Goal: Task Accomplishment & Management: Manage account settings

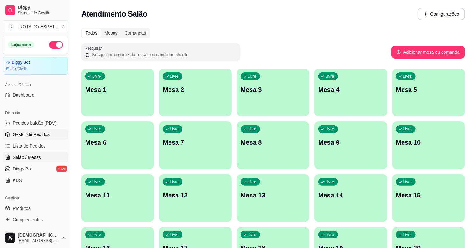
click at [38, 136] on span "Gestor de Pedidos" at bounding box center [31, 134] width 37 height 6
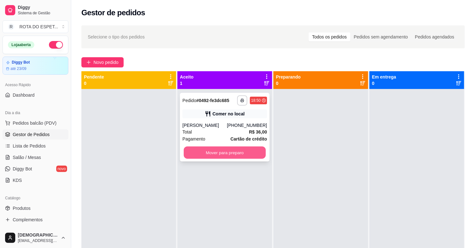
click at [214, 149] on button "Mover para preparo" at bounding box center [225, 153] width 82 height 12
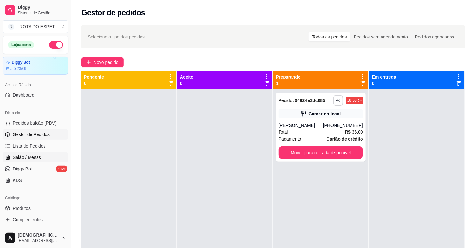
click at [30, 158] on span "Salão / Mesas" at bounding box center [27, 157] width 28 height 6
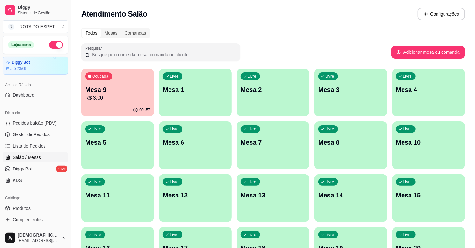
drag, startPoint x: 0, startPoint y: 43, endPoint x: 281, endPoint y: 20, distance: 281.6
click at [281, 20] on div "Atendimento Salão Configurações" at bounding box center [273, 12] width 404 height 24
click at [35, 136] on span "Gestor de Pedidos" at bounding box center [31, 134] width 37 height 6
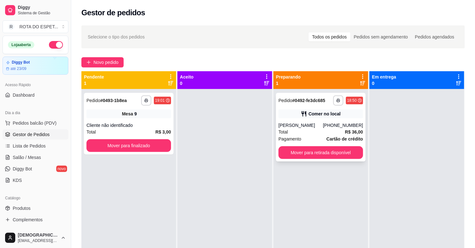
click at [309, 114] on div "Comer no local" at bounding box center [325, 114] width 32 height 6
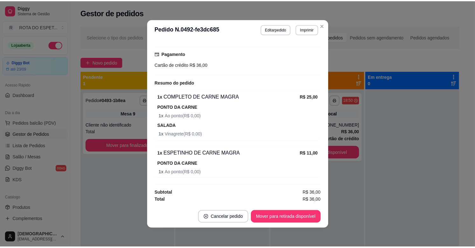
scroll to position [1, 0]
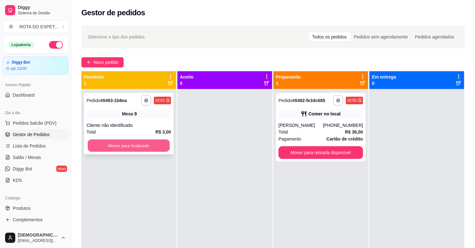
click at [125, 142] on button "Mover para finalizado" at bounding box center [129, 146] width 82 height 12
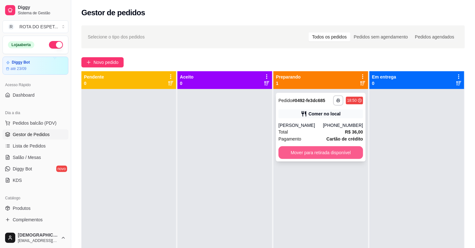
click at [351, 153] on button "Mover para retirada disponível" at bounding box center [321, 152] width 85 height 13
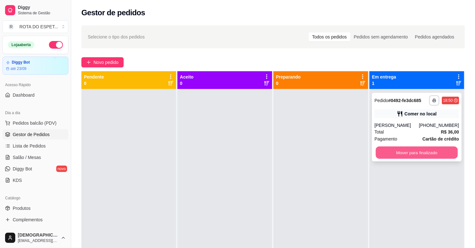
click at [415, 152] on button "Mover para finalizado" at bounding box center [417, 153] width 82 height 12
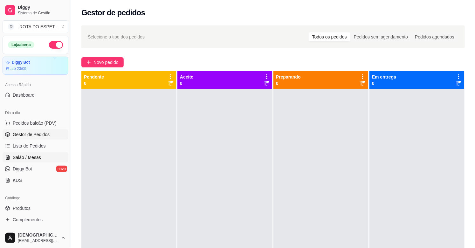
click at [23, 154] on span "Salão / Mesas" at bounding box center [27, 157] width 28 height 6
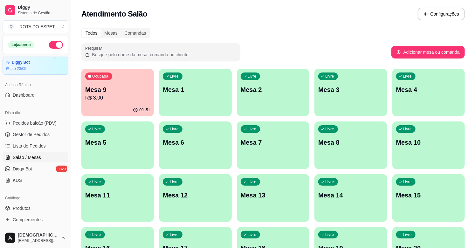
click at [130, 101] on p "R$ 3,00" at bounding box center [117, 98] width 65 height 8
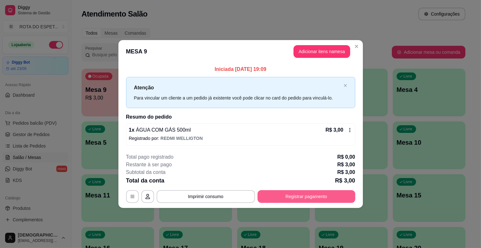
click at [308, 199] on button "Registrar pagamento" at bounding box center [306, 196] width 98 height 13
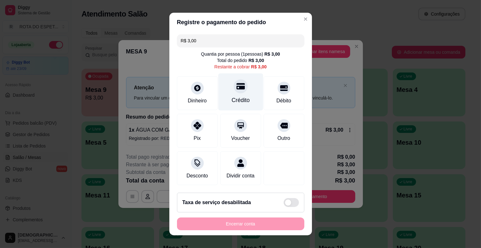
click at [235, 98] on div "Crédito" at bounding box center [240, 100] width 18 height 8
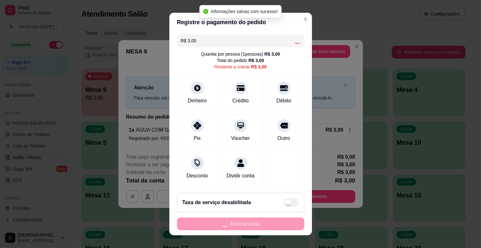
type input "R$ 0,00"
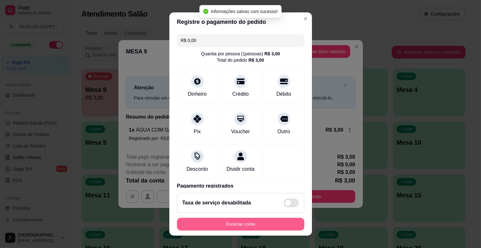
click at [251, 227] on button "Encerrar conta" at bounding box center [240, 224] width 127 height 13
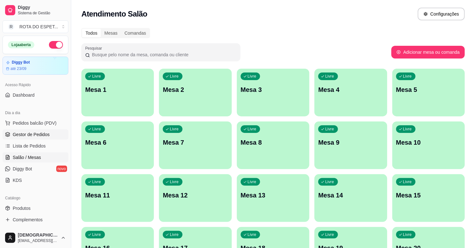
click at [44, 131] on span "Gestor de Pedidos" at bounding box center [31, 134] width 37 height 6
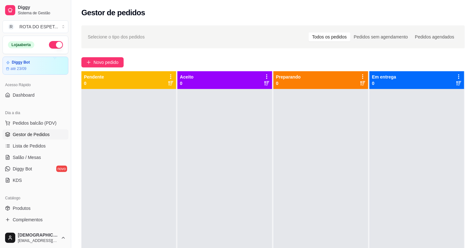
click at [193, 159] on div at bounding box center [225, 213] width 95 height 248
click at [194, 181] on div at bounding box center [225, 213] width 95 height 248
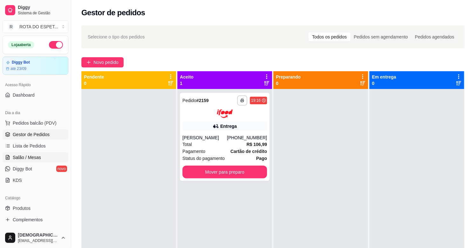
click at [36, 154] on link "Salão / Mesas" at bounding box center [36, 157] width 66 height 10
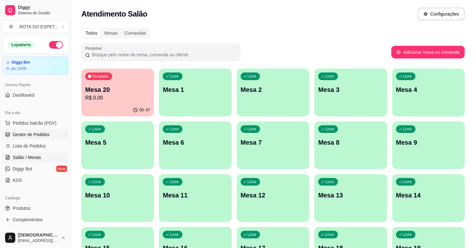
click at [31, 131] on span "Gestor de Pedidos" at bounding box center [31, 134] width 37 height 6
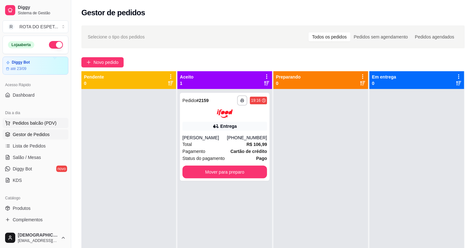
click at [39, 120] on span "Pedidos balcão (PDV)" at bounding box center [35, 123] width 44 height 6
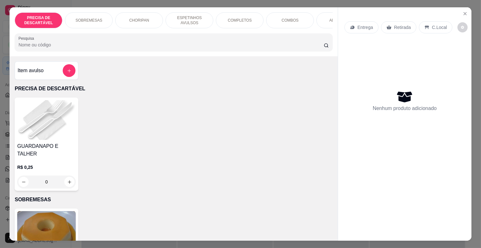
click at [368, 24] on p "Entrega" at bounding box center [365, 27] width 16 height 6
click at [462, 12] on icon "Close" at bounding box center [464, 13] width 5 height 5
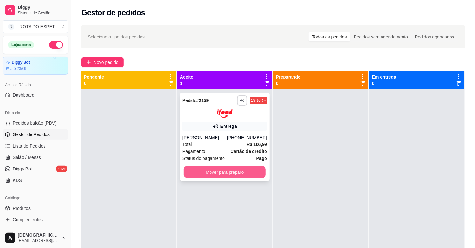
click at [228, 168] on button "Mover para preparo" at bounding box center [225, 172] width 82 height 12
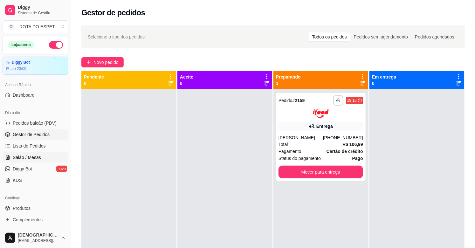
click at [42, 156] on link "Salão / Mesas" at bounding box center [36, 157] width 66 height 10
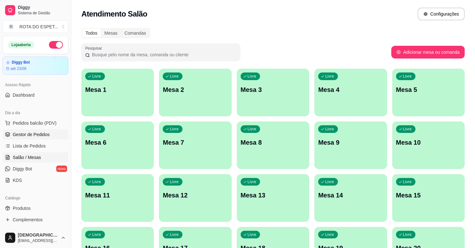
click at [37, 136] on span "Gestor de Pedidos" at bounding box center [31, 134] width 37 height 6
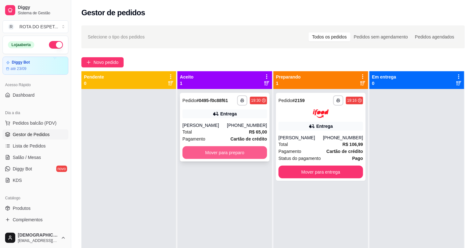
click at [246, 150] on button "Mover para preparo" at bounding box center [225, 152] width 85 height 13
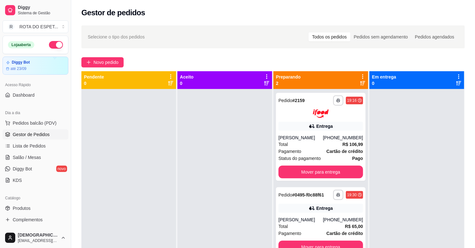
click at [171, 182] on div at bounding box center [128, 213] width 95 height 248
click at [304, 174] on button "Mover para entrega" at bounding box center [321, 172] width 85 height 13
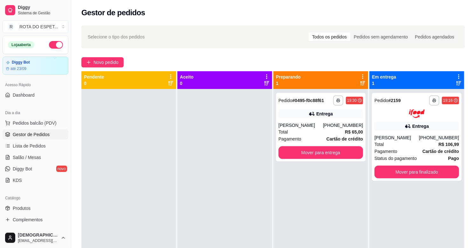
click at [233, 176] on div at bounding box center [225, 213] width 95 height 248
click at [32, 161] on link "Salão / Mesas" at bounding box center [36, 157] width 66 height 10
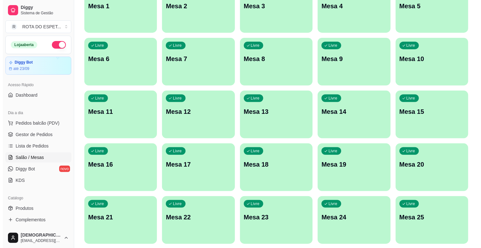
scroll to position [106, 0]
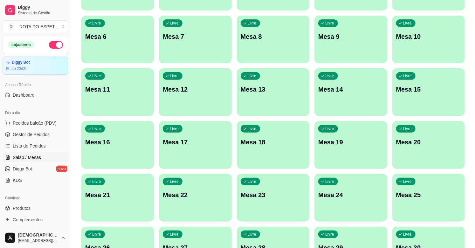
click at [421, 160] on div "Livre Mesa 20" at bounding box center [429, 141] width 73 height 40
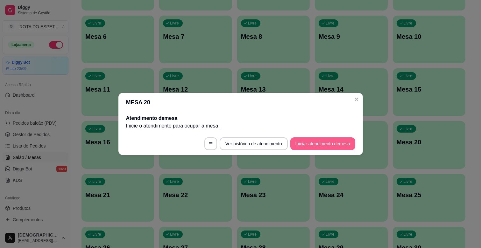
click at [338, 144] on button "Iniciar atendimento de mesa" at bounding box center [322, 143] width 65 height 13
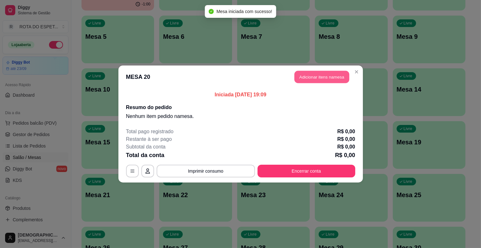
click at [313, 72] on button "Adicionar itens na mesa" at bounding box center [321, 77] width 55 height 12
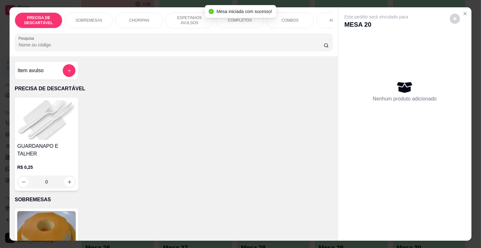
click at [242, 22] on div "COMPLETOS" at bounding box center [240, 20] width 48 height 16
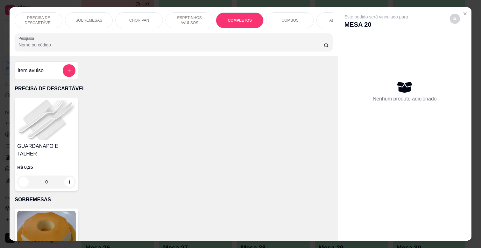
scroll to position [15, 0]
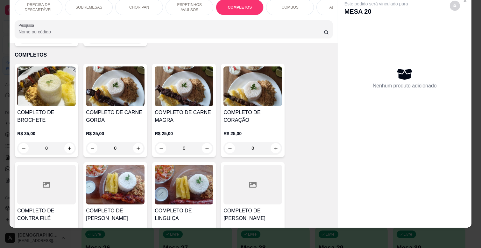
click at [190, 109] on h4 "COMPLETO DE CARNE MAGRA" at bounding box center [184, 116] width 59 height 15
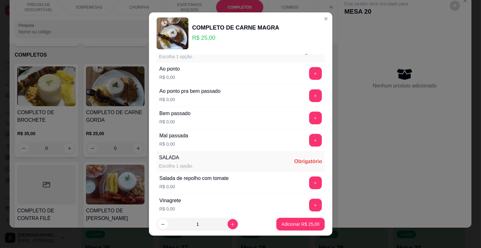
scroll to position [71, 0]
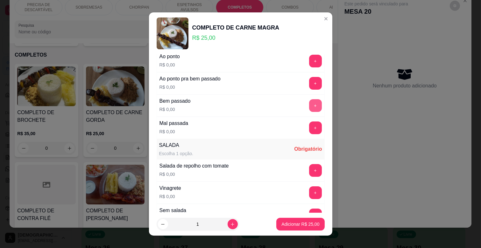
click at [309, 107] on button "+" at bounding box center [315, 105] width 13 height 13
click at [309, 169] on button "+" at bounding box center [315, 170] width 13 height 13
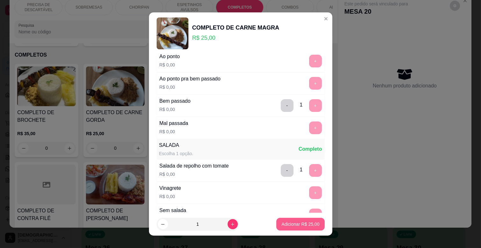
click at [300, 222] on p "Adicionar R$ 25,00" at bounding box center [300, 224] width 38 height 6
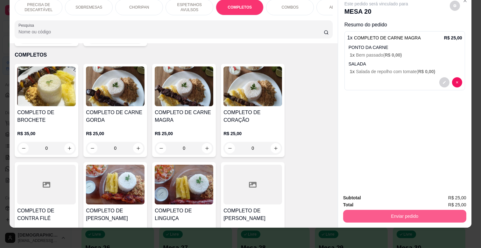
click at [400, 210] on button "Enviar pedido" at bounding box center [404, 216] width 123 height 13
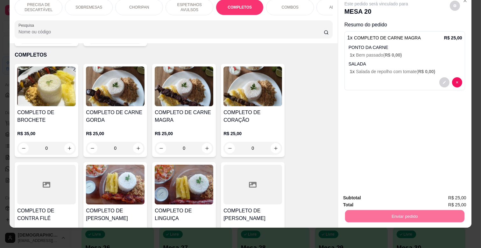
click at [316, 122] on div "COMPLETO DE BROCHETE R$ 35,00 0 COMPLETO DE CARNE GORDA R$ 25,00 0 COMPLETO DE …" at bounding box center [174, 214] width 318 height 300
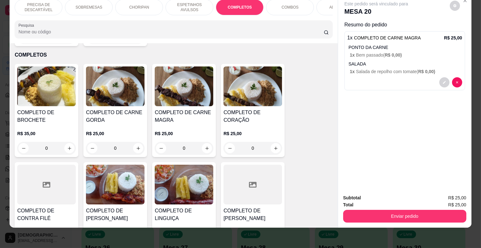
scroll to position [0, 278]
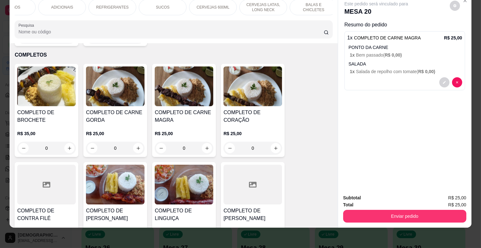
click at [111, 5] on p "REFRIGERANTES" at bounding box center [112, 7] width 32 height 5
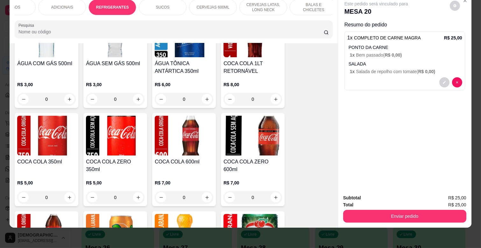
scroll to position [1567, 0]
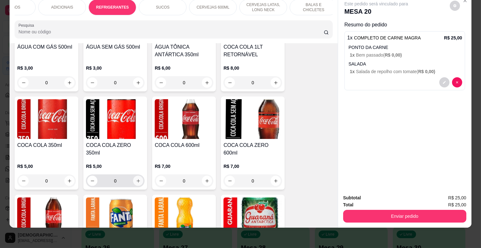
click at [136, 179] on icon "increase-product-quantity" at bounding box center [138, 181] width 5 height 5
type input "1"
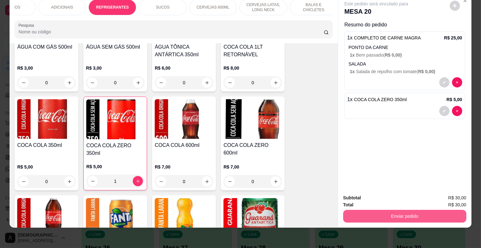
click at [430, 210] on button "Enviar pedido" at bounding box center [404, 216] width 123 height 13
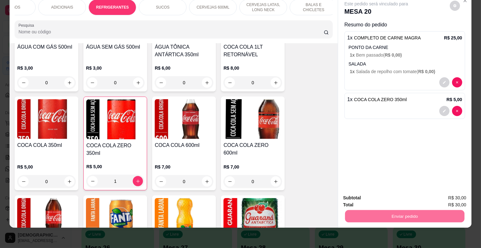
click at [396, 195] on button "Não registrar e enviar pedido" at bounding box center [383, 196] width 66 height 12
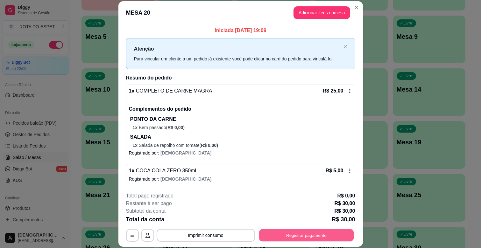
click at [338, 233] on button "Registrar pagamento" at bounding box center [306, 235] width 95 height 12
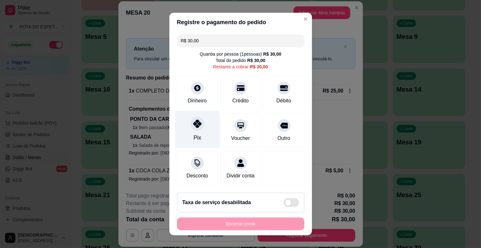
click at [184, 135] on div "Pix" at bounding box center [197, 129] width 45 height 37
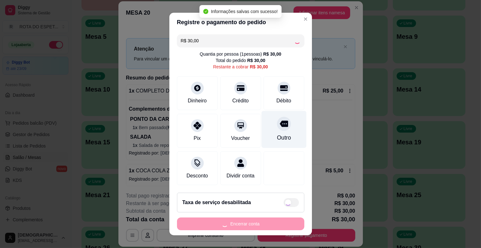
type input "R$ 0,00"
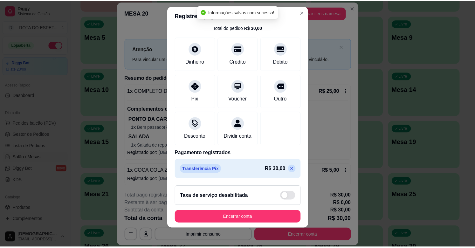
scroll to position [8, 0]
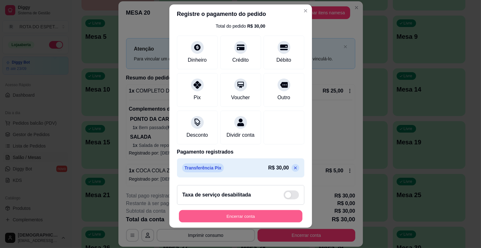
click at [262, 214] on button "Encerrar conta" at bounding box center [240, 216] width 123 height 12
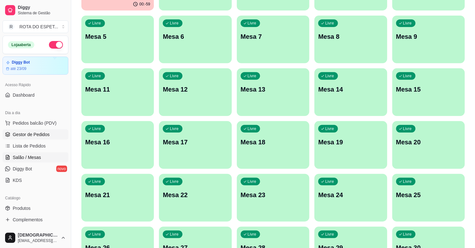
click at [27, 134] on span "Gestor de Pedidos" at bounding box center [31, 134] width 37 height 6
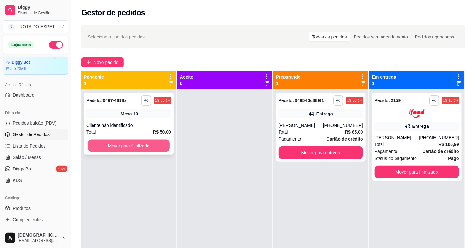
click at [149, 143] on button "Mover para finalizado" at bounding box center [129, 146] width 82 height 12
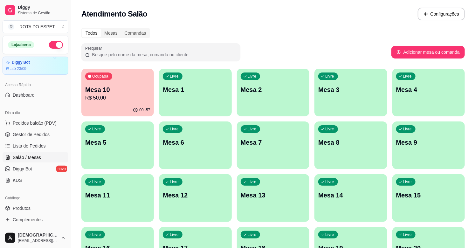
click at [129, 91] on p "Mesa 10" at bounding box center [117, 89] width 65 height 9
click at [44, 134] on span "Gestor de Pedidos" at bounding box center [31, 134] width 37 height 6
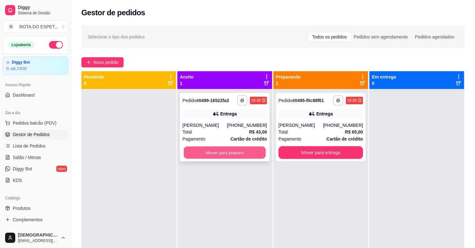
click at [236, 153] on button "Mover para preparo" at bounding box center [225, 153] width 82 height 12
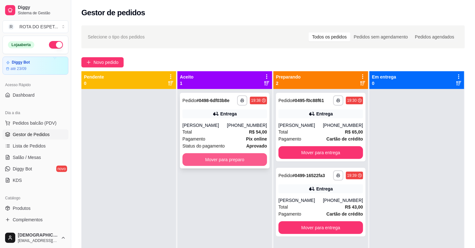
click at [215, 162] on button "Mover para preparo" at bounding box center [225, 159] width 85 height 13
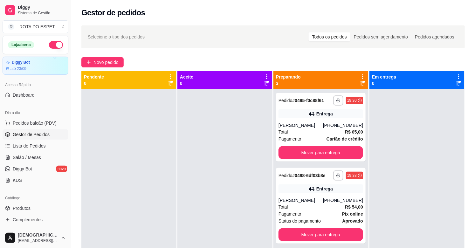
click at [234, 169] on div at bounding box center [225, 213] width 95 height 248
click at [45, 158] on link "Salão / Mesas" at bounding box center [36, 157] width 66 height 10
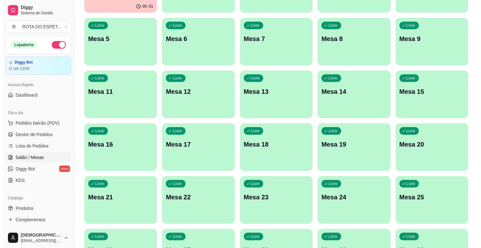
scroll to position [106, 0]
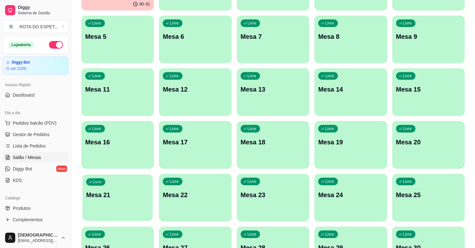
click at [115, 193] on p "Mesa 21" at bounding box center [117, 195] width 63 height 9
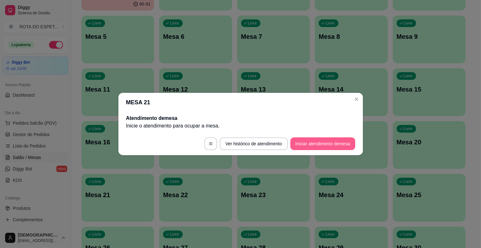
click at [316, 143] on button "Iniciar atendimento de mesa" at bounding box center [322, 143] width 65 height 13
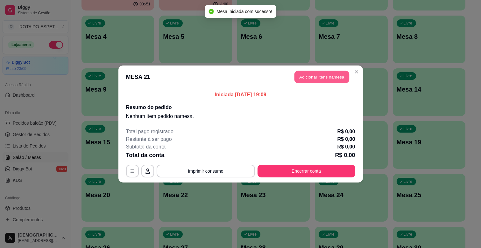
click at [314, 77] on button "Adicionar itens na mesa" at bounding box center [321, 77] width 55 height 12
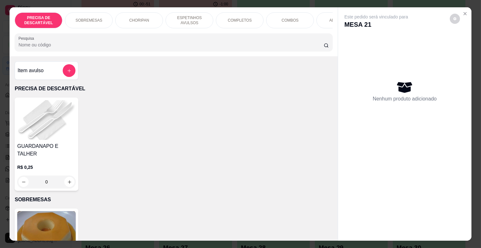
click at [243, 12] on div "COMPLETOS" at bounding box center [240, 20] width 48 height 16
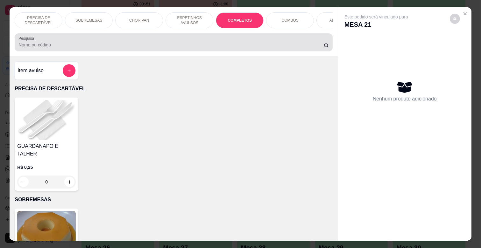
scroll to position [15, 0]
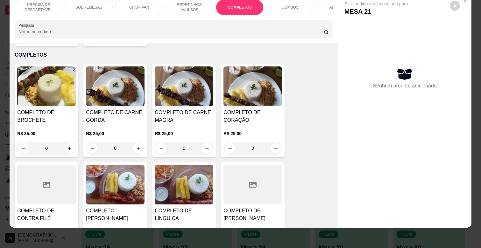
click at [199, 109] on h4 "COMPLETO DE CARNE MAGRA" at bounding box center [184, 116] width 59 height 15
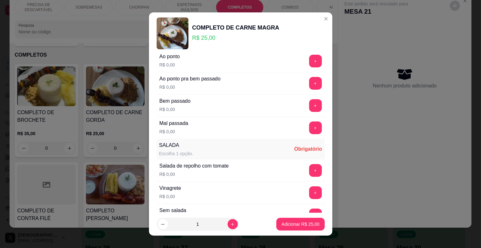
scroll to position [106, 0]
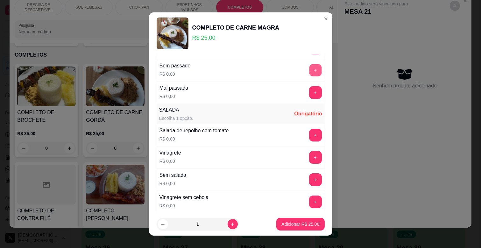
click at [309, 71] on button "+" at bounding box center [315, 70] width 12 height 12
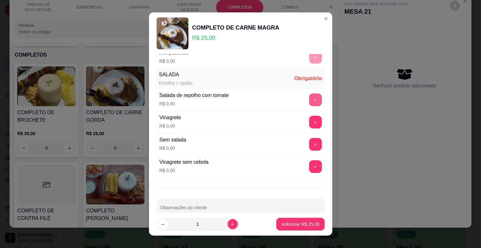
click at [309, 97] on button "+" at bounding box center [315, 100] width 13 height 13
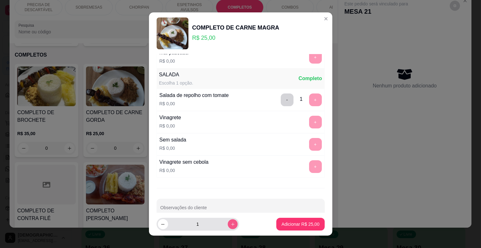
click at [230, 222] on icon "increase-product-quantity" at bounding box center [232, 224] width 5 height 5
type input "2"
click at [298, 223] on p "Adicionar R$ 50,00" at bounding box center [300, 224] width 37 height 6
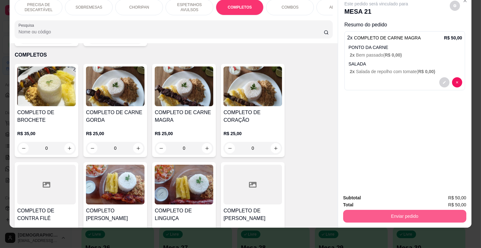
click at [421, 213] on button "Enviar pedido" at bounding box center [404, 216] width 123 height 13
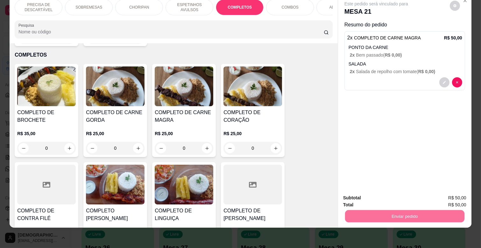
click at [311, 151] on div "COMPLETO DE BROCHETE R$ 35,00 0 COMPLETO DE CARNE GORDA R$ 25,00 0 COMPLETO DE …" at bounding box center [174, 214] width 318 height 300
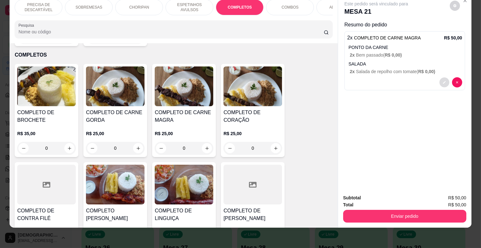
click at [441, 78] on button "decrease-product-quantity" at bounding box center [444, 83] width 10 height 10
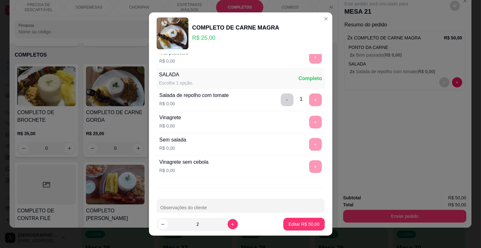
scroll to position [155, 0]
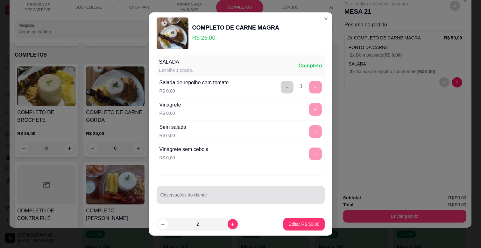
click at [199, 198] on input "Observações do cliente" at bounding box center [240, 197] width 160 height 6
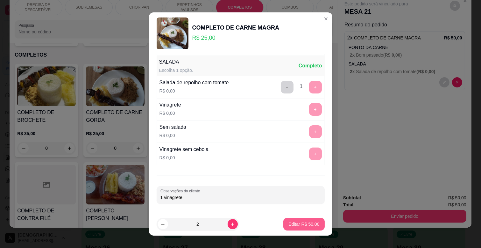
type input "1 vinagrete"
click at [302, 221] on p "Editar R$ 50,00" at bounding box center [303, 224] width 31 height 6
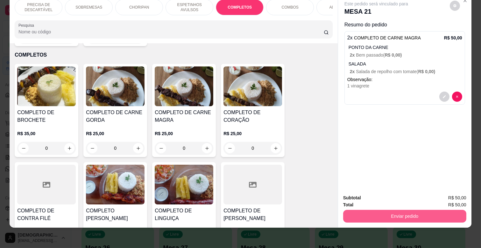
click at [407, 210] on button "Enviar pedido" at bounding box center [404, 216] width 123 height 13
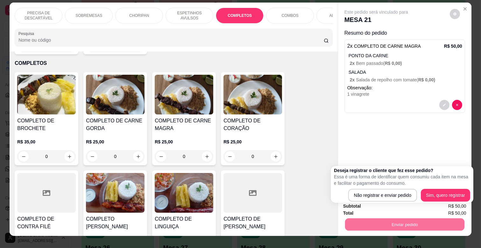
scroll to position [0, 0]
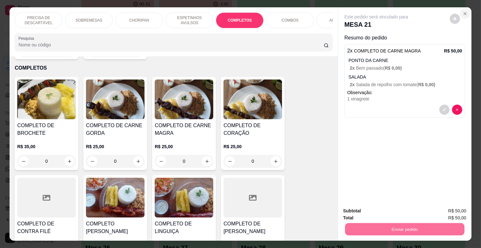
click at [463, 11] on icon "Close" at bounding box center [464, 13] width 5 height 5
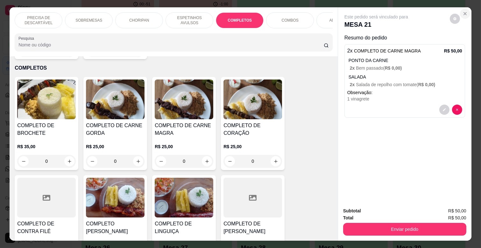
click at [464, 11] on icon "Close" at bounding box center [464, 13] width 5 height 5
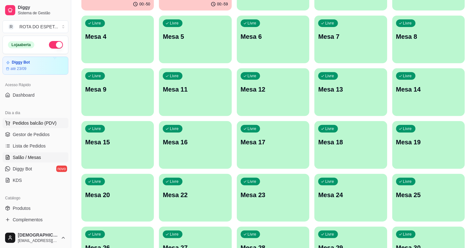
click at [43, 122] on span "Pedidos balcão (PDV)" at bounding box center [35, 123] width 44 height 6
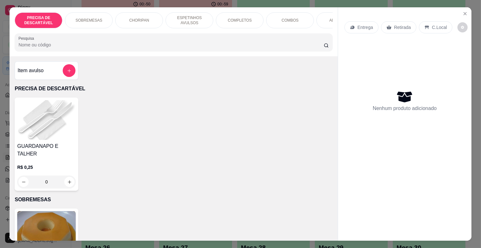
click at [239, 18] on p "COMPLETOS" at bounding box center [240, 20] width 24 height 5
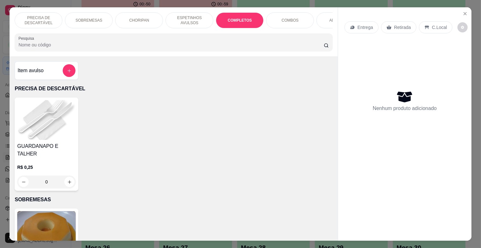
scroll to position [15, 0]
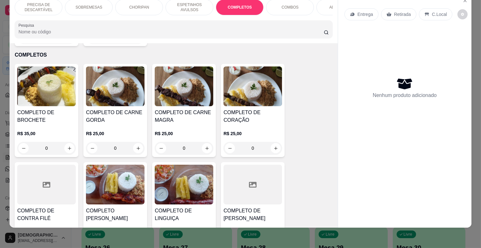
click at [193, 124] on div "R$ 25,00 0" at bounding box center [184, 139] width 59 height 31
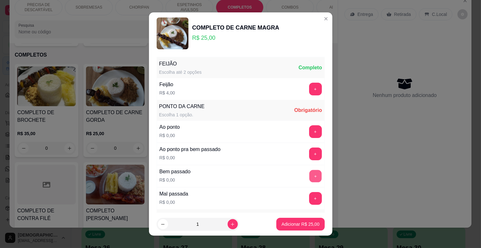
click at [309, 178] on button "+" at bounding box center [315, 176] width 12 height 12
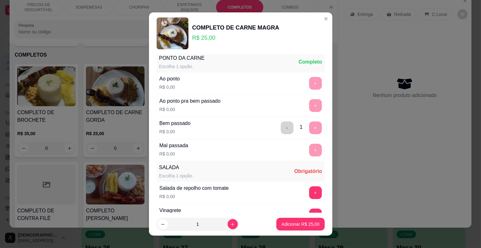
scroll to position [106, 0]
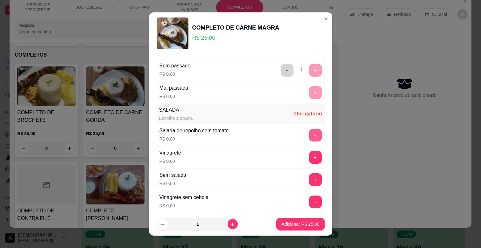
click at [309, 129] on button "+" at bounding box center [315, 135] width 13 height 13
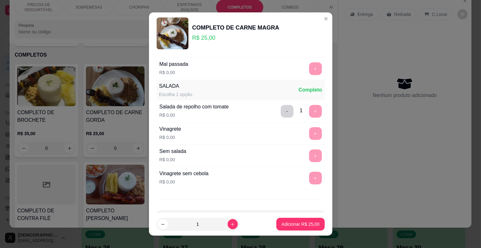
scroll to position [155, 0]
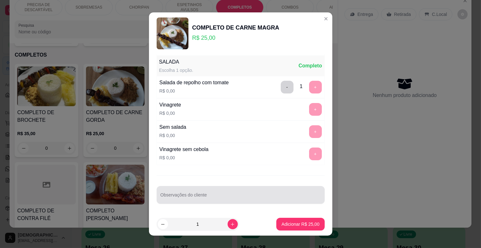
click at [212, 192] on div at bounding box center [240, 195] width 160 height 13
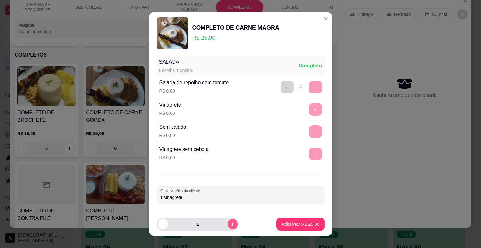
type input "1 vinagrete"
click at [227, 227] on button "increase-product-quantity" at bounding box center [232, 224] width 10 height 10
type input "2"
click at [298, 220] on button "Adicionar R$ 50,00" at bounding box center [300, 224] width 48 height 13
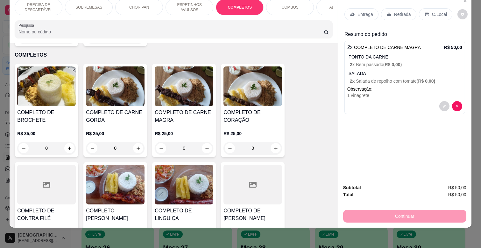
click at [359, 11] on p "Entrega" at bounding box center [365, 14] width 16 height 6
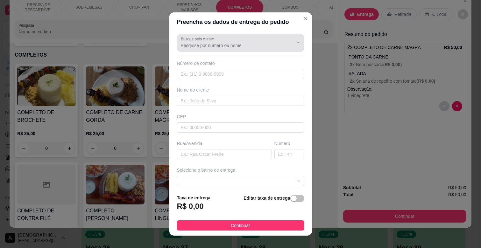
click at [215, 47] on input "Busque pelo cliente" at bounding box center [232, 45] width 102 height 6
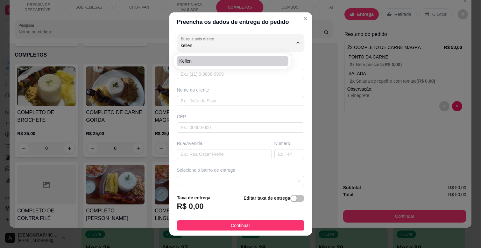
click at [191, 62] on span "Kellen" at bounding box center [229, 61] width 100 height 6
type input "Kellen"
type input "67996648598"
type input "Kellen"
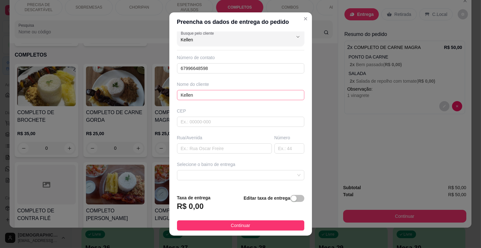
scroll to position [0, 0]
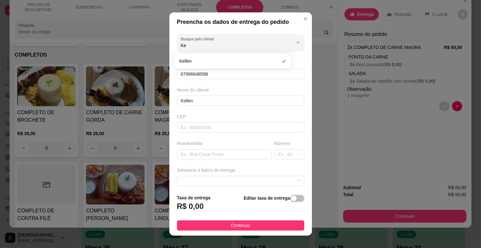
type input "K"
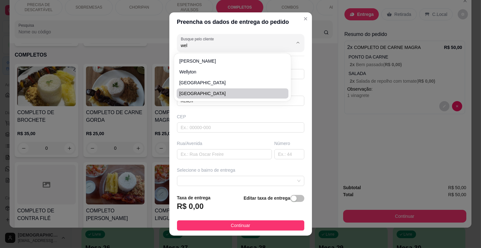
click at [203, 91] on span "WELLINGTON" at bounding box center [229, 93] width 100 height 6
type input "WELLINGTON"
type input "6796648598"
type input "WELLINGTON"
type input "R. Caravelas"
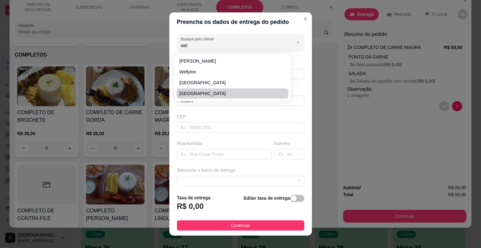
type input "210"
type input "CAMPO GRANDE"
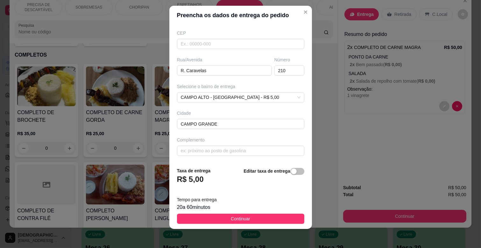
scroll to position [8, 0]
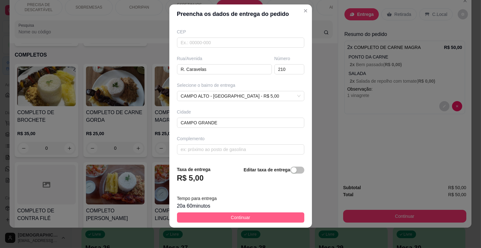
type input "WELLINGTON"
click at [252, 217] on button "Continuar" at bounding box center [240, 218] width 127 height 10
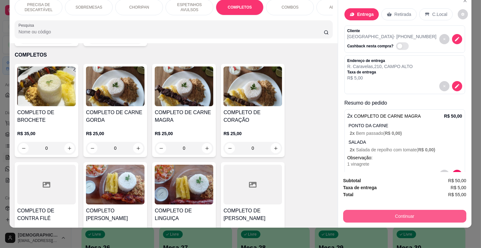
click at [374, 210] on button "Continuar" at bounding box center [404, 216] width 123 height 13
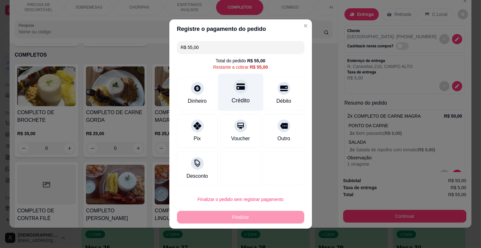
click at [231, 100] on div "Crédito" at bounding box center [240, 100] width 18 height 8
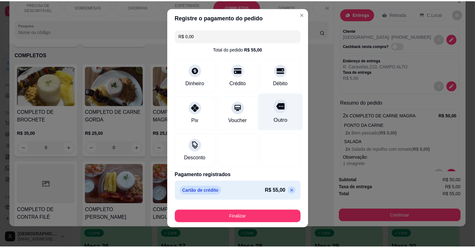
scroll to position [7, 0]
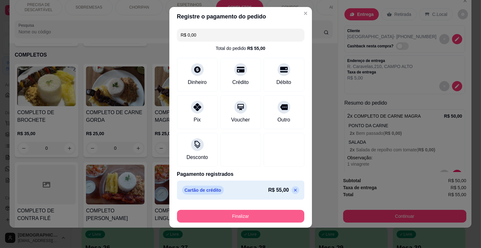
click at [262, 218] on button "Finalizar" at bounding box center [240, 216] width 127 height 13
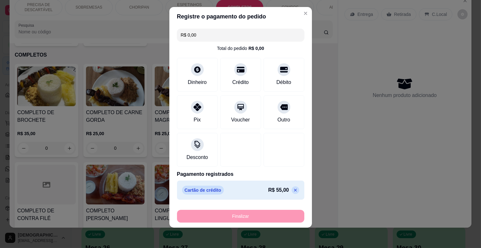
type input "-R$ 55,00"
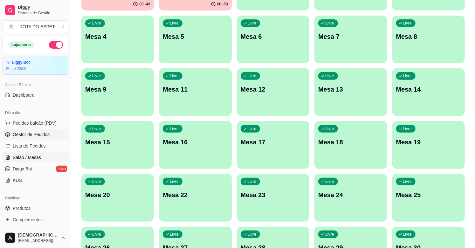
click at [53, 137] on link "Gestor de Pedidos" at bounding box center [36, 134] width 66 height 10
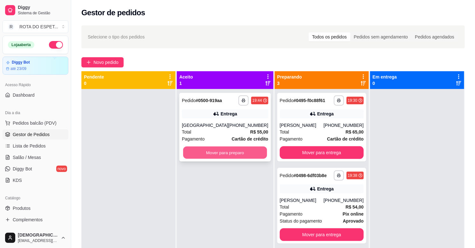
click at [249, 153] on button "Mover para preparo" at bounding box center [225, 153] width 84 height 12
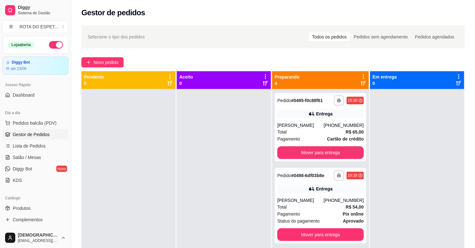
click at [226, 158] on div at bounding box center [224, 213] width 94 height 248
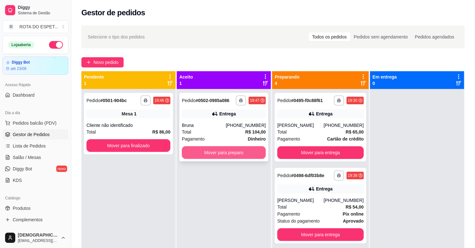
click at [204, 149] on button "Mover para preparo" at bounding box center [224, 152] width 84 height 13
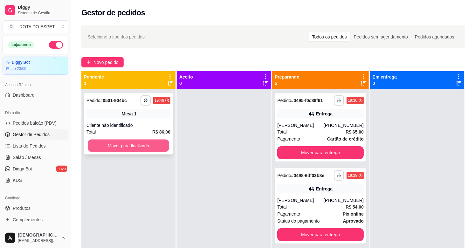
click at [116, 143] on button "Mover para finalizado" at bounding box center [128, 146] width 81 height 12
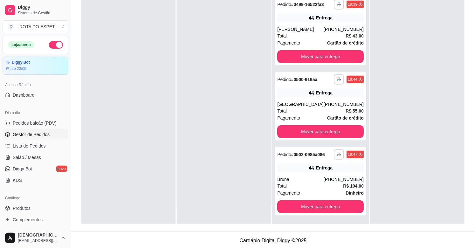
scroll to position [97, 0]
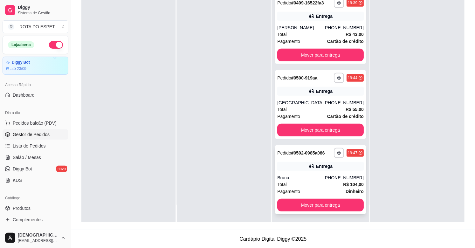
click at [313, 182] on div "Total R$ 104,00" at bounding box center [320, 184] width 87 height 7
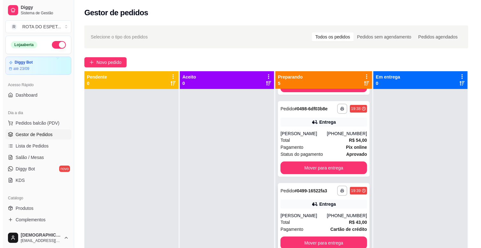
scroll to position [0, 0]
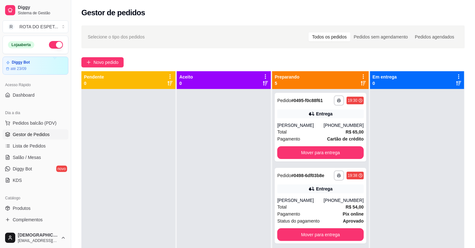
click at [228, 149] on div at bounding box center [224, 213] width 94 height 248
click at [326, 152] on button "Mover para entrega" at bounding box center [321, 153] width 84 height 12
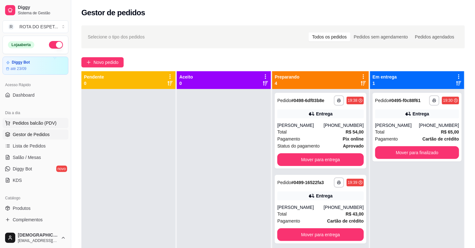
click at [49, 119] on button "Pedidos balcão (PDV)" at bounding box center [36, 123] width 66 height 10
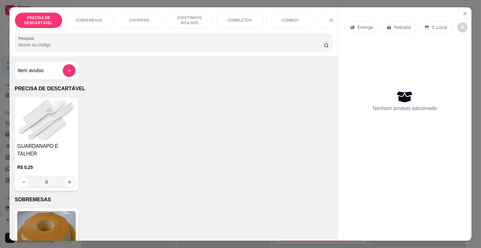
click at [240, 14] on div "COMPLETOS" at bounding box center [240, 20] width 48 height 16
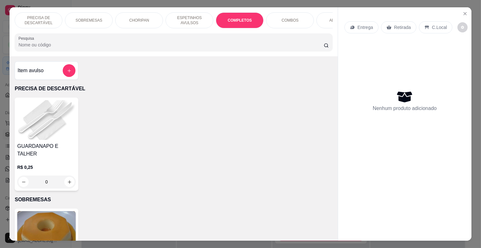
scroll to position [15, 0]
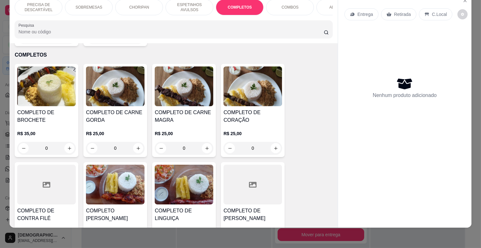
click at [196, 109] on h4 "COMPLETO DE CARNE MAGRA" at bounding box center [184, 116] width 59 height 15
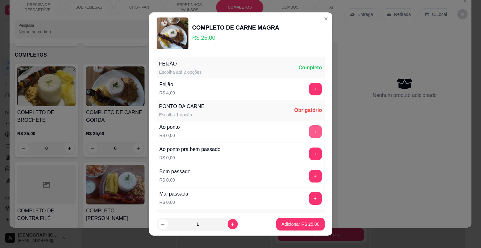
click at [309, 131] on button "+" at bounding box center [315, 131] width 13 height 13
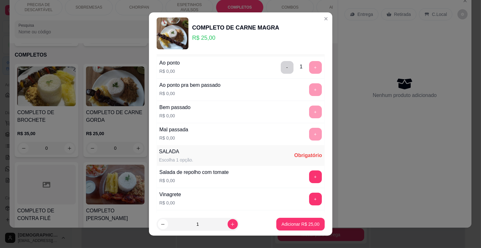
scroll to position [106, 0]
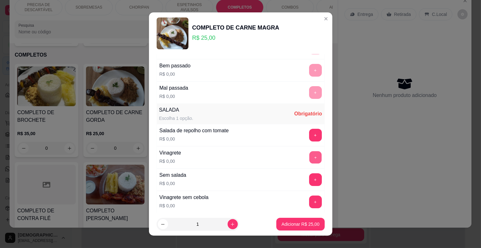
click at [309, 160] on button "+" at bounding box center [315, 157] width 12 height 12
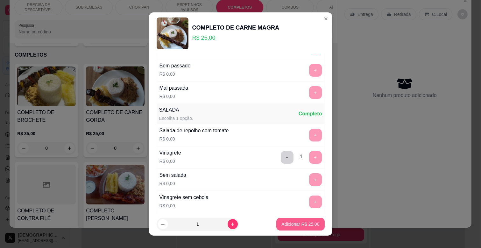
click at [299, 223] on p "Adicionar R$ 25,00" at bounding box center [300, 224] width 38 height 6
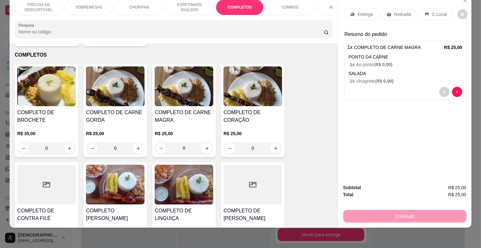
scroll to position [0, 278]
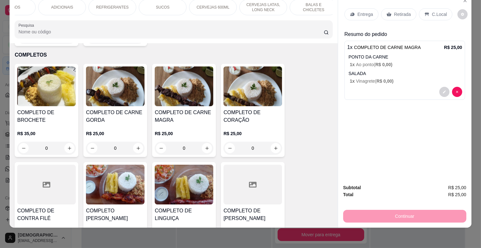
click at [123, 5] on div "REFRIGERANTES" at bounding box center [112, 7] width 48 height 16
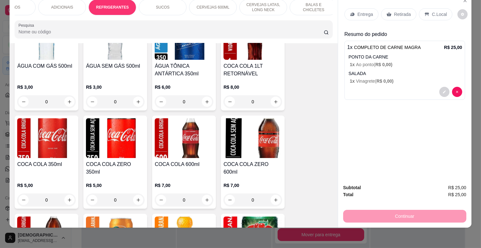
scroll to position [1567, 0]
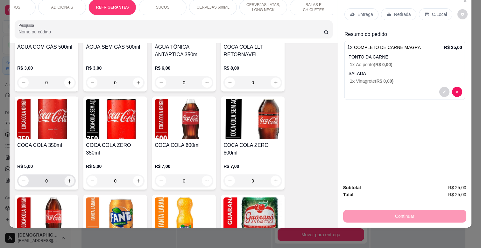
click at [67, 179] on icon "increase-product-quantity" at bounding box center [69, 181] width 5 height 5
type input "1"
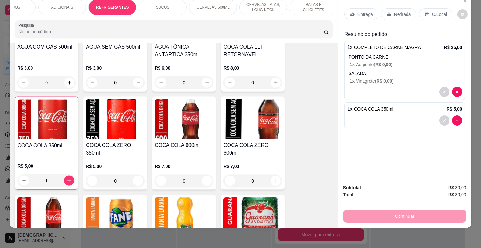
click at [364, 8] on div "Entrega" at bounding box center [361, 14] width 34 height 12
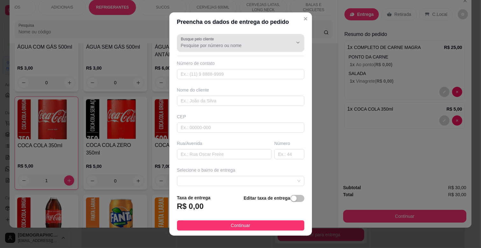
click at [218, 48] on input "Busque pelo cliente" at bounding box center [232, 45] width 102 height 6
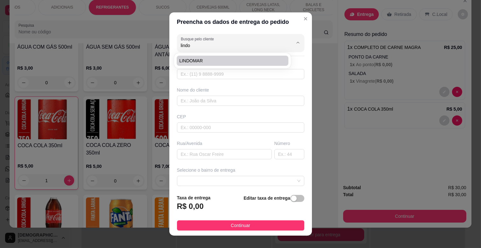
click at [217, 61] on span "LINDOMAR" at bounding box center [229, 61] width 100 height 6
type input "LINDOMAR"
type input "67998920278"
type input "LINDOMAR"
type input "AV TRES BARRAS"
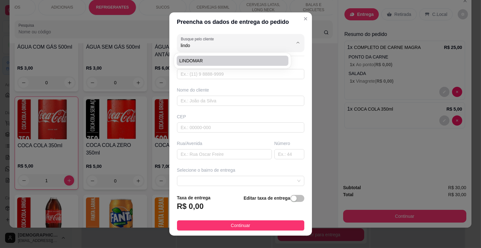
type input "00"
type input "CAMPO GRANDE"
type input "KM TRANSPORTES MOTORISTA"
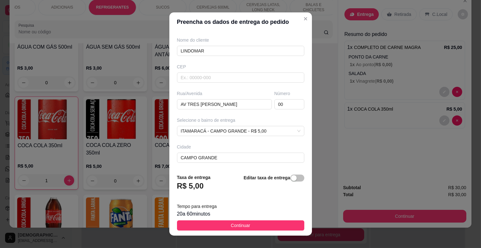
scroll to position [77, 0]
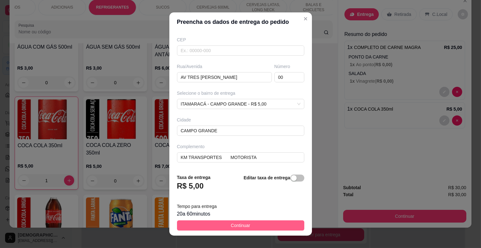
type input "LINDOMAR"
click at [259, 225] on button "Continuar" at bounding box center [240, 225] width 127 height 10
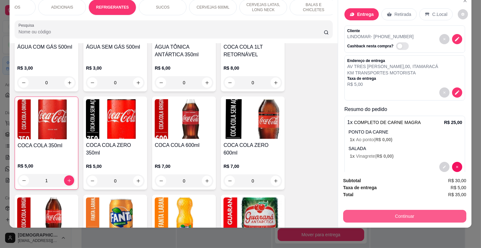
click at [416, 210] on button "Continuar" at bounding box center [404, 216] width 123 height 13
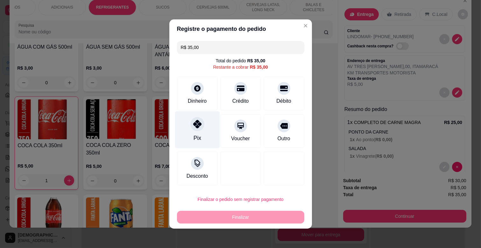
click at [197, 129] on div at bounding box center [197, 124] width 14 height 14
type input "R$ 0,00"
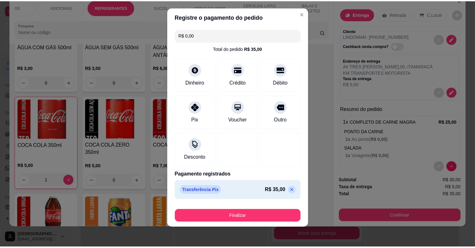
scroll to position [7, 0]
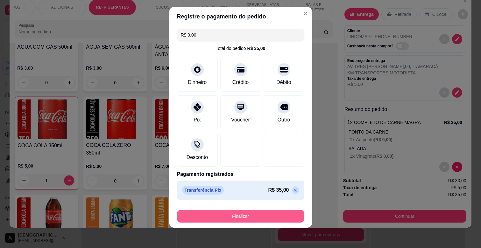
click at [249, 217] on button "Finalizar" at bounding box center [240, 216] width 127 height 13
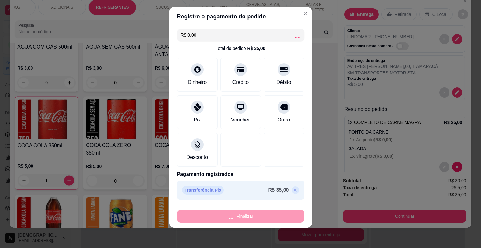
type input "0"
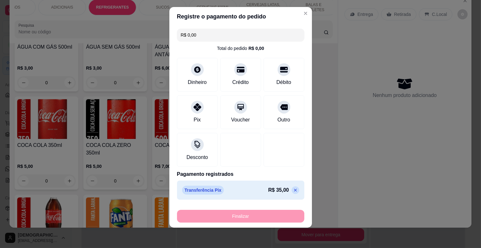
type input "-R$ 35,00"
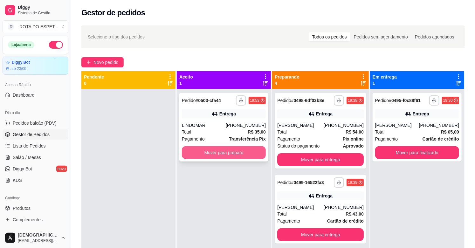
click at [218, 148] on button "Mover para preparo" at bounding box center [224, 152] width 84 height 13
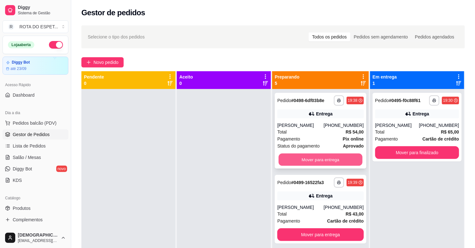
click at [313, 162] on button "Mover para entrega" at bounding box center [321, 160] width 84 height 12
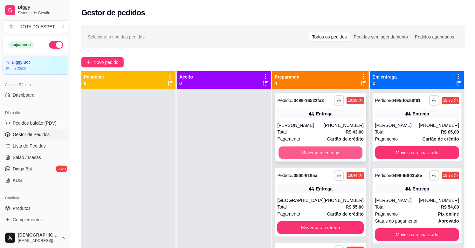
click at [317, 153] on button "Mover para entrega" at bounding box center [321, 153] width 84 height 12
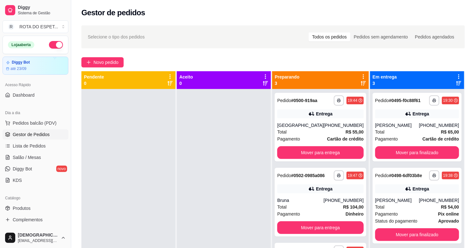
click at [203, 201] on div at bounding box center [224, 213] width 94 height 248
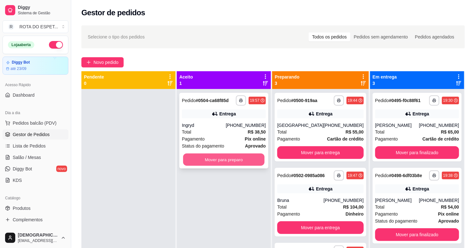
click at [218, 162] on button "Mover para preparo" at bounding box center [223, 160] width 81 height 12
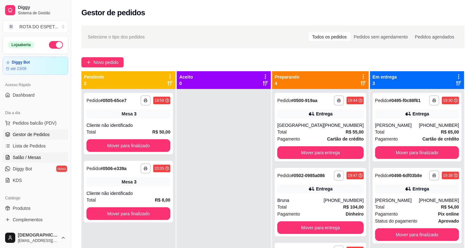
click at [31, 157] on span "Salão / Mesas" at bounding box center [27, 157] width 28 height 6
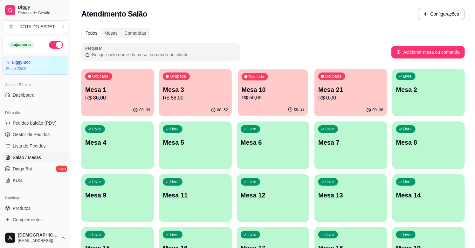
click at [248, 100] on p "R$ 50,00" at bounding box center [273, 97] width 63 height 7
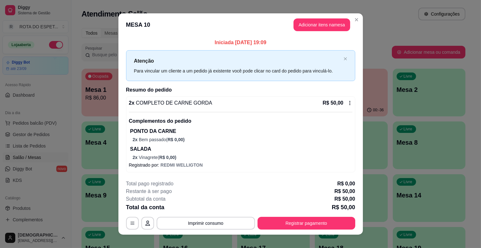
scroll to position [7, 0]
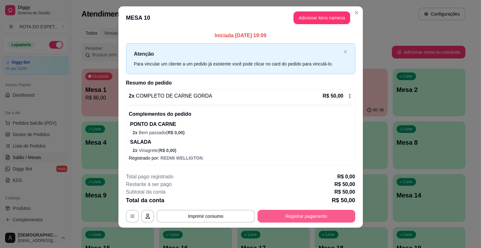
click at [300, 212] on button "Registrar pagamento" at bounding box center [306, 216] width 98 height 13
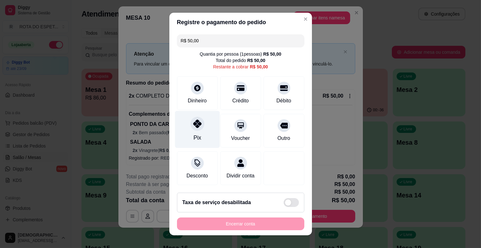
click at [194, 128] on div at bounding box center [197, 124] width 14 height 14
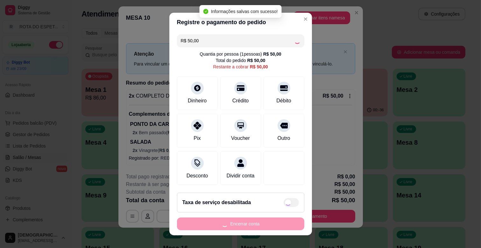
type input "R$ 0,00"
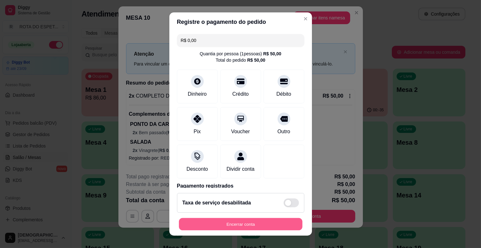
click at [231, 228] on button "Encerrar conta" at bounding box center [240, 224] width 123 height 12
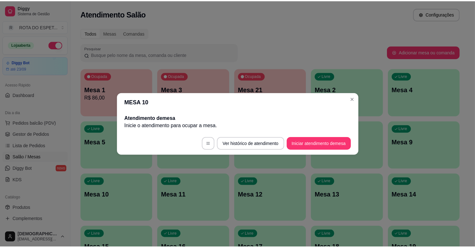
scroll to position [0, 0]
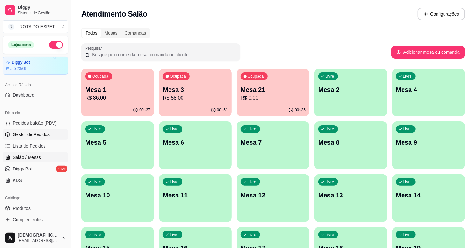
click at [44, 135] on span "Gestor de Pedidos" at bounding box center [31, 134] width 37 height 6
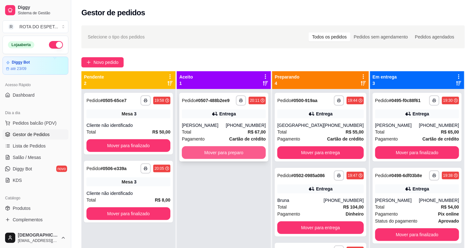
click at [228, 148] on button "Mover para preparo" at bounding box center [224, 152] width 84 height 13
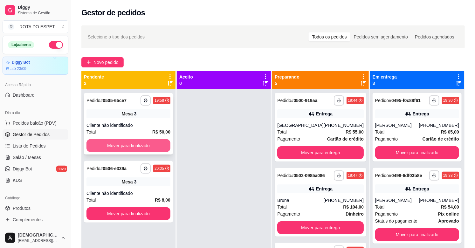
click at [136, 145] on button "Mover para finalizado" at bounding box center [129, 145] width 84 height 13
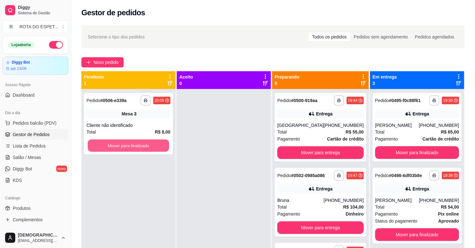
click at [136, 145] on button "Mover para finalizado" at bounding box center [128, 146] width 81 height 12
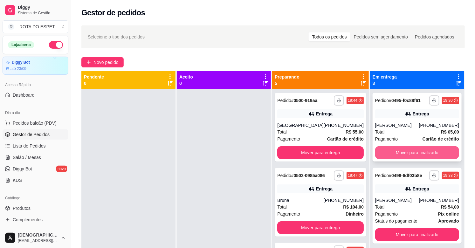
click at [425, 149] on button "Mover para finalizado" at bounding box center [417, 152] width 84 height 13
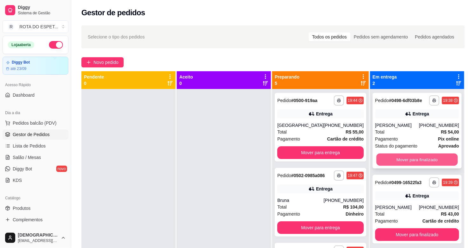
click at [425, 157] on button "Mover para finalizado" at bounding box center [417, 160] width 81 height 12
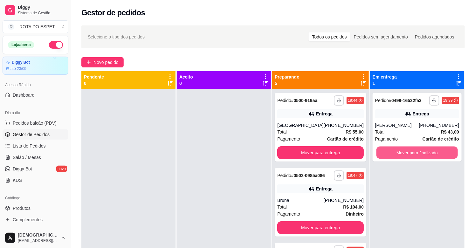
click at [425, 157] on button "Mover para finalizado" at bounding box center [417, 153] width 81 height 12
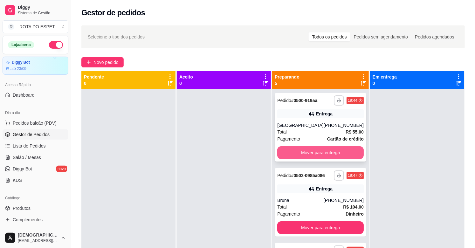
click at [322, 152] on button "Mover para entrega" at bounding box center [320, 152] width 87 height 13
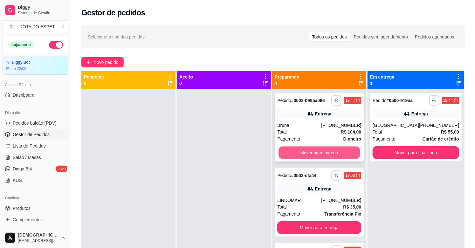
click at [321, 150] on button "Mover para entrega" at bounding box center [319, 153] width 81 height 12
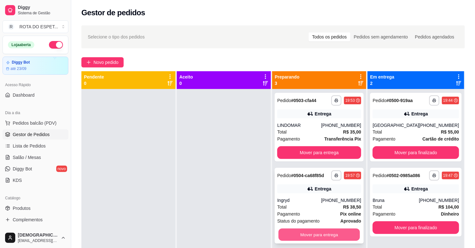
click at [325, 232] on button "Mover para entrega" at bounding box center [319, 235] width 81 height 12
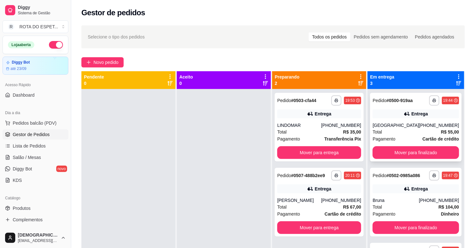
click at [411, 134] on div "Total R$ 55,00" at bounding box center [416, 132] width 87 height 7
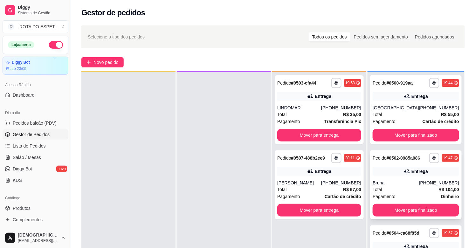
click at [408, 190] on div "Total R$ 104,00" at bounding box center [416, 189] width 87 height 7
click at [406, 113] on div "Total R$ 55,00" at bounding box center [416, 114] width 87 height 7
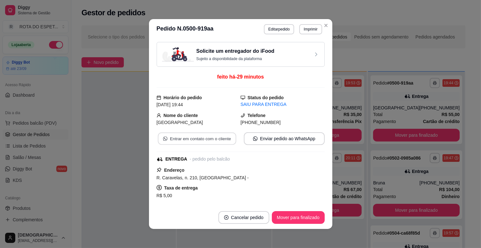
click at [207, 141] on button "Entrar em contato com o cliente" at bounding box center [196, 139] width 78 height 12
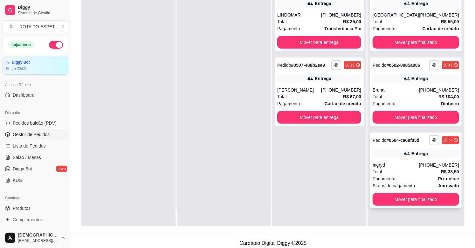
scroll to position [97, 0]
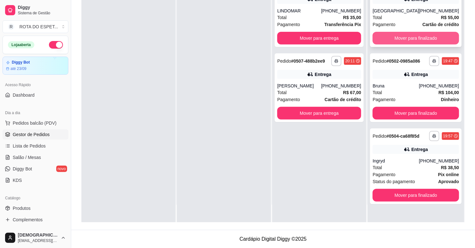
click at [424, 42] on button "Mover para finalizado" at bounding box center [416, 38] width 87 height 13
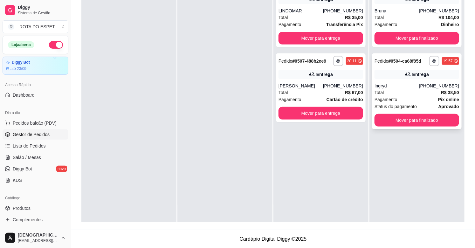
scroll to position [0, 0]
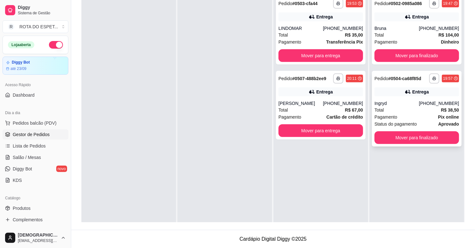
click at [414, 99] on div "**********" at bounding box center [417, 109] width 90 height 76
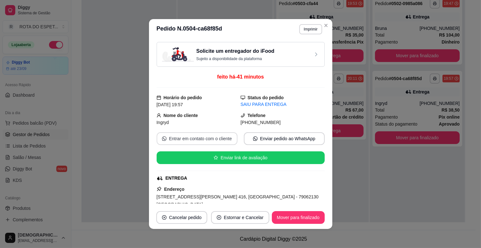
click at [211, 141] on button "Entrar em contato com o cliente" at bounding box center [197, 138] width 81 height 13
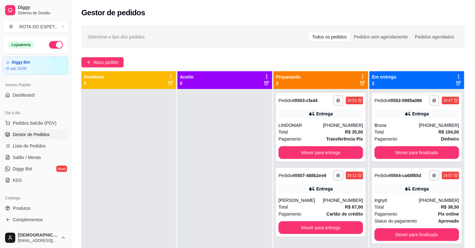
click at [199, 212] on div at bounding box center [225, 213] width 95 height 248
click at [219, 211] on div at bounding box center [225, 213] width 95 height 248
click at [212, 175] on div at bounding box center [225, 213] width 95 height 248
click at [221, 160] on div at bounding box center [225, 213] width 95 height 248
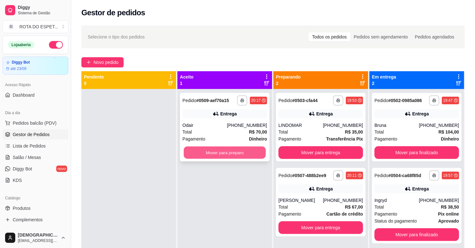
click at [220, 152] on button "Mover para preparo" at bounding box center [225, 153] width 82 height 12
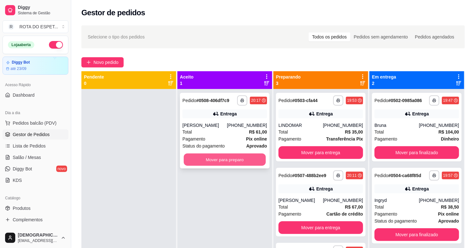
click at [214, 161] on button "Mover para preparo" at bounding box center [225, 160] width 82 height 12
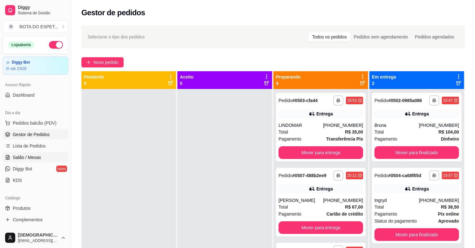
click at [30, 157] on span "Salão / Mesas" at bounding box center [27, 157] width 28 height 6
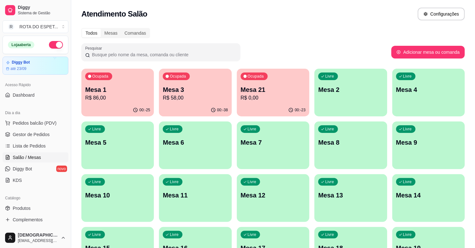
click at [198, 96] on p "R$ 58,00" at bounding box center [195, 98] width 65 height 8
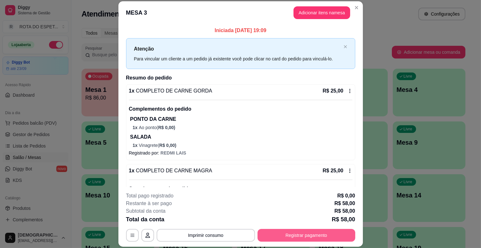
click at [319, 239] on button "Registrar pagamento" at bounding box center [306, 235] width 98 height 13
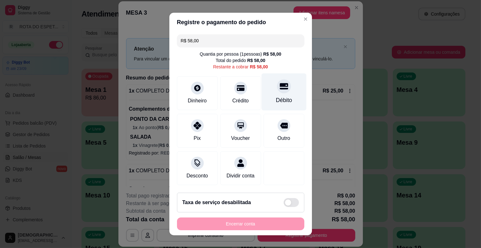
click at [279, 94] on div "Débito" at bounding box center [283, 91] width 45 height 37
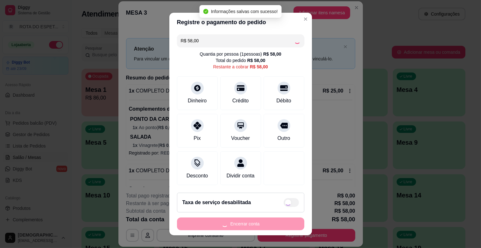
type input "R$ 0,00"
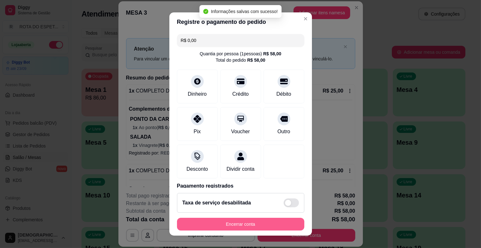
click at [268, 222] on button "Encerrar conta" at bounding box center [240, 224] width 127 height 13
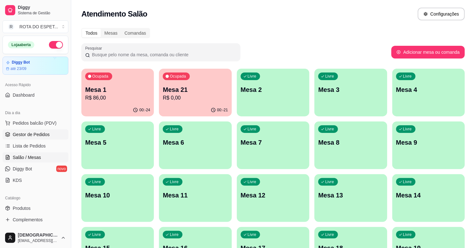
drag, startPoint x: 32, startPoint y: 138, endPoint x: 48, endPoint y: 135, distance: 16.2
click at [32, 138] on link "Gestor de Pedidos" at bounding box center [36, 134] width 66 height 10
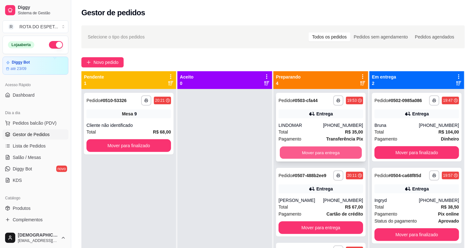
click at [330, 154] on button "Mover para entrega" at bounding box center [321, 153] width 82 height 12
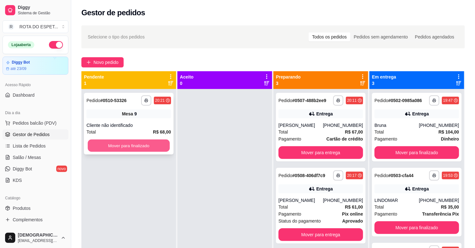
click at [119, 147] on button "Mover para finalizado" at bounding box center [129, 146] width 82 height 12
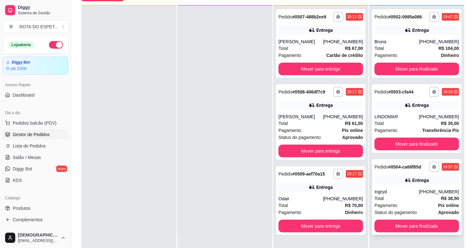
scroll to position [71, 0]
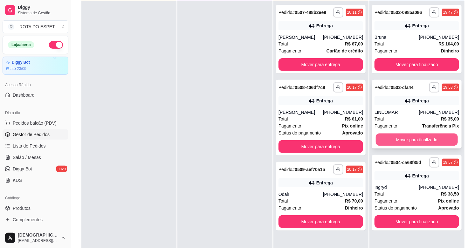
click at [424, 142] on button "Mover para finalizado" at bounding box center [417, 140] width 82 height 12
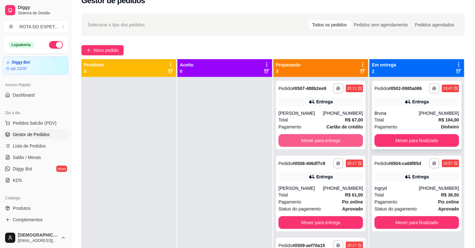
scroll to position [0, 0]
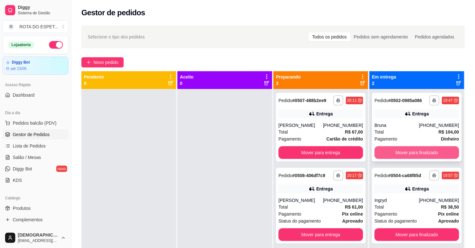
click at [418, 149] on button "Mover para finalizado" at bounding box center [417, 152] width 85 height 13
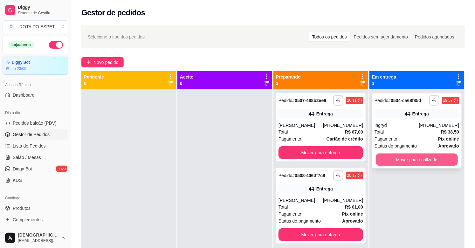
click at [422, 160] on button "Mover para finalizado" at bounding box center [417, 160] width 82 height 12
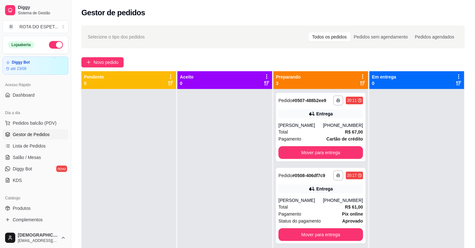
click at [189, 203] on div at bounding box center [225, 213] width 95 height 248
click at [181, 197] on div at bounding box center [225, 213] width 95 height 248
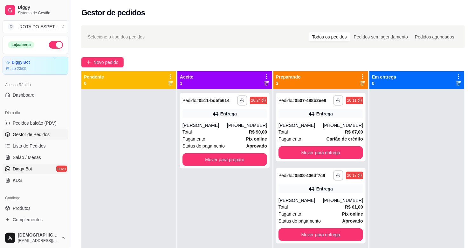
click at [28, 172] on span "Diggy Bot" at bounding box center [22, 169] width 19 height 6
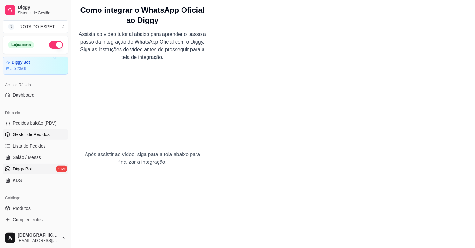
click at [26, 134] on span "Gestor de Pedidos" at bounding box center [31, 134] width 37 height 6
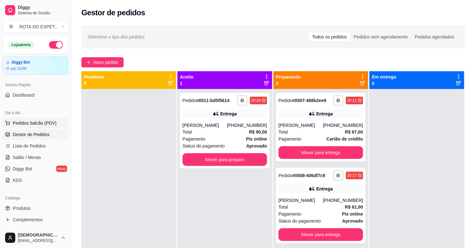
click at [31, 125] on span "Pedidos balcão (PDV)" at bounding box center [35, 123] width 44 height 6
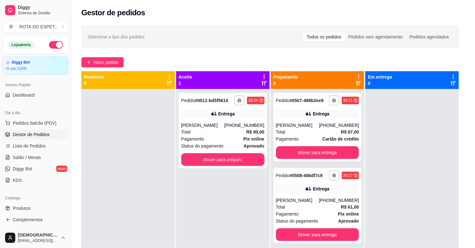
click at [28, 158] on div "R$ 0,25 0" at bounding box center [43, 173] width 59 height 31
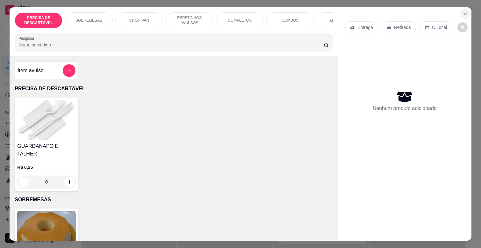
click at [460, 9] on button "Close" at bounding box center [465, 14] width 10 height 10
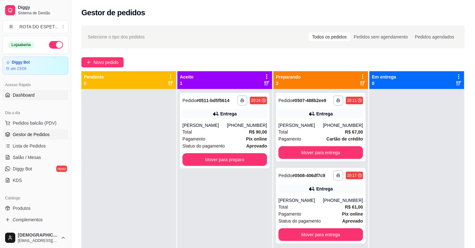
click at [28, 97] on span "Dashboard" at bounding box center [24, 95] width 22 height 6
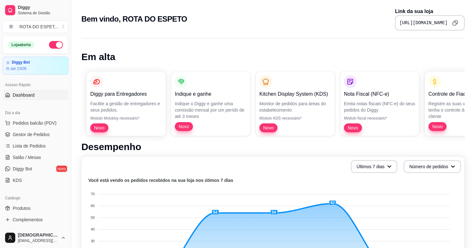
click at [453, 24] on icon "Copy to clipboard" at bounding box center [456, 23] width 6 height 6
click at [36, 163] on ul "Pedidos balcão (PDV) Gestor de Pedidos Lista de Pedidos Salão / Mesas Diggy Bot…" at bounding box center [36, 151] width 66 height 67
click at [38, 170] on link "Diggy Bot novo" at bounding box center [36, 169] width 66 height 10
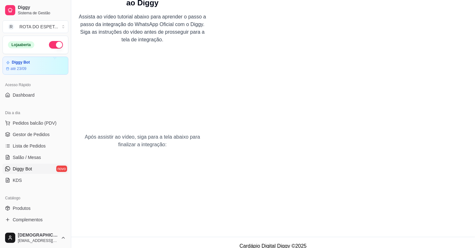
scroll to position [24, 0]
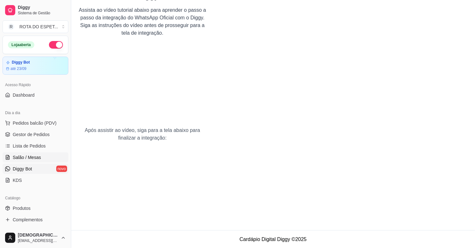
click at [21, 154] on span "Salão / Mesas" at bounding box center [27, 157] width 28 height 6
click at [22, 157] on span "Salão / Mesas" at bounding box center [27, 157] width 28 height 6
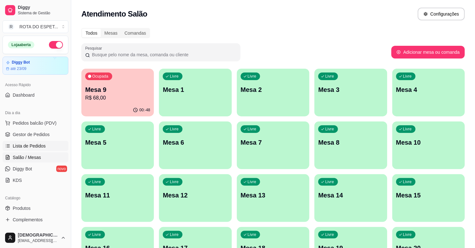
click at [33, 147] on span "Lista de Pedidos" at bounding box center [29, 146] width 33 height 6
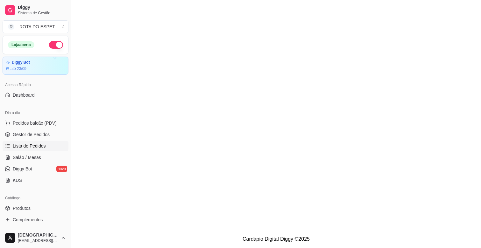
click at [44, 129] on ul "Pedidos balcão (PDV) Gestor de Pedidos Lista de Pedidos Salão / Mesas Diggy Bot…" at bounding box center [36, 151] width 66 height 67
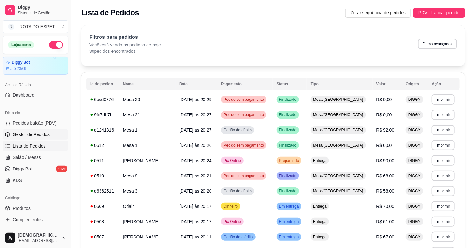
click at [44, 132] on span "Gestor de Pedidos" at bounding box center [31, 134] width 37 height 6
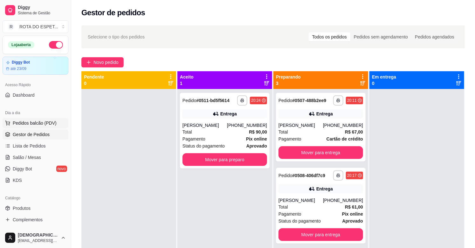
click at [45, 119] on button "Pedidos balcão (PDV)" at bounding box center [36, 123] width 66 height 10
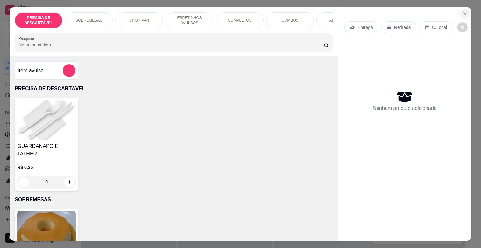
click at [463, 13] on icon "Close" at bounding box center [464, 13] width 5 height 5
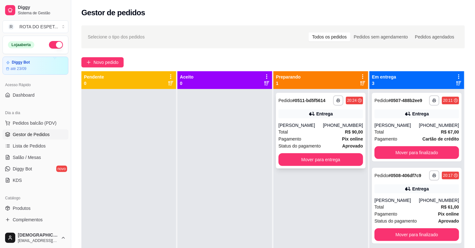
click at [296, 122] on div "**********" at bounding box center [321, 131] width 90 height 76
click at [24, 161] on link "Salão / Mesas" at bounding box center [36, 157] width 66 height 10
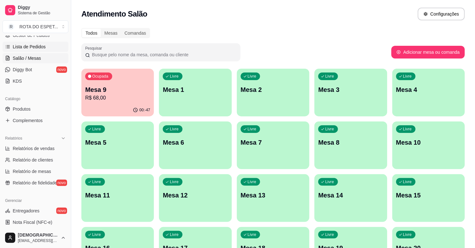
scroll to position [106, 0]
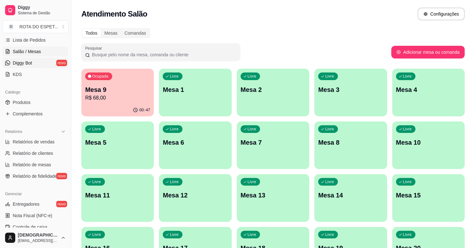
click at [34, 65] on link "Diggy Bot novo" at bounding box center [36, 63] width 66 height 10
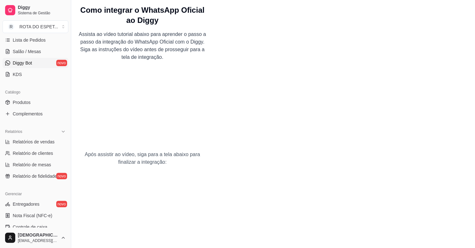
scroll to position [24, 0]
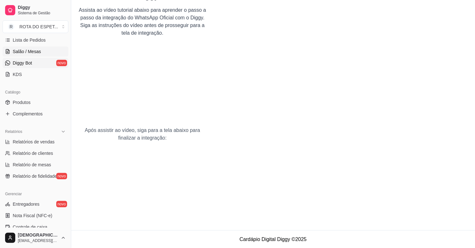
click at [36, 48] on link "Salão / Mesas" at bounding box center [36, 51] width 66 height 10
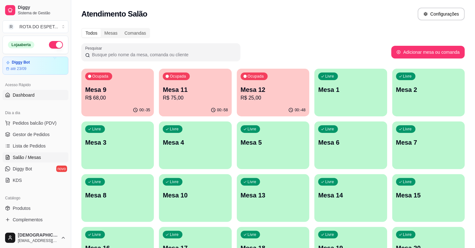
click at [33, 90] on link "Dashboard" at bounding box center [36, 95] width 66 height 10
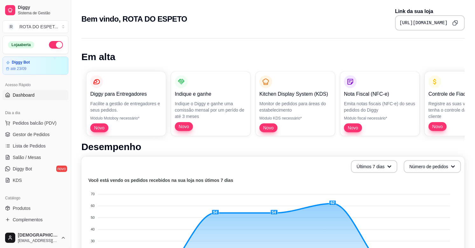
click at [458, 26] on button "Copy to clipboard" at bounding box center [456, 23] width 10 height 10
click at [38, 155] on span "Salão / Mesas" at bounding box center [27, 157] width 28 height 6
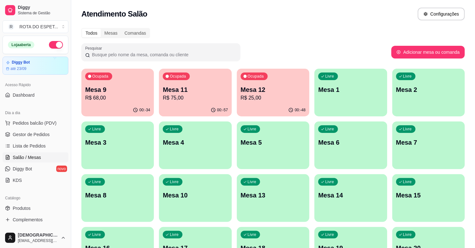
click at [37, 163] on link "Salão / Mesas" at bounding box center [36, 157] width 66 height 10
click at [38, 138] on link "Gestor de Pedidos" at bounding box center [36, 134] width 66 height 10
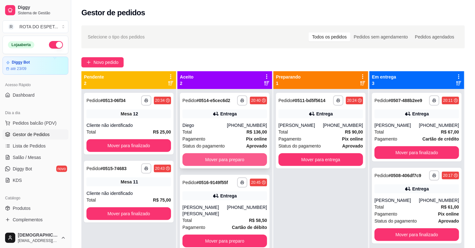
click at [199, 155] on button "Mover para preparo" at bounding box center [225, 159] width 85 height 13
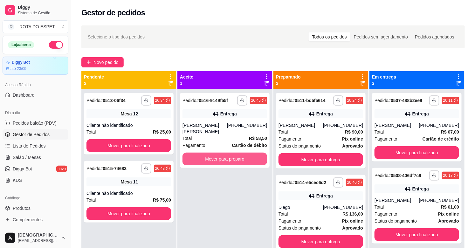
click at [199, 155] on button "Mover para preparo" at bounding box center [225, 159] width 85 height 13
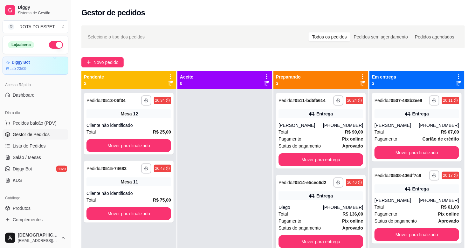
click at [321, 205] on div "Diego" at bounding box center [301, 207] width 45 height 6
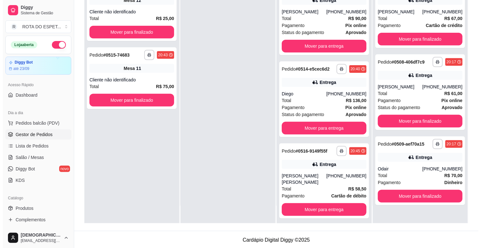
scroll to position [97, 0]
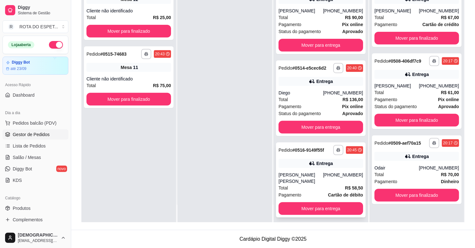
click at [306, 167] on div "**********" at bounding box center [321, 180] width 90 height 75
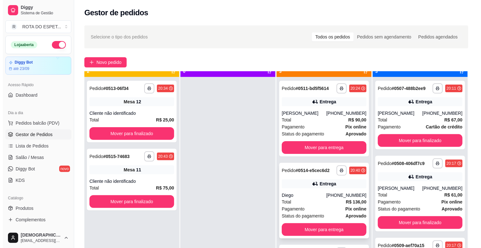
scroll to position [17, 0]
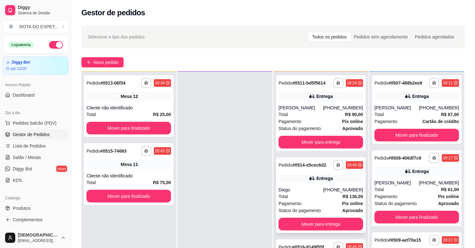
click at [316, 195] on div "Total R$ 136,00" at bounding box center [321, 196] width 85 height 7
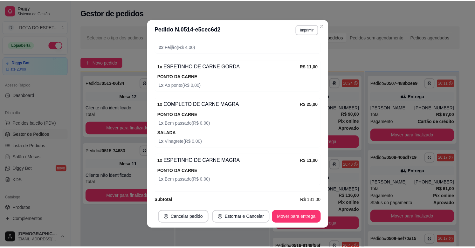
scroll to position [358, 0]
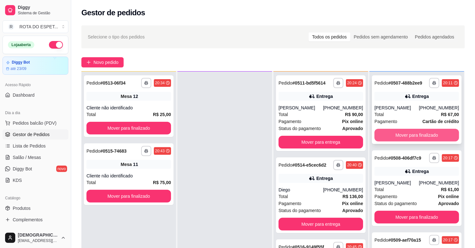
click at [428, 134] on button "Mover para finalizado" at bounding box center [417, 135] width 85 height 13
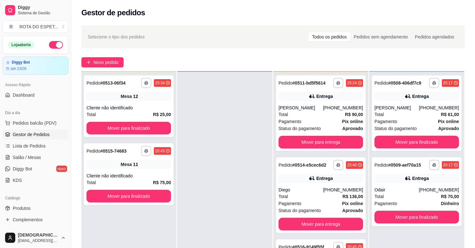
click at [428, 134] on div "**********" at bounding box center [417, 113] width 90 height 76
click at [428, 139] on button "Mover para finalizado" at bounding box center [417, 142] width 85 height 13
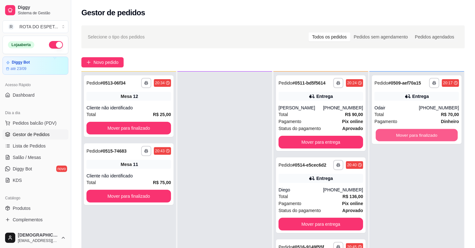
click at [428, 139] on button "Mover para finalizado" at bounding box center [417, 135] width 82 height 12
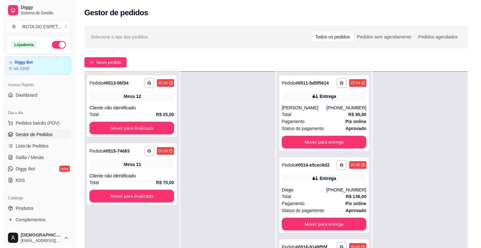
scroll to position [0, 0]
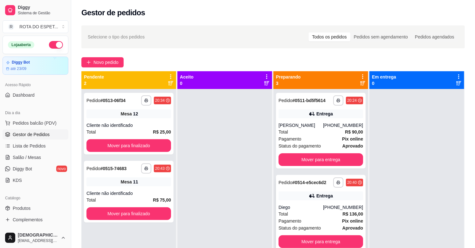
click at [317, 222] on div "Pagamento Pix online" at bounding box center [321, 221] width 85 height 7
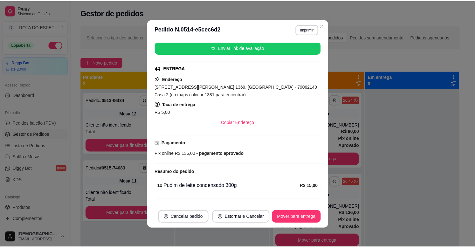
scroll to position [106, 0]
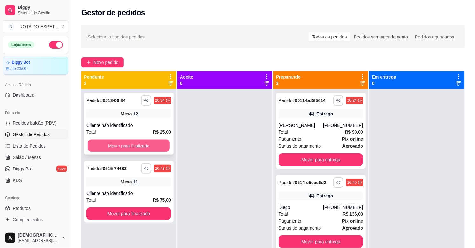
click at [134, 146] on button "Mover para finalizado" at bounding box center [129, 146] width 82 height 12
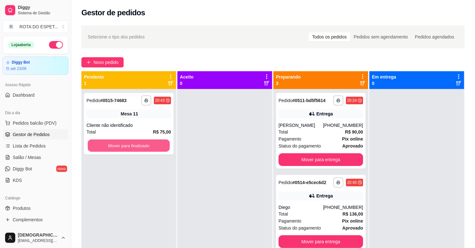
click at [134, 146] on button "Mover para finalizado" at bounding box center [129, 146] width 82 height 12
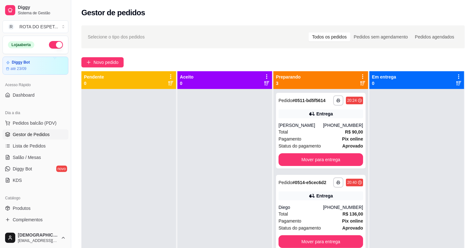
click at [220, 177] on div at bounding box center [225, 213] width 95 height 248
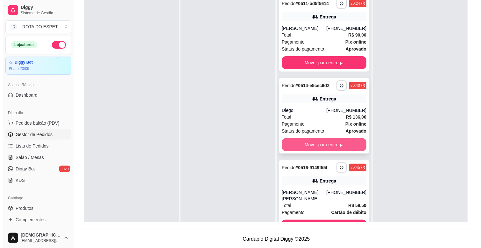
scroll to position [0, 0]
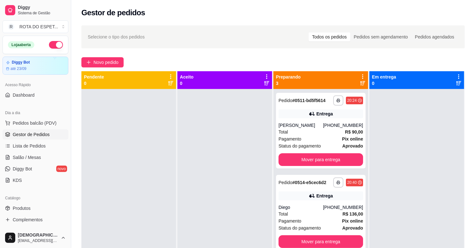
click at [193, 182] on div at bounding box center [225, 213] width 95 height 248
click at [185, 206] on div at bounding box center [225, 213] width 95 height 248
click at [308, 164] on button "Mover para entrega" at bounding box center [321, 159] width 85 height 13
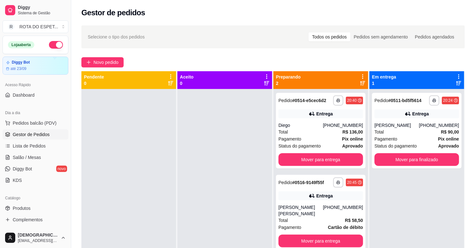
click at [207, 173] on div at bounding box center [225, 213] width 95 height 248
click at [405, 136] on div "Pagamento Pix online" at bounding box center [417, 139] width 85 height 7
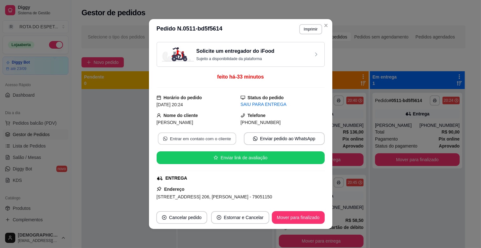
click at [215, 141] on button "Entrar em contato com o cliente" at bounding box center [196, 139] width 78 height 12
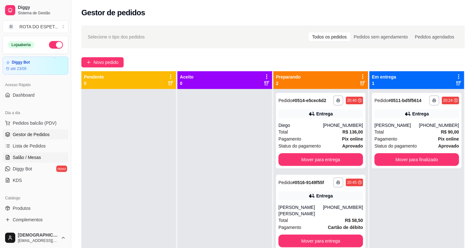
click at [31, 159] on span "Salão / Mesas" at bounding box center [27, 157] width 28 height 6
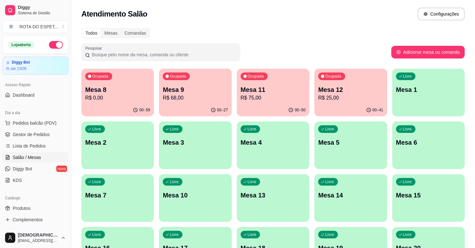
click at [214, 97] on p "R$ 68,00" at bounding box center [195, 98] width 65 height 8
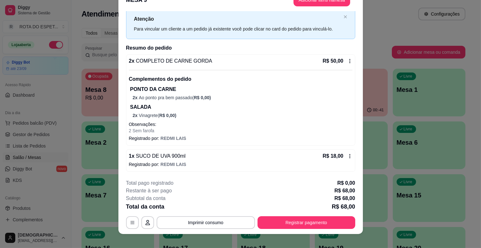
scroll to position [19, 0]
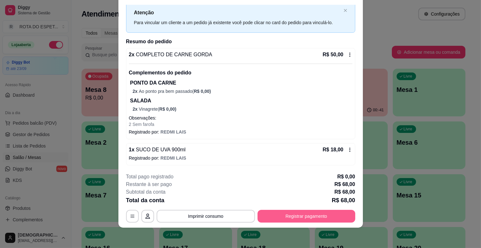
click at [312, 217] on button "Registrar pagamento" at bounding box center [306, 216] width 98 height 13
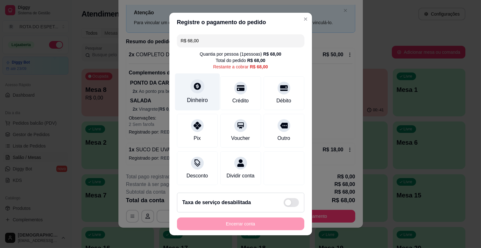
click at [201, 96] on div "Dinheiro" at bounding box center [197, 100] width 21 height 8
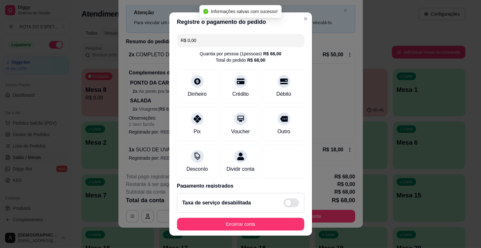
type input "R$ 0,00"
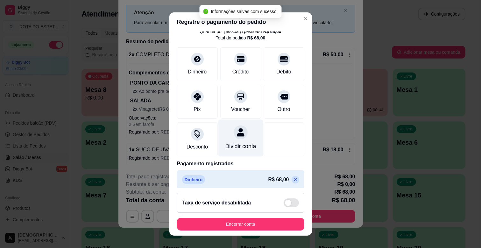
scroll to position [34, 0]
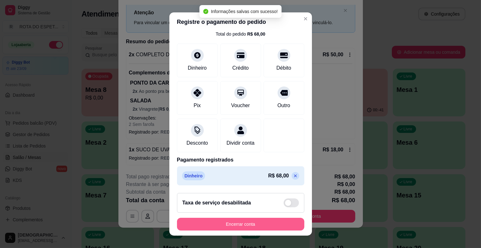
click at [259, 222] on button "Encerrar conta" at bounding box center [240, 224] width 127 height 13
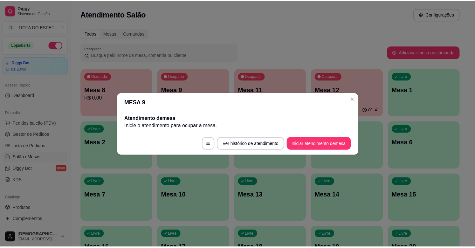
scroll to position [0, 0]
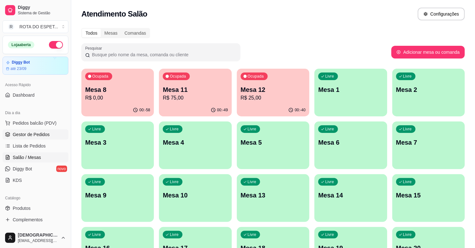
click at [41, 137] on span "Gestor de Pedidos" at bounding box center [31, 134] width 37 height 6
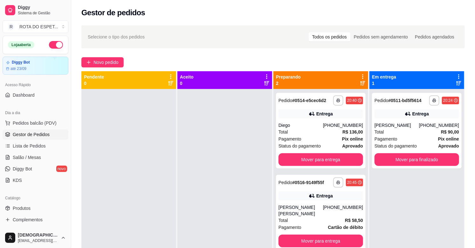
click at [220, 165] on div at bounding box center [225, 213] width 95 height 248
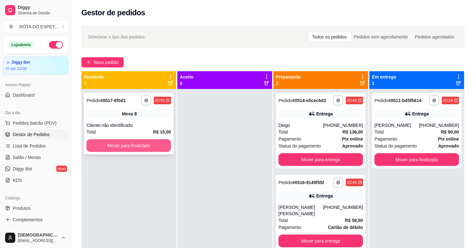
click at [163, 151] on button "Mover para finalizado" at bounding box center [129, 145] width 85 height 13
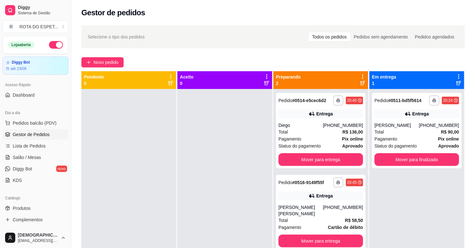
click at [207, 205] on div at bounding box center [225, 213] width 95 height 248
click at [418, 188] on div "**********" at bounding box center [417, 213] width 95 height 248
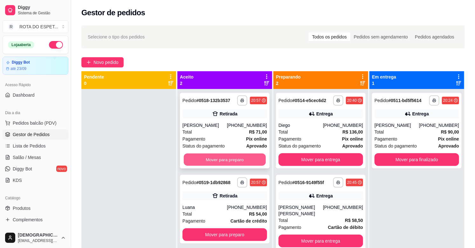
click at [225, 158] on button "Mover para preparo" at bounding box center [225, 160] width 82 height 12
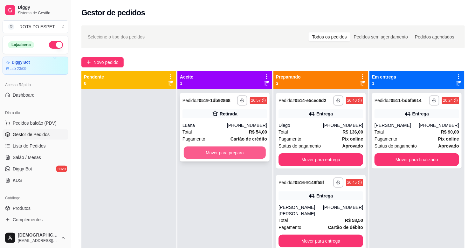
click at [225, 156] on button "Mover para preparo" at bounding box center [225, 153] width 82 height 12
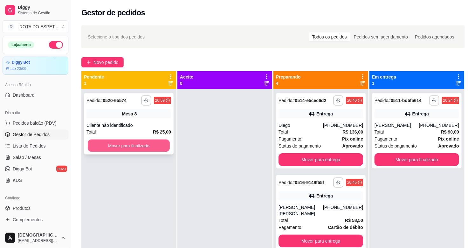
click at [167, 146] on button "Mover para finalizado" at bounding box center [129, 146] width 82 height 12
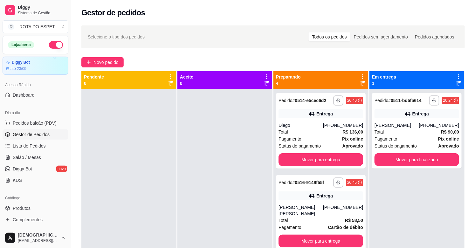
click at [211, 157] on div at bounding box center [225, 213] width 95 height 248
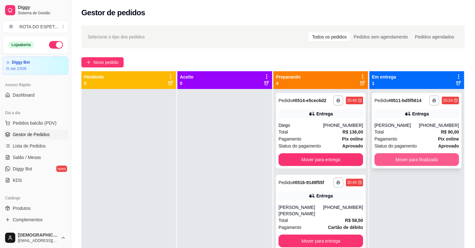
click at [398, 160] on button "Mover para finalizado" at bounding box center [417, 159] width 85 height 13
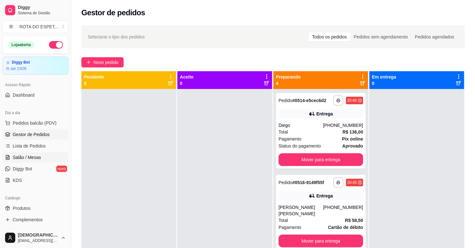
click at [34, 157] on span "Salão / Mesas" at bounding box center [27, 157] width 28 height 6
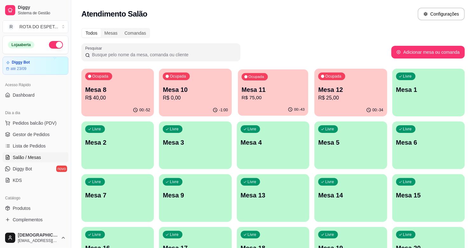
click at [258, 98] on p "R$ 75,00" at bounding box center [273, 97] width 63 height 7
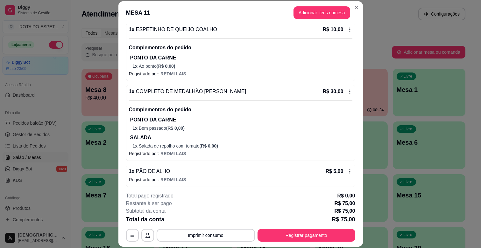
scroll to position [144, 0]
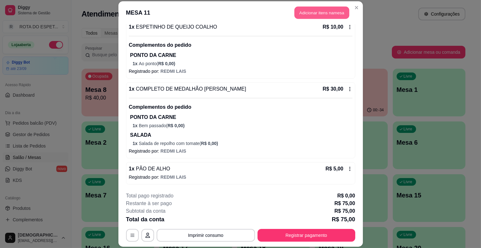
click at [335, 10] on button "Adicionar itens na mesa" at bounding box center [321, 13] width 55 height 12
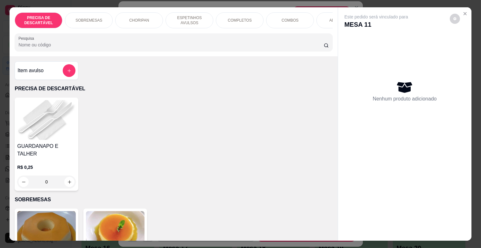
scroll to position [0, 278]
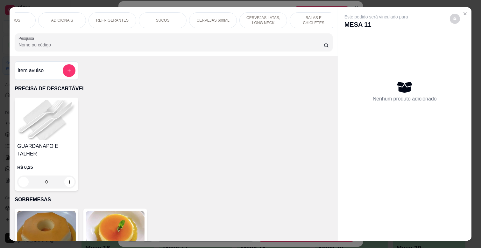
click at [97, 19] on p "REFRIGERANTES" at bounding box center [112, 20] width 32 height 5
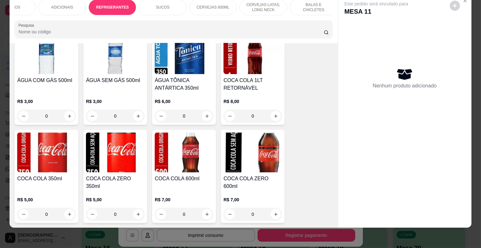
scroll to position [1532, 0]
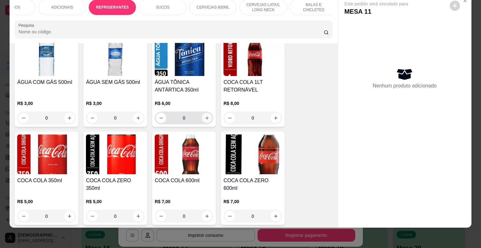
click at [208, 113] on button "increase-product-quantity" at bounding box center [207, 118] width 10 height 10
type input "1"
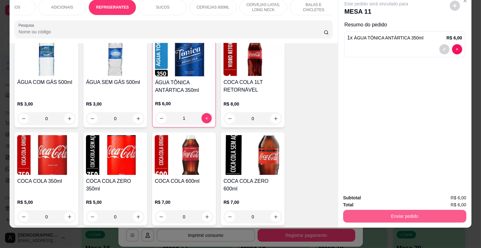
click at [389, 215] on button "Enviar pedido" at bounding box center [404, 216] width 123 height 13
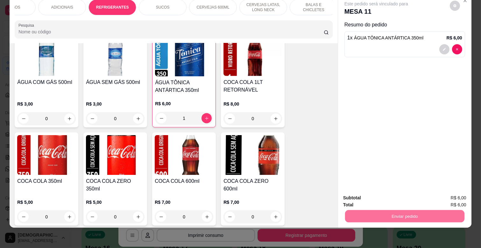
click at [389, 199] on button "Não registrar e enviar pedido" at bounding box center [383, 195] width 64 height 12
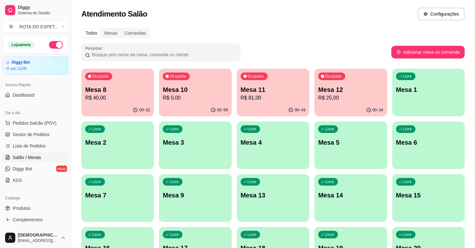
click at [320, 38] on div "Todos Mesas Comandas Pesquisar Adicionar mesa ou comanda Ocupada Mesa 8 R$ 40,0…" at bounding box center [273, 232] width 404 height 417
click at [30, 136] on span "Gestor de Pedidos" at bounding box center [31, 134] width 37 height 6
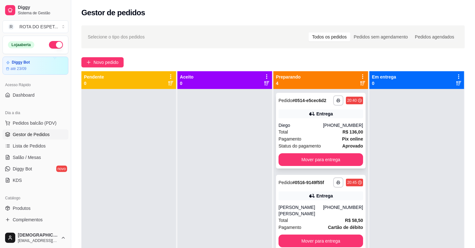
click at [301, 148] on span "Status do pagamento" at bounding box center [300, 146] width 42 height 7
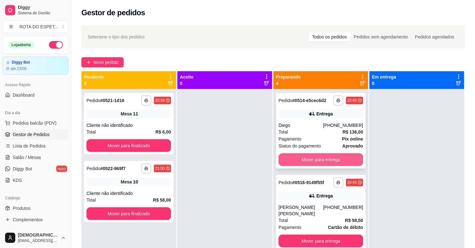
click at [331, 158] on button "Mover para entrega" at bounding box center [321, 159] width 85 height 13
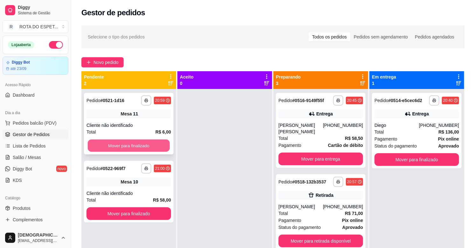
click at [136, 147] on button "Mover para finalizado" at bounding box center [129, 146] width 82 height 12
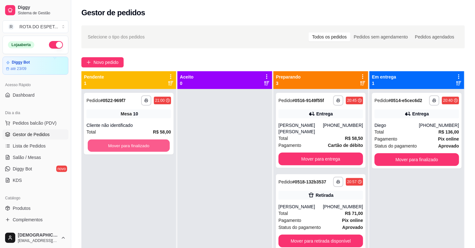
click at [136, 147] on button "Mover para finalizado" at bounding box center [129, 146] width 82 height 12
click at [30, 155] on span "Salão / Mesas" at bounding box center [27, 157] width 28 height 6
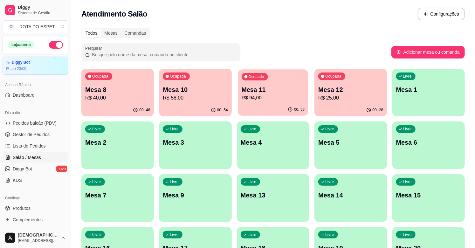
click at [275, 90] on p "Mesa 11" at bounding box center [273, 90] width 63 height 9
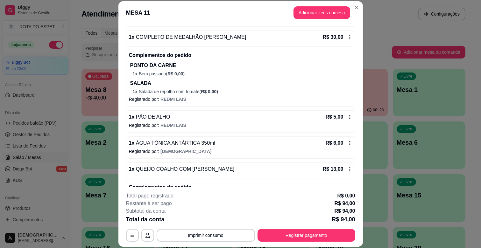
scroll to position [126, 0]
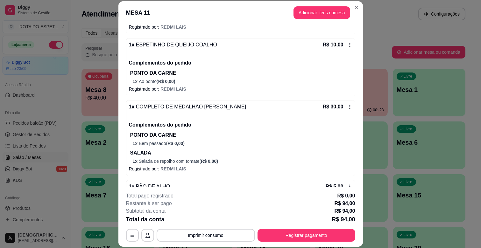
click at [349, 43] on icon at bounding box center [349, 45] width 1 height 4
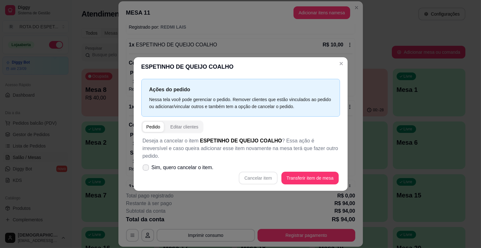
click at [208, 164] on span "Sim, quero cancelar o item." at bounding box center [182, 168] width 62 height 8
click at [146, 169] on input "Sim, quero cancelar o item." at bounding box center [144, 171] width 4 height 4
checkbox input "true"
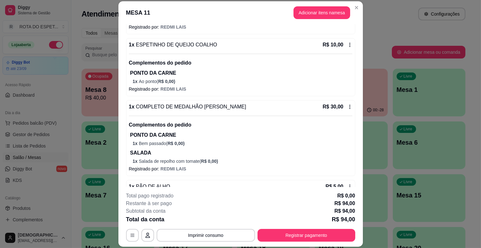
click at [347, 43] on icon at bounding box center [349, 44] width 5 height 5
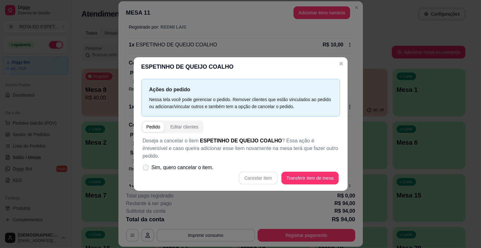
click at [156, 161] on label "Sim, quero cancelar o item." at bounding box center [178, 167] width 76 height 13
click at [146, 169] on input "Sim, quero cancelar o item." at bounding box center [144, 171] width 4 height 4
checkbox input "true"
click at [265, 175] on button "Cancelar item" at bounding box center [258, 178] width 39 height 13
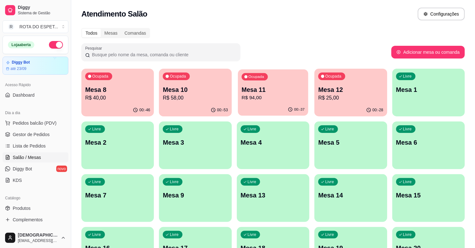
click at [270, 88] on p "Mesa 11" at bounding box center [273, 90] width 63 height 9
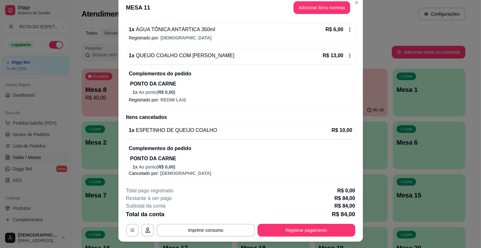
scroll to position [19, 0]
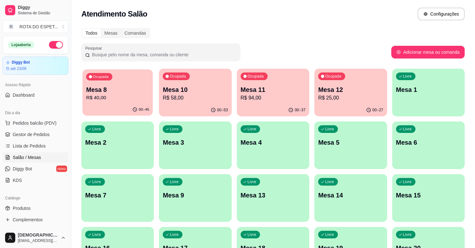
click at [118, 89] on p "Mesa 8" at bounding box center [117, 90] width 63 height 9
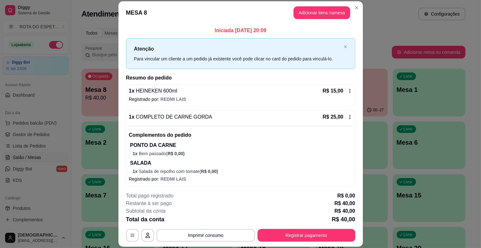
scroll to position [2, 0]
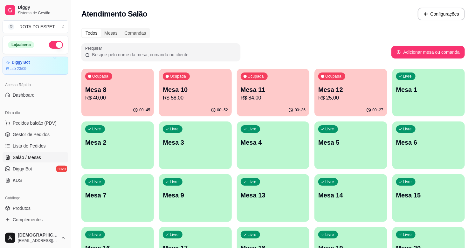
click at [358, 93] on p "Mesa 12" at bounding box center [350, 89] width 65 height 9
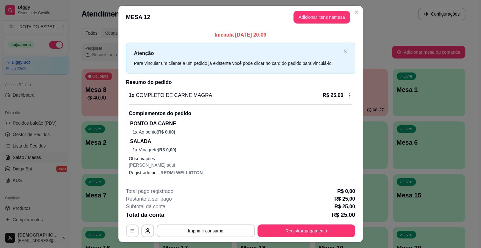
click at [127, 235] on button "button" at bounding box center [132, 231] width 13 height 13
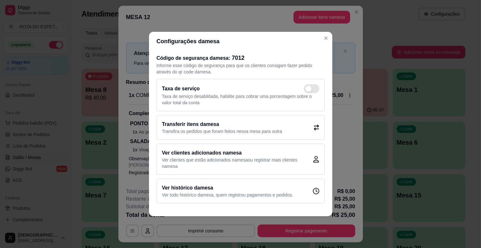
click at [252, 126] on h2 "Transferir itens da mesa" at bounding box center [222, 125] width 120 height 8
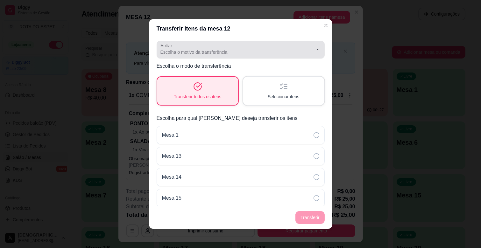
click at [245, 50] on span "Escolha o motivo da transferência" at bounding box center [236, 52] width 153 height 6
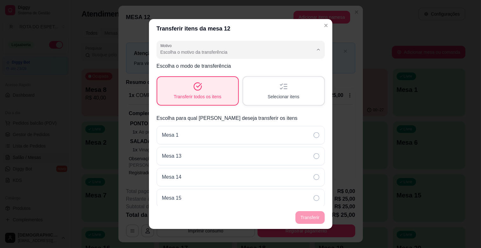
click at [205, 87] on span "Outro" at bounding box center [232, 88] width 140 height 6
type input "OTHER"
select select "OTHER"
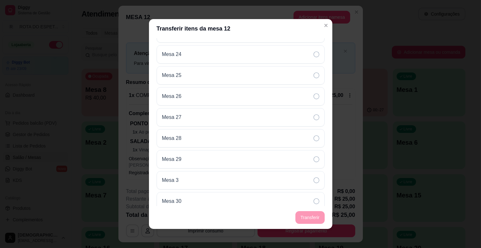
scroll to position [424, 0]
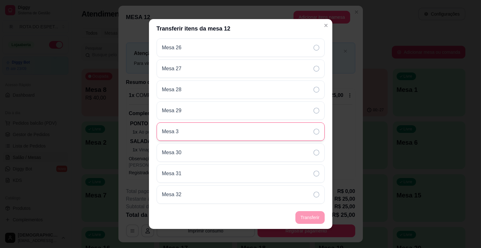
click at [236, 134] on div "Mesa 3" at bounding box center [241, 131] width 168 height 18
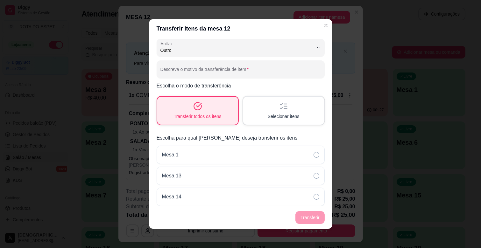
scroll to position [0, 0]
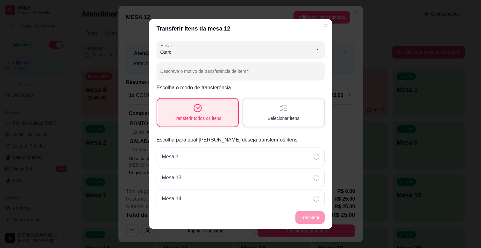
click at [215, 119] on span "Transferir todos os itens" at bounding box center [198, 118] width 48 height 6
click at [295, 110] on div "Selecionar itens" at bounding box center [283, 113] width 81 height 28
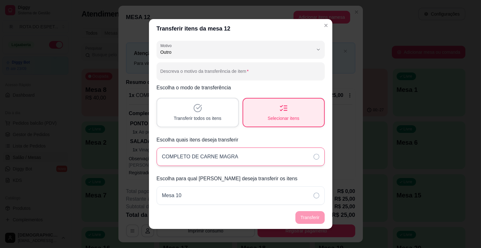
click at [278, 158] on div "COMPLETO DE CARNE MAGRA" at bounding box center [241, 157] width 168 height 18
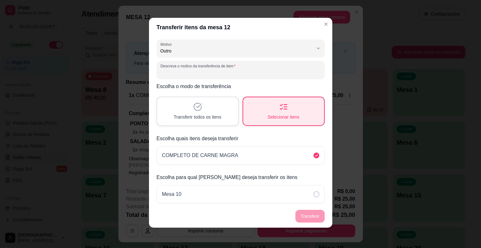
click at [234, 74] on input "Descreva o motivo da transferência de item" at bounding box center [240, 72] width 160 height 6
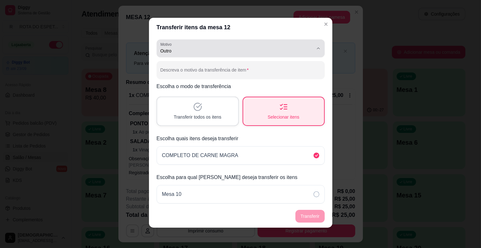
click at [303, 51] on span "Outro" at bounding box center [236, 51] width 153 height 6
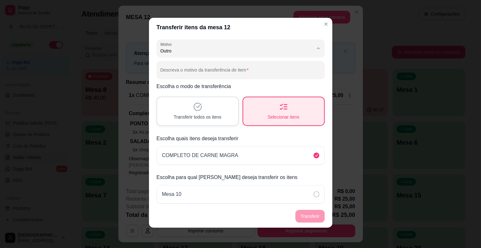
click at [198, 79] on span "Mudança de mesa" at bounding box center [232, 76] width 140 height 6
type input "TABLE_TRANSFER"
select select "TABLE_TRANSFER"
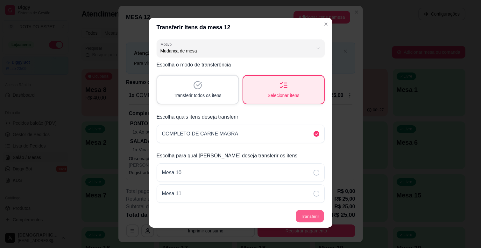
click at [312, 219] on button "Transferir" at bounding box center [310, 216] width 28 height 12
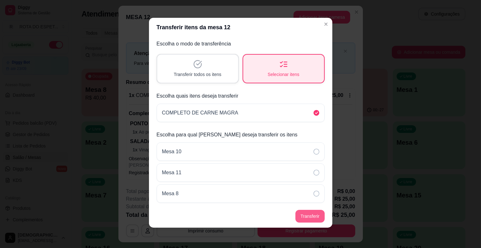
click at [307, 220] on button "Transferir" at bounding box center [309, 216] width 29 height 13
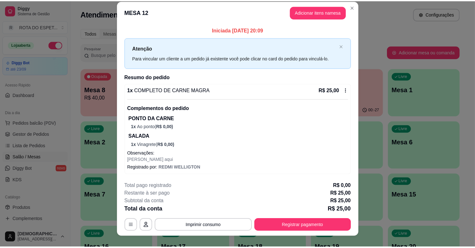
scroll to position [0, 0]
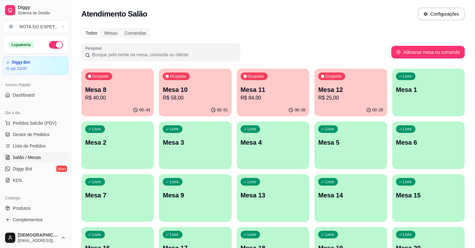
click at [383, 17] on div "Atendimento Salão Configurações" at bounding box center [273, 14] width 384 height 13
click at [33, 134] on span "Gestor de Pedidos" at bounding box center [31, 134] width 37 height 6
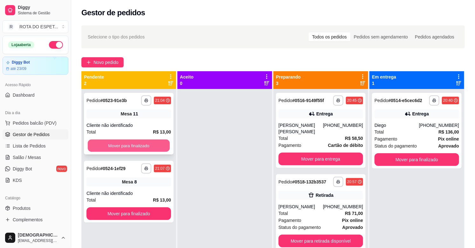
click at [150, 150] on button "Mover para finalizado" at bounding box center [129, 146] width 82 height 12
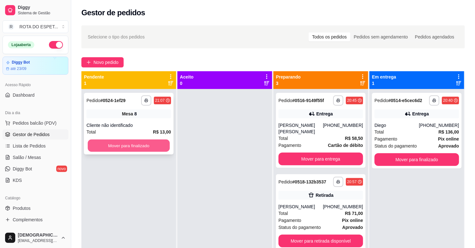
click at [147, 146] on button "Mover para finalizado" at bounding box center [129, 146] width 82 height 12
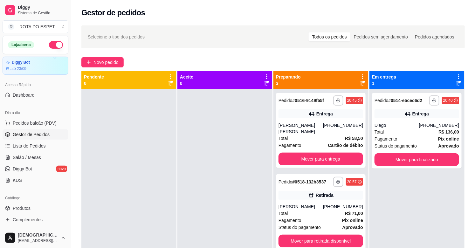
click at [204, 166] on div at bounding box center [225, 213] width 95 height 248
click at [220, 190] on div at bounding box center [225, 213] width 95 height 248
click at [33, 161] on link "Salão / Mesas" at bounding box center [36, 157] width 66 height 10
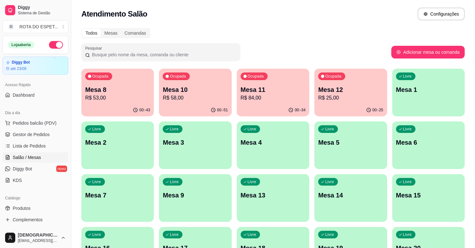
click at [338, 88] on p "Mesa 12" at bounding box center [350, 89] width 65 height 9
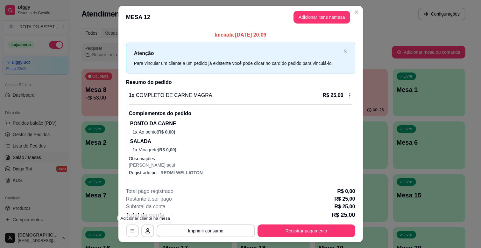
click at [126, 231] on button "button" at bounding box center [132, 231] width 13 height 13
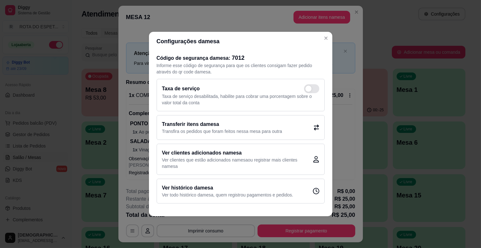
click at [216, 122] on h2 "Transferir itens da mesa" at bounding box center [222, 125] width 120 height 8
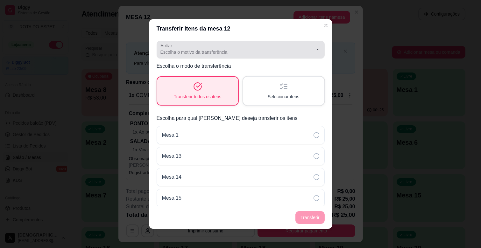
click at [278, 58] on button "Motivo Escolha o motivo da transferência" at bounding box center [241, 50] width 168 height 18
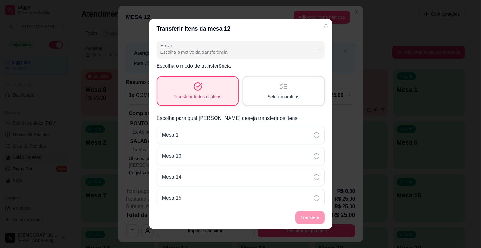
click at [202, 80] on span "Mudança de mesa" at bounding box center [232, 77] width 140 height 6
type input "TABLE_TRANSFER"
select select "TABLE_TRANSFER"
click at [284, 99] on span "Selecionar itens" at bounding box center [284, 97] width 32 height 6
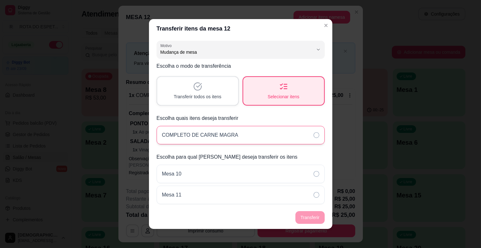
click at [245, 134] on div "COMPLETO DE CARNE MAGRA" at bounding box center [241, 135] width 168 height 18
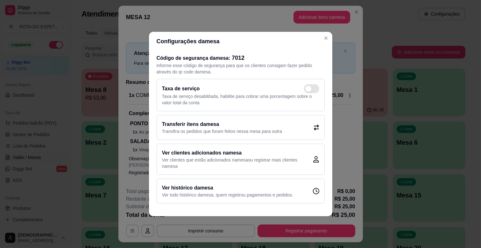
click at [233, 127] on h2 "Transferir itens da mesa" at bounding box center [222, 125] width 120 height 8
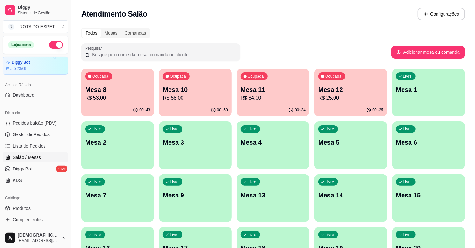
click at [338, 91] on p "Mesa 12" at bounding box center [350, 89] width 65 height 9
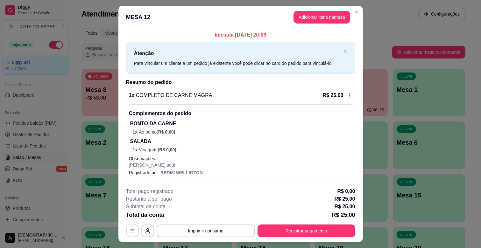
click at [131, 227] on button "button" at bounding box center [132, 231] width 13 height 13
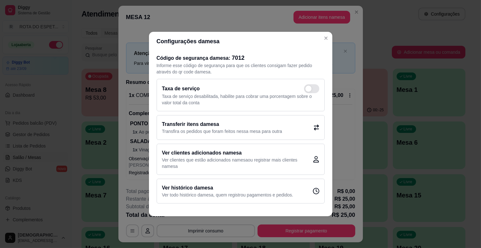
click at [220, 134] on p "Transfira os pedidos que foram feitos nessa mesa para outra" at bounding box center [222, 131] width 120 height 6
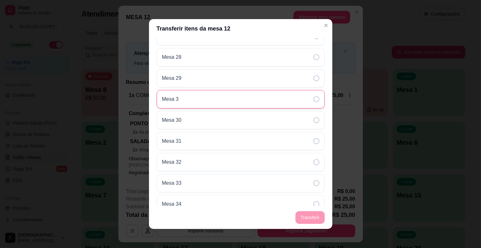
scroll to position [430, 0]
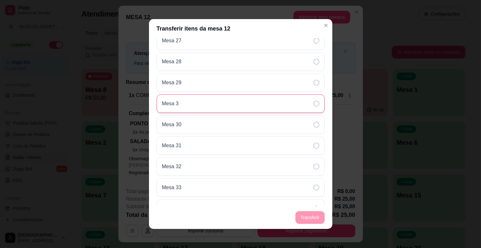
click at [247, 109] on div "Mesa 3" at bounding box center [241, 103] width 168 height 18
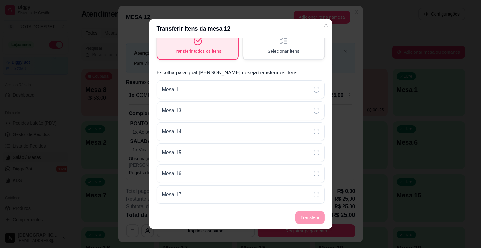
scroll to position [0, 0]
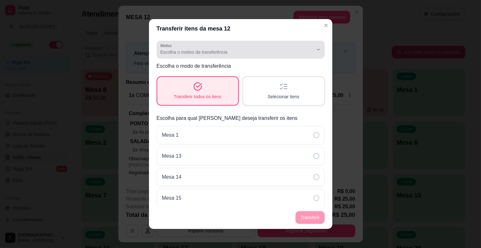
click at [260, 53] on span "Escolha o motivo da transferência" at bounding box center [236, 52] width 153 height 6
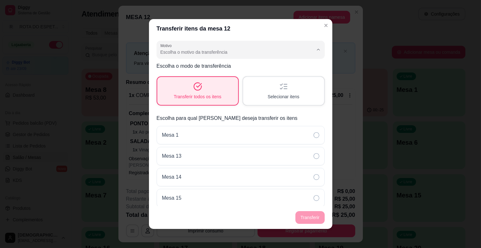
click at [192, 77] on span "Mudança de mesa" at bounding box center [232, 77] width 140 height 6
type input "TABLE_TRANSFER"
select select "TABLE_TRANSFER"
click at [279, 98] on span "Selecionar itens" at bounding box center [283, 97] width 31 height 6
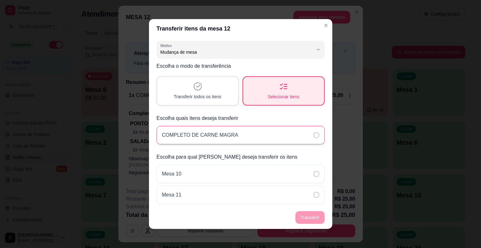
click at [271, 137] on div "COMPLETO DE CARNE MAGRA" at bounding box center [241, 135] width 168 height 18
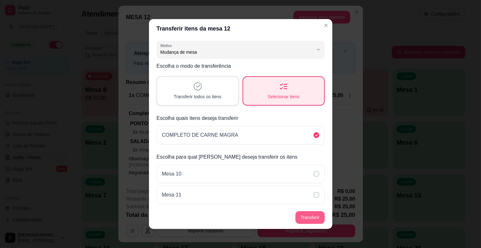
click at [317, 219] on button "Transferir" at bounding box center [309, 217] width 29 height 13
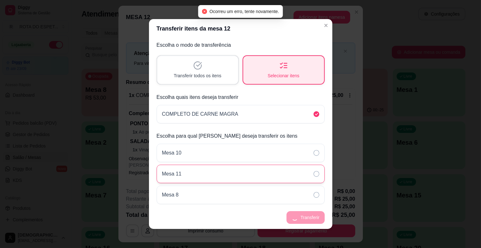
scroll to position [1, 0]
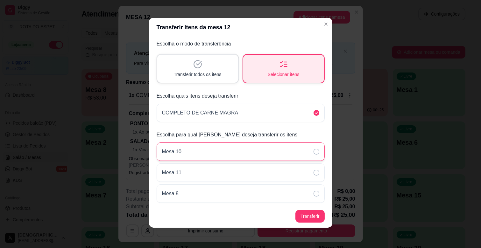
click at [257, 143] on div "Mesa 10" at bounding box center [241, 152] width 168 height 18
click at [302, 147] on div "Mesa 10" at bounding box center [241, 152] width 168 height 18
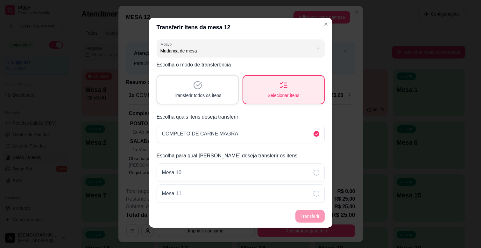
scroll to position [0, 0]
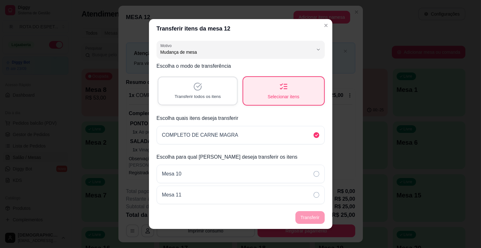
click at [218, 99] on div "Transferir todos os itens" at bounding box center [197, 90] width 78 height 27
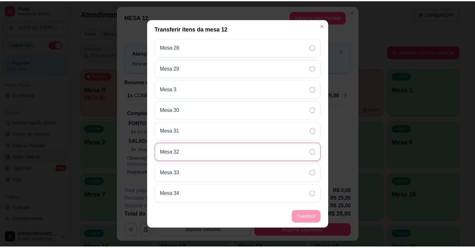
scroll to position [395, 0]
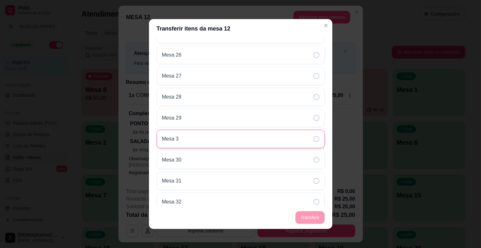
click at [239, 137] on div "Mesa 3" at bounding box center [241, 139] width 168 height 18
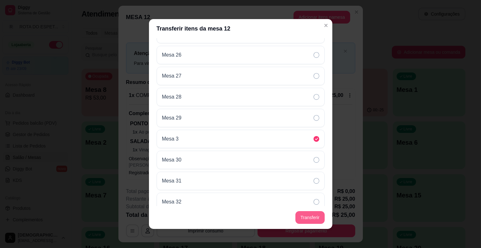
click at [310, 219] on button "Transferir" at bounding box center [309, 217] width 29 height 13
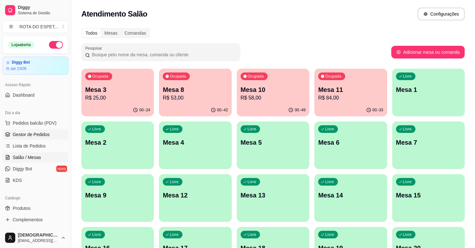
click at [26, 131] on link "Gestor de Pedidos" at bounding box center [36, 134] width 66 height 10
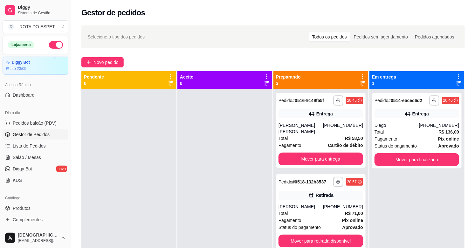
click at [179, 173] on div at bounding box center [225, 213] width 95 height 248
click at [212, 178] on div at bounding box center [225, 213] width 95 height 248
click at [211, 192] on div at bounding box center [225, 213] width 95 height 248
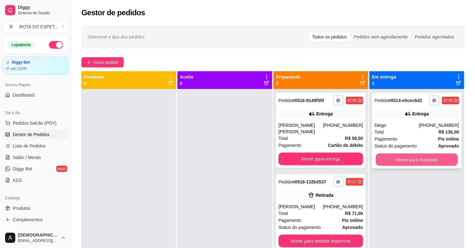
click at [405, 158] on button "Mover para finalizado" at bounding box center [417, 160] width 82 height 12
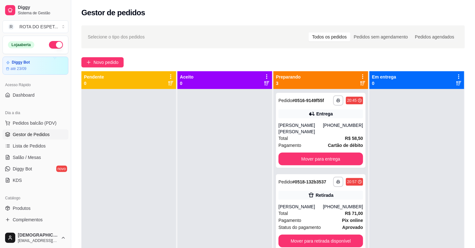
click at [405, 170] on div at bounding box center [417, 213] width 95 height 248
click at [218, 220] on div at bounding box center [225, 213] width 95 height 248
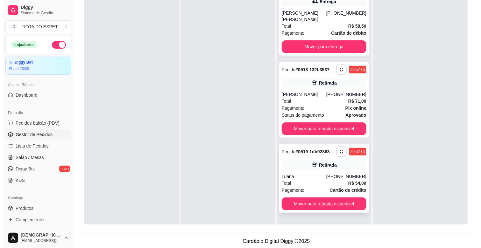
scroll to position [97, 0]
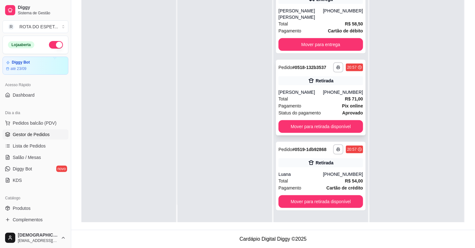
click at [317, 95] on div "Total R$ 71,00" at bounding box center [321, 98] width 85 height 7
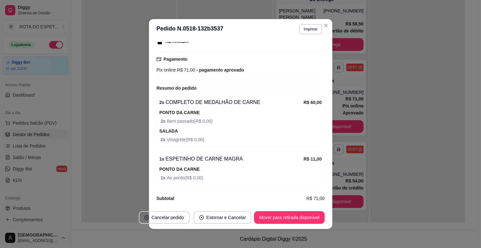
scroll to position [112, 0]
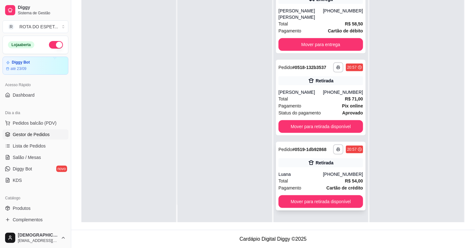
click at [298, 171] on div "Luana" at bounding box center [301, 174] width 45 height 6
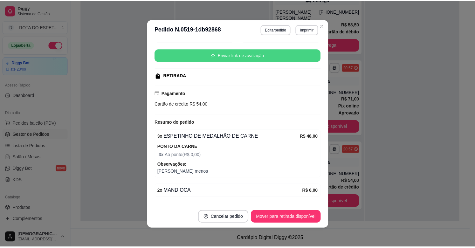
scroll to position [91, 0]
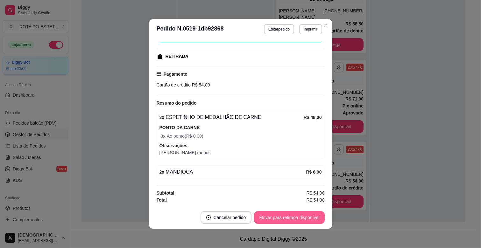
click at [288, 217] on button "Mover para retirada disponível" at bounding box center [289, 217] width 70 height 13
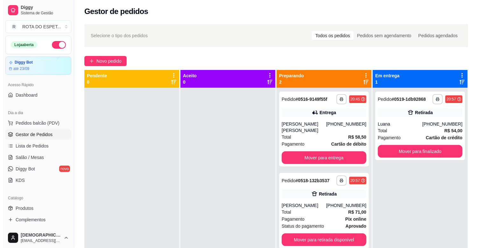
scroll to position [0, 0]
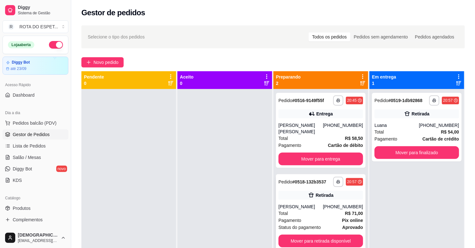
click at [313, 210] on div "Total R$ 71,00" at bounding box center [321, 213] width 85 height 7
click at [318, 126] on div "[PERSON_NAME]" at bounding box center [301, 128] width 45 height 13
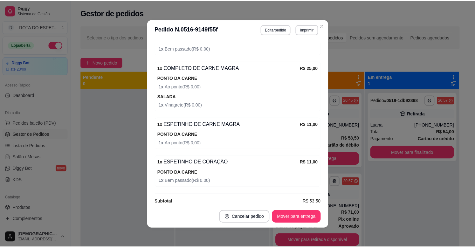
scroll to position [269, 0]
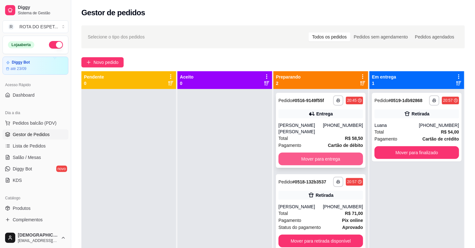
click at [313, 156] on button "Mover para entrega" at bounding box center [321, 159] width 85 height 13
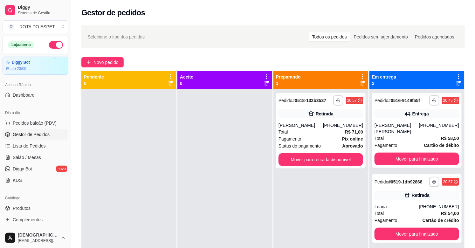
click at [210, 187] on div at bounding box center [225, 213] width 95 height 248
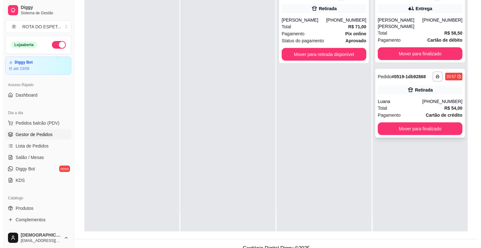
scroll to position [97, 0]
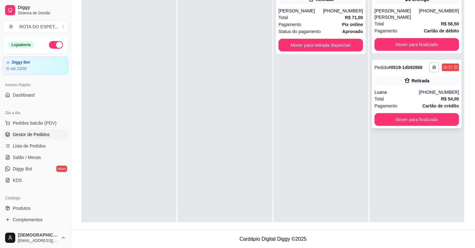
click at [414, 89] on div "Luana" at bounding box center [397, 92] width 45 height 6
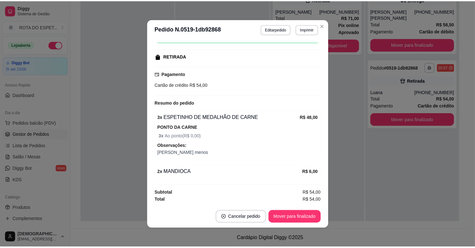
scroll to position [1, 0]
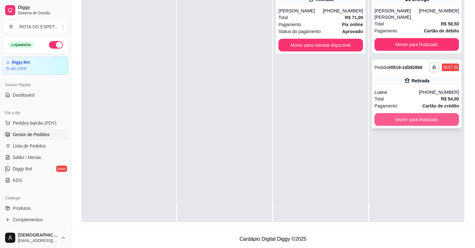
click at [409, 115] on button "Mover para finalizado" at bounding box center [417, 119] width 85 height 13
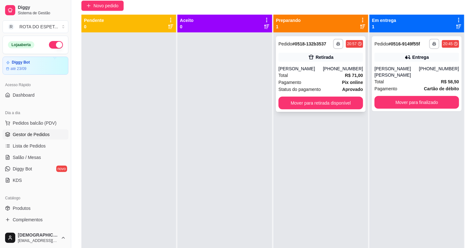
scroll to position [0, 0]
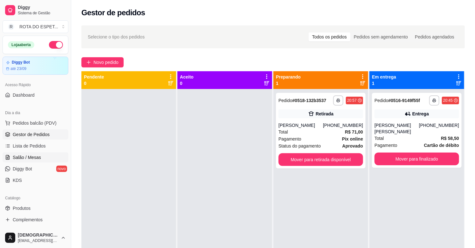
click at [31, 158] on span "Salão / Mesas" at bounding box center [27, 157] width 28 height 6
click at [24, 155] on span "Salão / Mesas" at bounding box center [27, 157] width 28 height 6
click at [43, 155] on link "Salão / Mesas" at bounding box center [36, 157] width 66 height 10
click at [36, 158] on span "Salão / Mesas" at bounding box center [27, 157] width 28 height 6
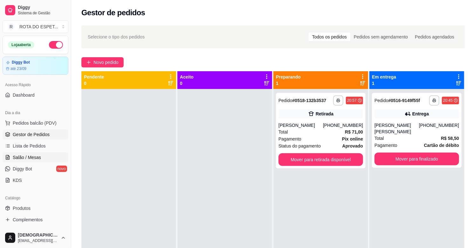
click at [36, 158] on span "Salão / Mesas" at bounding box center [27, 157] width 28 height 6
click at [42, 145] on span "Lista de Pedidos" at bounding box center [29, 146] width 33 height 6
click at [34, 157] on span "Salão / Mesas" at bounding box center [27, 157] width 28 height 6
click at [14, 160] on span "Salão / Mesas" at bounding box center [27, 157] width 28 height 6
click at [23, 160] on span "Salão / Mesas" at bounding box center [27, 157] width 28 height 6
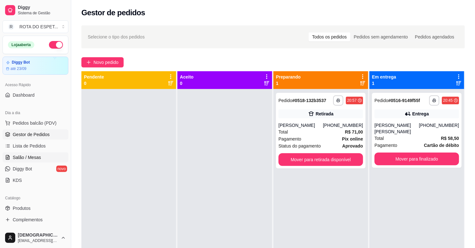
click at [23, 160] on span "Salão / Mesas" at bounding box center [27, 157] width 28 height 6
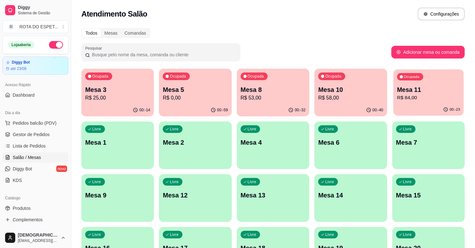
click at [433, 98] on p "R$ 84,00" at bounding box center [428, 97] width 63 height 7
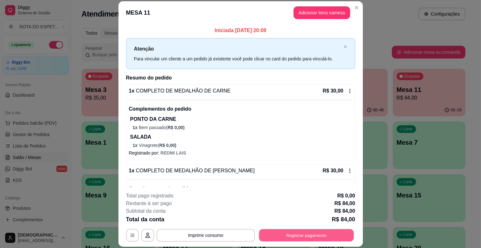
click at [298, 238] on button "Registrar pagamento" at bounding box center [306, 235] width 95 height 12
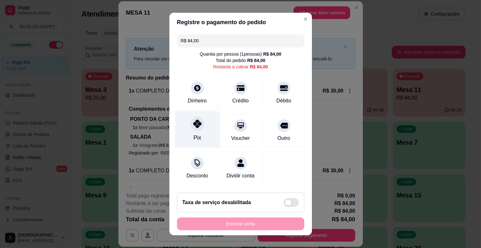
click at [193, 137] on div "Pix" at bounding box center [197, 138] width 8 height 8
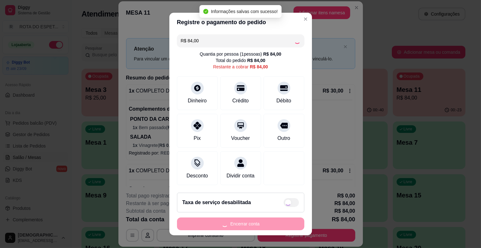
type input "R$ 0,00"
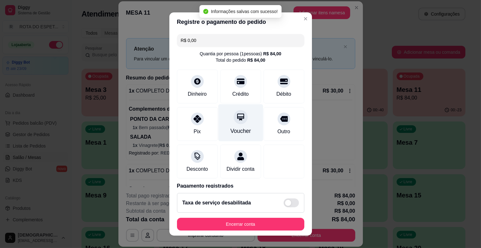
scroll to position [34, 0]
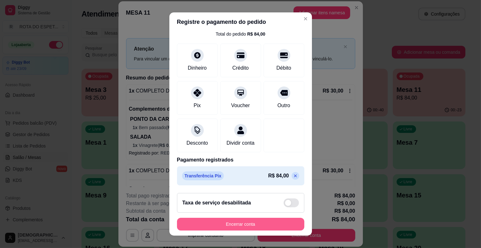
click at [243, 223] on button "Encerrar conta" at bounding box center [240, 224] width 127 height 13
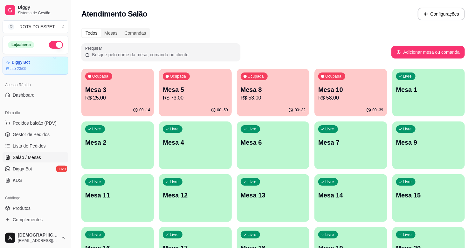
click at [123, 79] on div "Ocupada Mesa 3 R$ 25,00" at bounding box center [117, 86] width 73 height 35
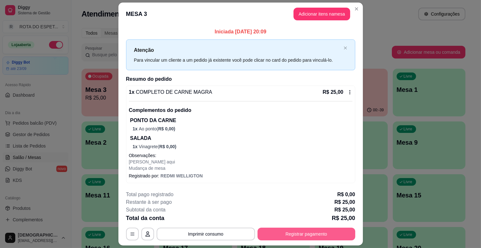
click at [312, 234] on button "Registrar pagamento" at bounding box center [306, 234] width 98 height 13
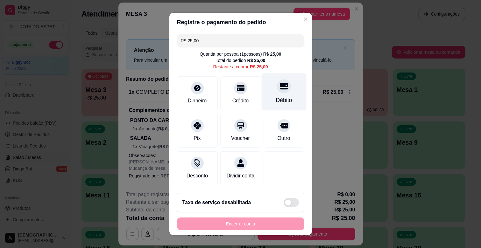
click at [277, 91] on div "Débito" at bounding box center [283, 91] width 45 height 37
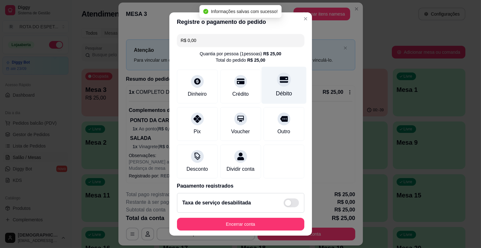
type input "R$ 0,00"
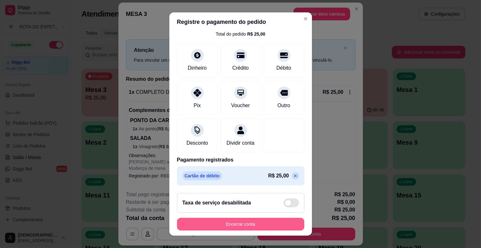
click at [262, 221] on button "Encerrar conta" at bounding box center [240, 224] width 127 height 13
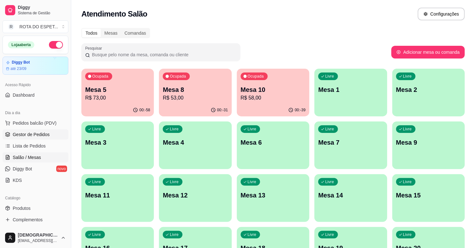
click at [24, 136] on span "Gestor de Pedidos" at bounding box center [31, 134] width 37 height 6
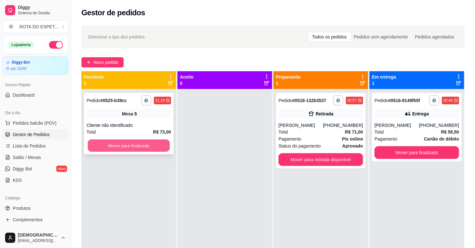
click at [119, 147] on button "Mover para finalizado" at bounding box center [129, 146] width 82 height 12
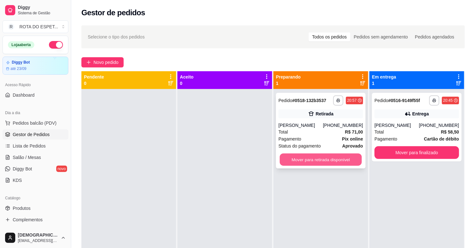
click at [314, 155] on button "Mover para retirada disponível" at bounding box center [321, 160] width 82 height 12
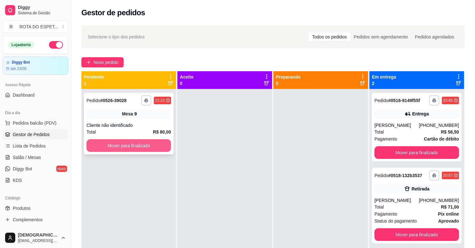
click at [162, 148] on button "Mover para finalizado" at bounding box center [129, 145] width 85 height 13
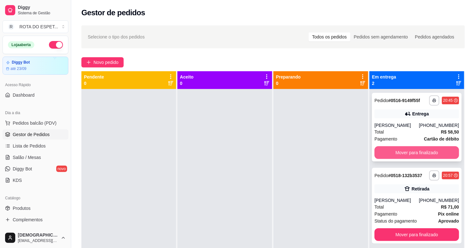
click at [385, 157] on button "Mover para finalizado" at bounding box center [417, 152] width 85 height 13
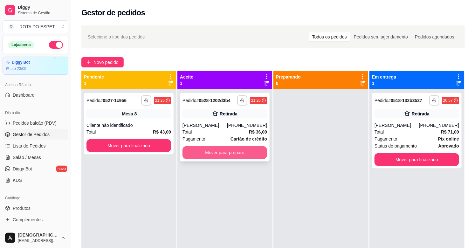
click at [217, 156] on button "Mover para preparo" at bounding box center [225, 152] width 85 height 13
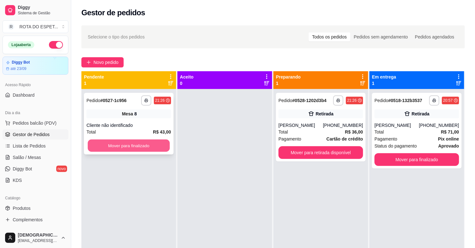
click at [156, 144] on button "Mover para finalizado" at bounding box center [129, 146] width 82 height 12
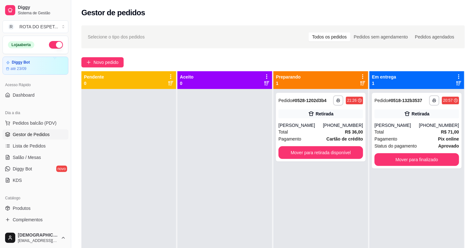
click at [204, 201] on div at bounding box center [225, 213] width 95 height 248
click at [371, 211] on div "**********" at bounding box center [417, 213] width 95 height 248
click at [234, 224] on div at bounding box center [225, 213] width 95 height 248
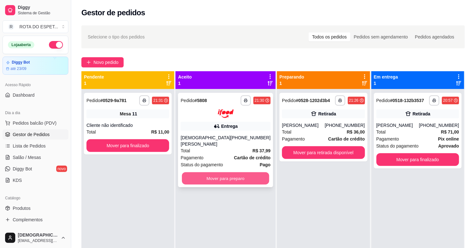
click at [227, 172] on button "Mover para preparo" at bounding box center [225, 178] width 87 height 12
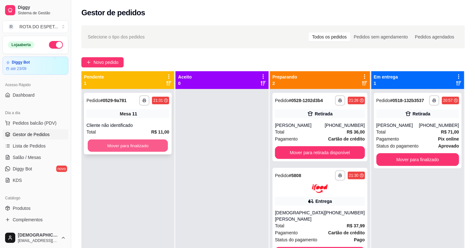
click at [140, 143] on button "Mover para finalizado" at bounding box center [128, 146] width 80 height 12
click at [145, 145] on button "Mover para finalizado" at bounding box center [128, 145] width 83 height 13
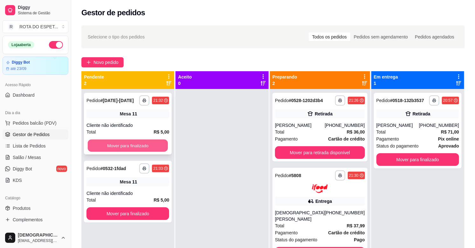
click at [162, 145] on button "Mover para finalizado" at bounding box center [128, 146] width 80 height 12
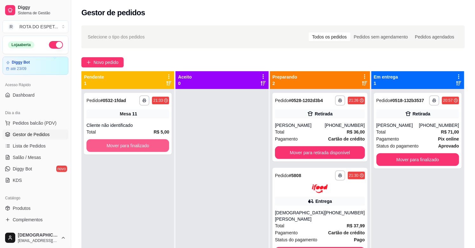
click at [162, 145] on button "Mover para finalizado" at bounding box center [128, 145] width 83 height 13
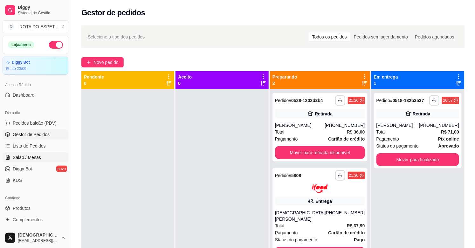
click at [22, 160] on span "Salão / Mesas" at bounding box center [27, 157] width 28 height 6
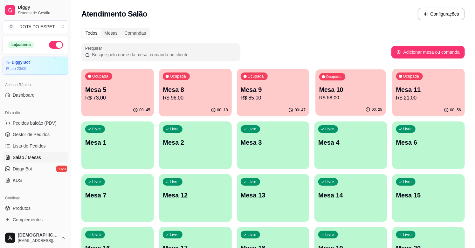
click at [361, 86] on p "Mesa 10" at bounding box center [350, 90] width 63 height 9
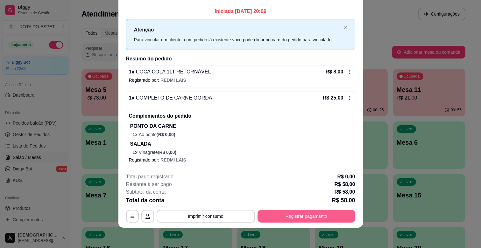
click at [298, 218] on button "Registrar pagamento" at bounding box center [306, 216] width 98 height 13
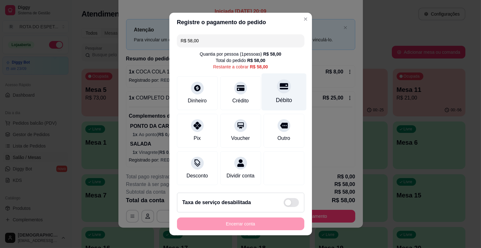
click at [285, 94] on div "Débito" at bounding box center [283, 91] width 45 height 37
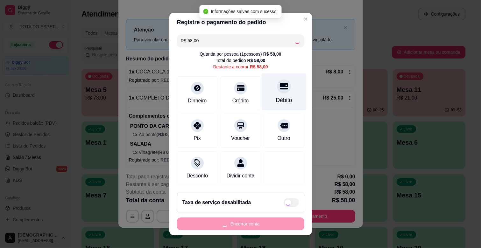
type input "R$ 0,00"
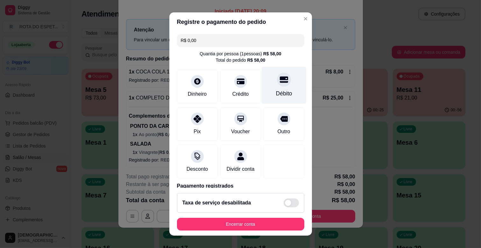
click at [270, 87] on div "Débito" at bounding box center [283, 85] width 45 height 37
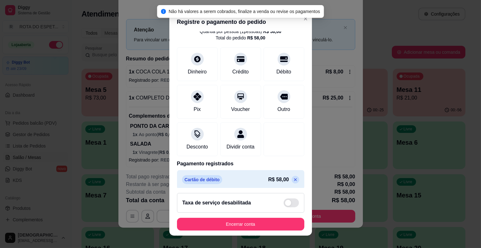
scroll to position [34, 0]
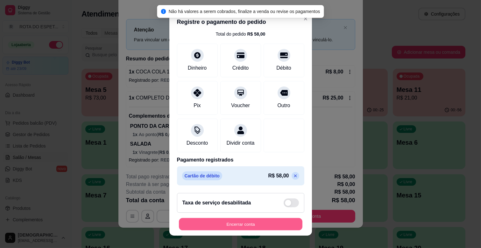
click at [266, 227] on button "Encerrar conta" at bounding box center [240, 224] width 123 height 12
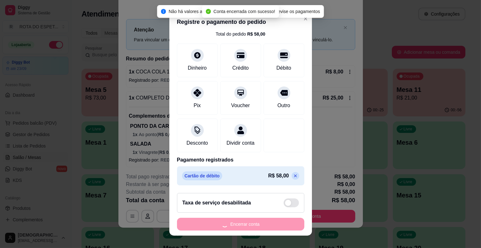
scroll to position [0, 0]
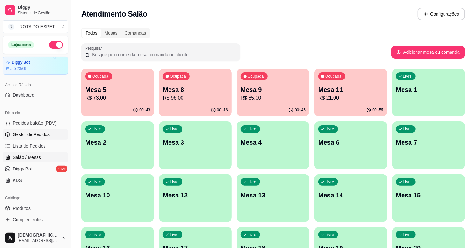
click at [41, 136] on span "Gestor de Pedidos" at bounding box center [31, 134] width 37 height 6
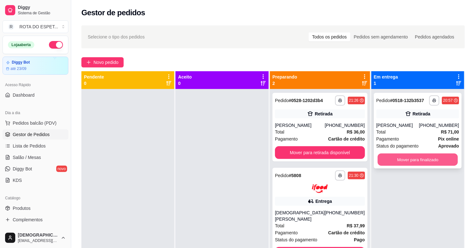
click at [417, 157] on button "Mover para finalizado" at bounding box center [418, 160] width 80 height 12
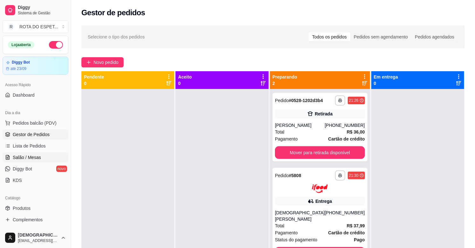
click at [30, 157] on span "Salão / Mesas" at bounding box center [27, 157] width 28 height 6
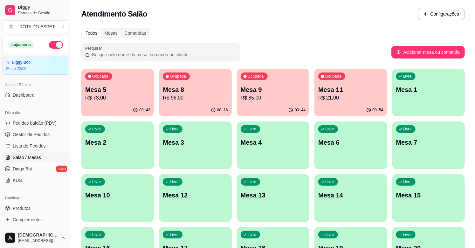
click at [435, 195] on p "Mesa 15" at bounding box center [428, 195] width 65 height 9
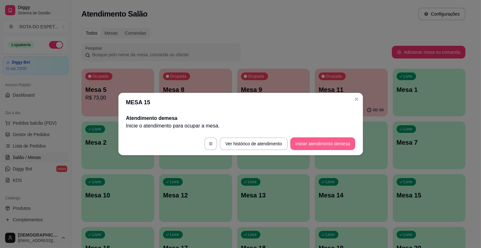
click at [330, 144] on button "Iniciar atendimento de mesa" at bounding box center [322, 143] width 65 height 13
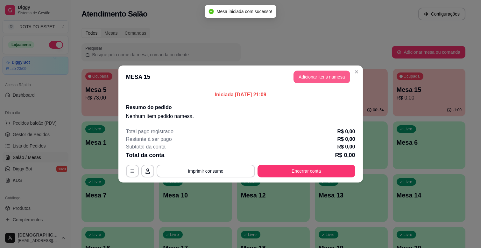
click at [310, 72] on button "Adicionar itens na mesa" at bounding box center [321, 77] width 57 height 13
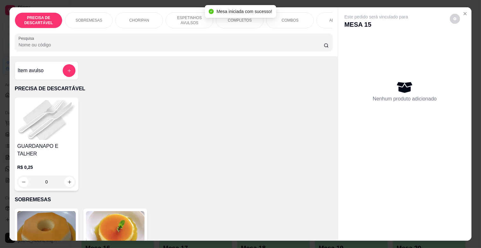
scroll to position [0, 278]
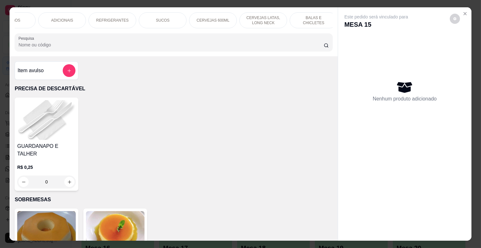
click at [118, 19] on p "REFRIGERANTES" at bounding box center [112, 20] width 32 height 5
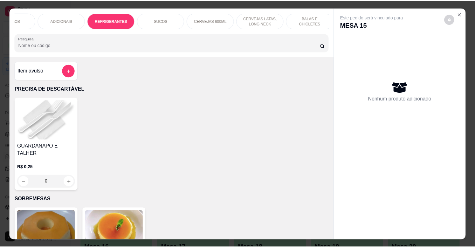
scroll to position [15, 0]
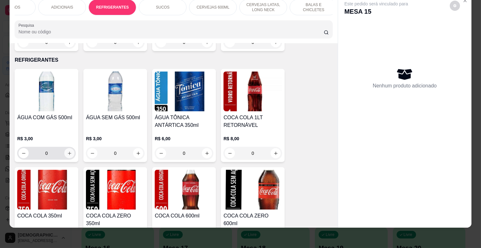
click at [66, 148] on button "increase-product-quantity" at bounding box center [69, 153] width 10 height 10
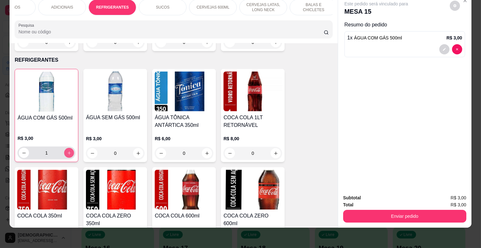
click at [66, 148] on button "increase-product-quantity" at bounding box center [69, 153] width 10 height 10
type input "2"
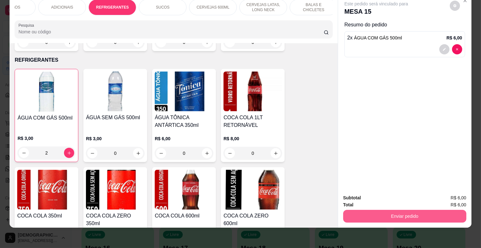
click at [421, 210] on button "Enviar pedido" at bounding box center [404, 216] width 123 height 13
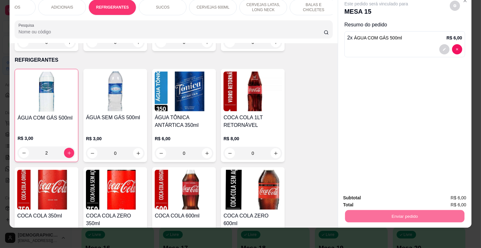
click at [382, 194] on button "Não registrar e enviar pedido" at bounding box center [383, 195] width 64 height 12
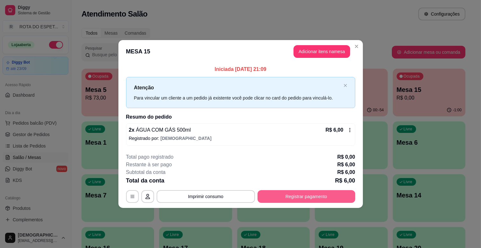
click at [344, 194] on button "Registrar pagamento" at bounding box center [306, 196] width 98 height 13
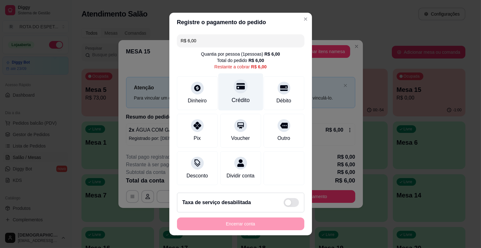
click at [244, 87] on div "Crédito" at bounding box center [240, 91] width 45 height 37
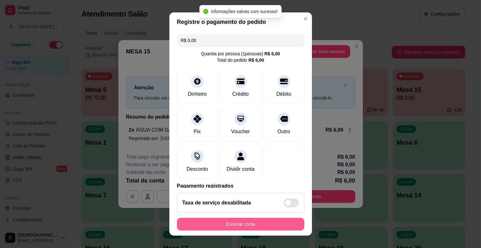
type input "R$ 0,00"
click at [263, 226] on button "Encerrar conta" at bounding box center [240, 224] width 123 height 12
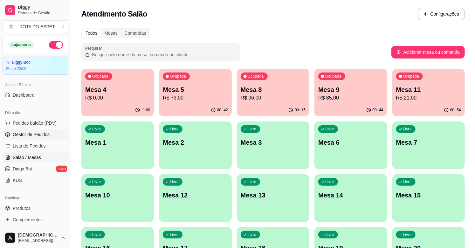
click at [43, 135] on span "Gestor de Pedidos" at bounding box center [31, 134] width 37 height 6
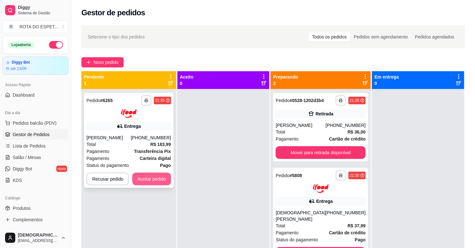
click at [149, 182] on button "Aceitar pedido" at bounding box center [151, 179] width 39 height 13
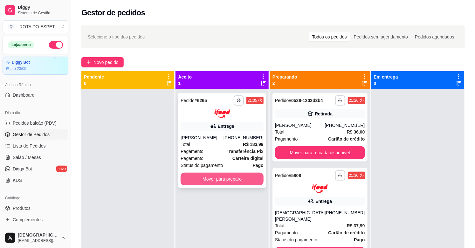
click at [227, 185] on button "Mover para preparo" at bounding box center [222, 179] width 83 height 13
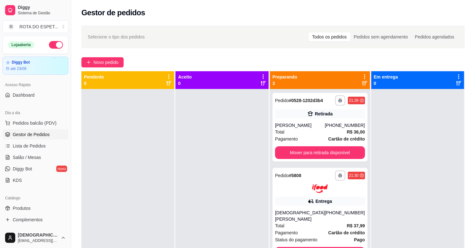
click at [441, 161] on div at bounding box center [418, 213] width 93 height 248
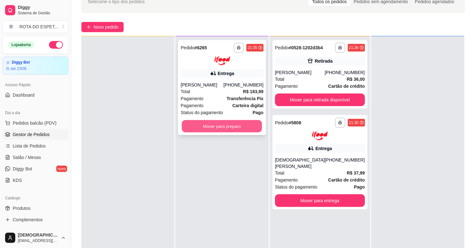
click at [228, 132] on button "Mover para preparo" at bounding box center [222, 126] width 80 height 12
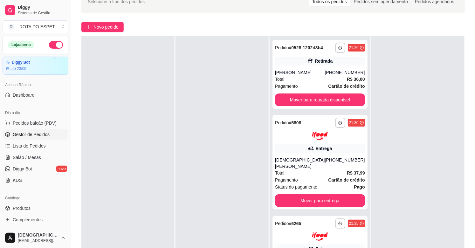
click at [138, 151] on div at bounding box center [127, 160] width 93 height 248
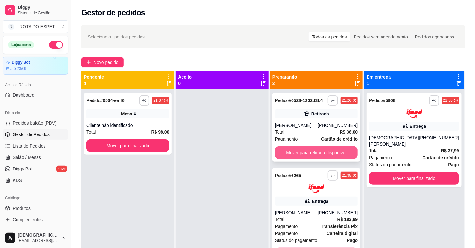
click at [322, 153] on button "Mover para retirada disponível" at bounding box center [316, 152] width 83 height 13
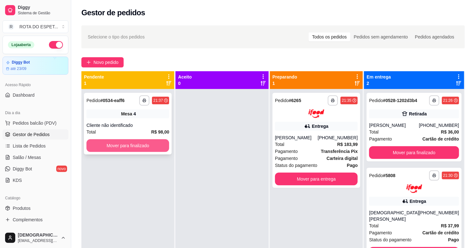
click at [122, 139] on button "Mover para finalizado" at bounding box center [128, 145] width 83 height 13
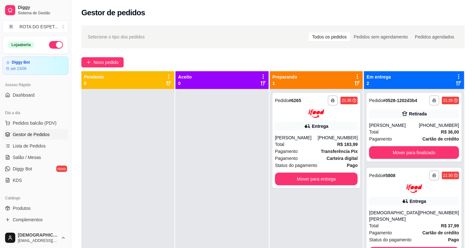
click at [227, 159] on div at bounding box center [222, 213] width 93 height 248
click at [334, 228] on div "**********" at bounding box center [316, 213] width 93 height 248
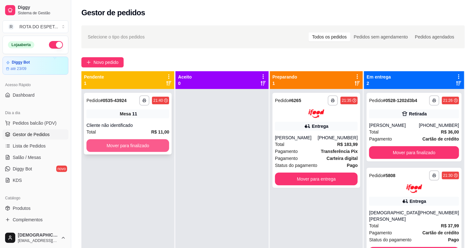
click at [161, 144] on button "Mover para finalizado" at bounding box center [128, 145] width 83 height 13
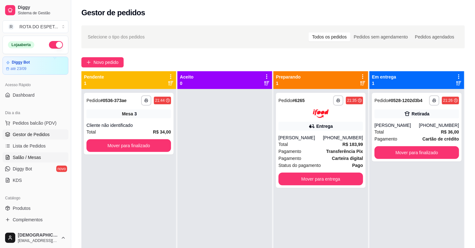
click at [28, 153] on link "Salão / Mesas" at bounding box center [36, 157] width 66 height 10
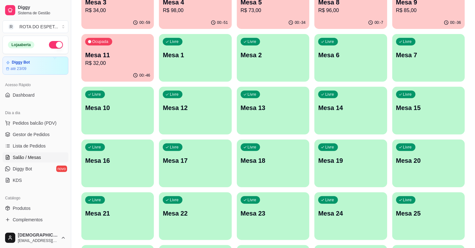
scroll to position [106, 0]
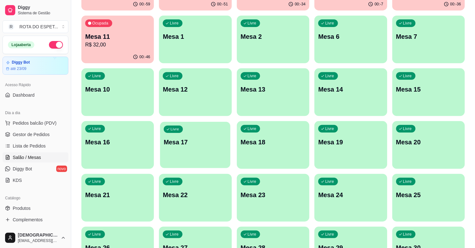
click at [193, 145] on p "Mesa 17" at bounding box center [195, 142] width 63 height 9
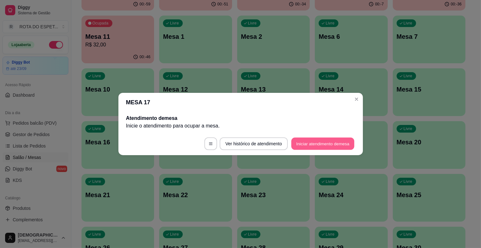
click at [328, 140] on button "Iniciar atendimento de mesa" at bounding box center [322, 144] width 63 height 12
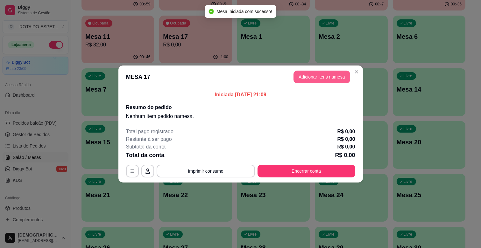
click at [311, 77] on button "Adicionar itens na mesa" at bounding box center [321, 77] width 57 height 13
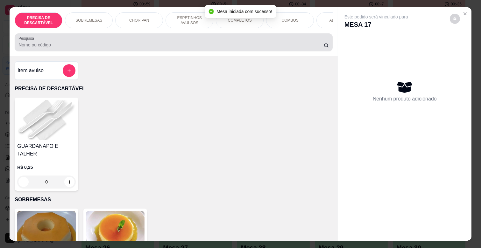
click at [102, 47] on input "Pesquisa" at bounding box center [170, 45] width 305 height 6
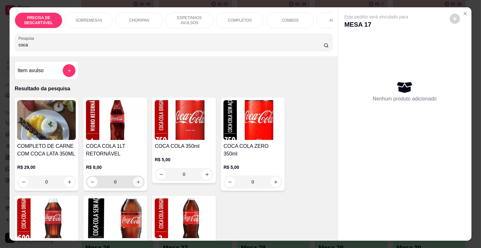
type input "coca"
click at [136, 184] on icon "increase-product-quantity" at bounding box center [138, 182] width 5 height 5
type input "1"
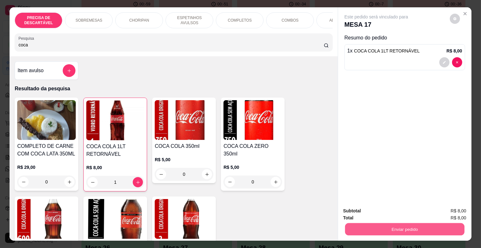
click at [386, 231] on button "Enviar pedido" at bounding box center [404, 229] width 119 height 12
click at [374, 211] on button "Não registrar e enviar pedido" at bounding box center [383, 211] width 64 height 12
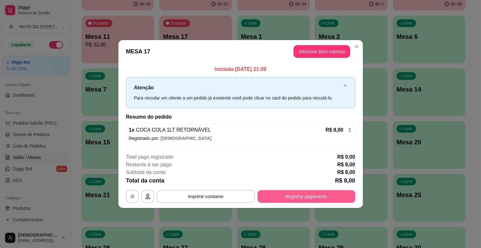
click at [297, 199] on button "Registrar pagamento" at bounding box center [306, 196] width 98 height 13
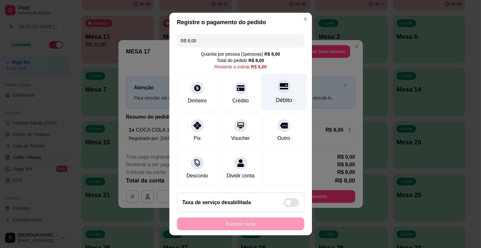
click at [279, 94] on div "Débito" at bounding box center [283, 91] width 45 height 37
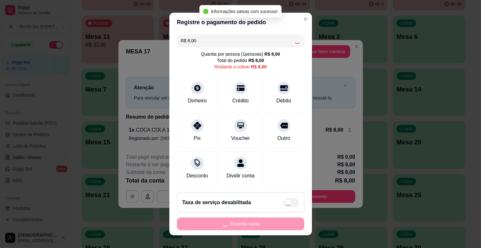
type input "R$ 0,00"
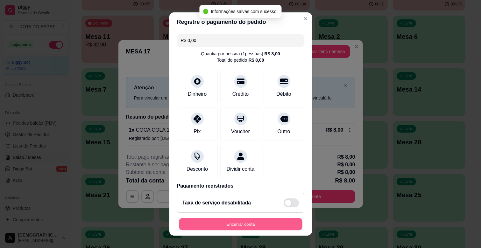
click at [220, 224] on button "Encerrar conta" at bounding box center [240, 224] width 123 height 12
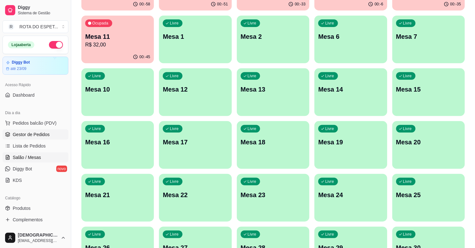
click at [31, 132] on span "Gestor de Pedidos" at bounding box center [31, 134] width 37 height 6
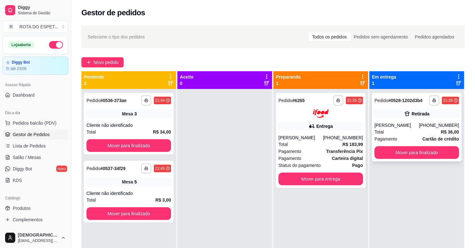
click at [425, 127] on div "[PHONE_NUMBER]" at bounding box center [439, 125] width 40 height 6
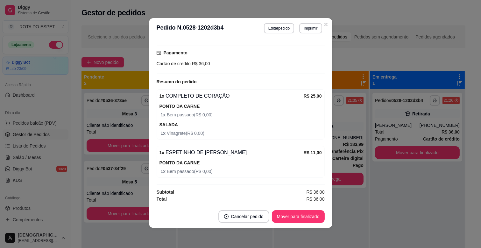
scroll to position [1, 0]
click at [310, 214] on button "Mover para finalizado" at bounding box center [297, 216] width 51 height 12
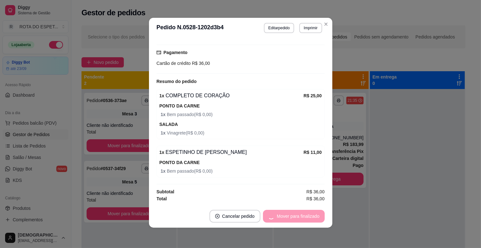
scroll to position [97, 0]
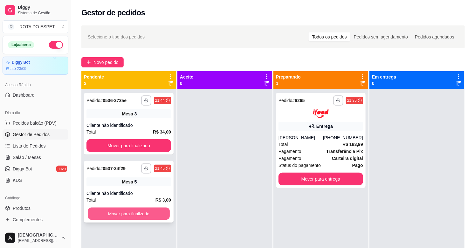
click at [129, 209] on button "Mover para finalizado" at bounding box center [129, 214] width 82 height 12
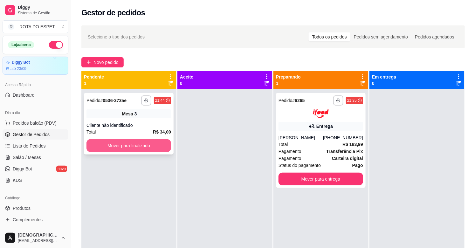
click at [141, 143] on button "Mover para finalizado" at bounding box center [129, 145] width 85 height 13
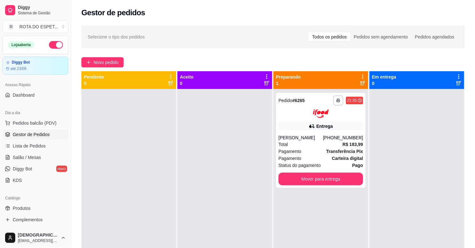
click at [204, 167] on div at bounding box center [225, 213] width 95 height 248
click at [214, 182] on div at bounding box center [225, 213] width 95 height 248
click at [197, 188] on div at bounding box center [225, 213] width 95 height 248
click at [35, 160] on span "Salão / Mesas" at bounding box center [27, 157] width 28 height 6
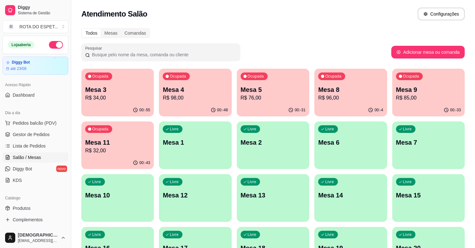
click at [361, 94] on p "R$ 96,00" at bounding box center [350, 98] width 65 height 8
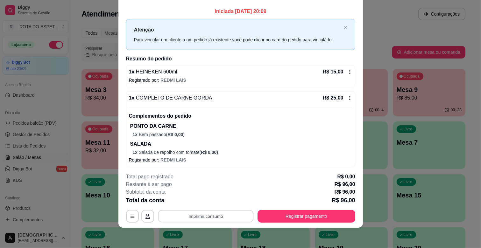
click at [217, 218] on button "Imprimir consumo" at bounding box center [205, 216] width 95 height 12
click at [213, 201] on button "IMPRESSORA CAIXA" at bounding box center [205, 202] width 52 height 10
click at [314, 220] on button "Registrar pagamento" at bounding box center [306, 216] width 98 height 13
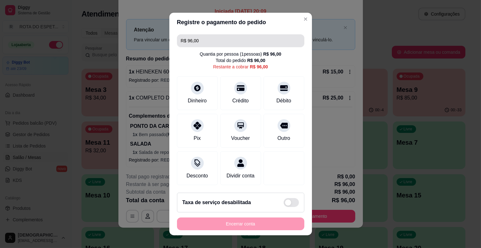
click at [202, 43] on input "R$ 96,00" at bounding box center [241, 40] width 120 height 13
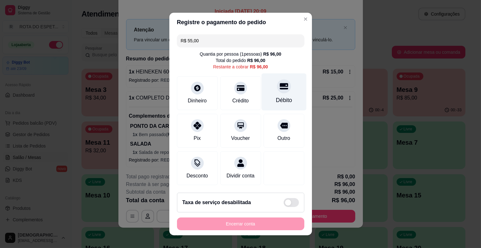
click at [279, 94] on div "Débito" at bounding box center [283, 91] width 45 height 37
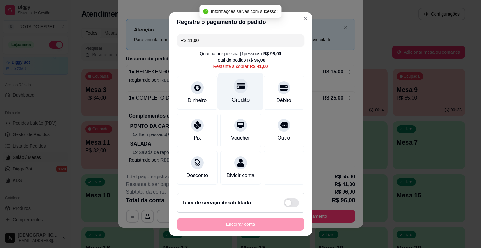
click at [236, 89] on icon at bounding box center [240, 86] width 8 height 6
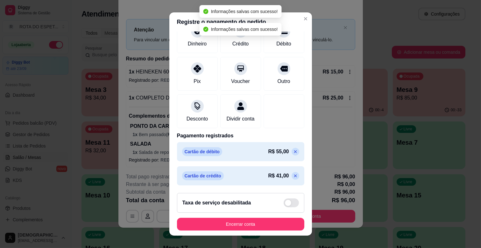
scroll to position [8, 0]
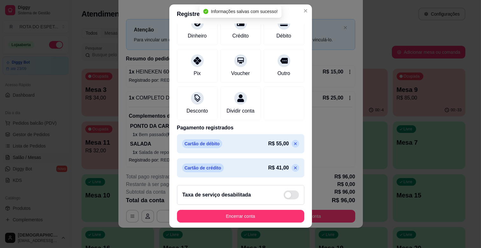
click at [293, 167] on icon at bounding box center [295, 167] width 5 height 5
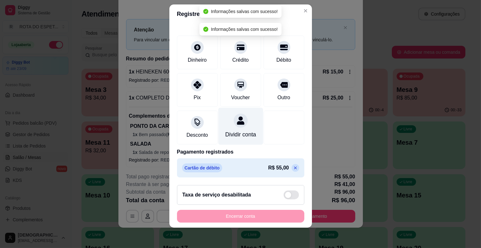
scroll to position [0, 0]
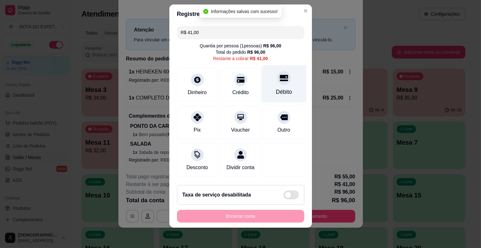
click at [280, 91] on div "Débito" at bounding box center [284, 92] width 16 height 8
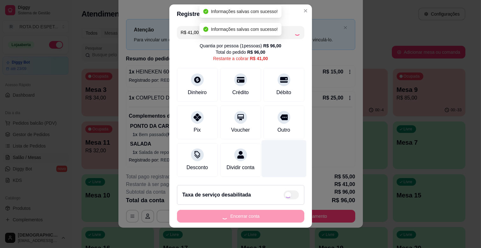
type input "R$ 0,00"
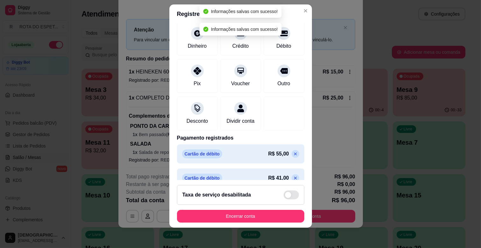
scroll to position [58, 0]
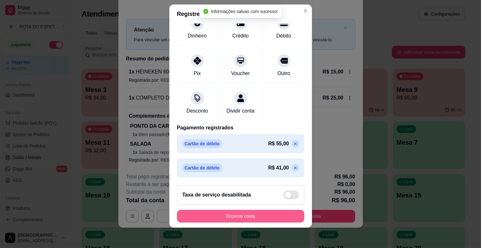
click at [245, 212] on button "Encerrar conta" at bounding box center [240, 216] width 127 height 13
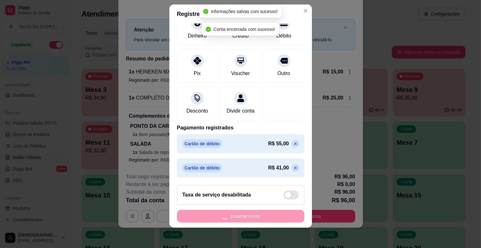
scroll to position [0, 0]
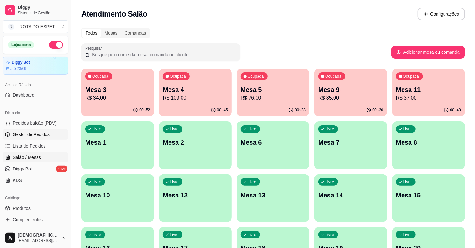
click at [43, 132] on span "Gestor de Pedidos" at bounding box center [31, 134] width 37 height 6
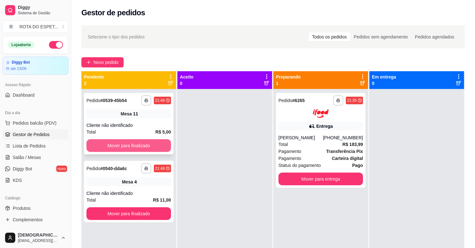
click at [131, 145] on button "Mover para finalizado" at bounding box center [129, 145] width 85 height 13
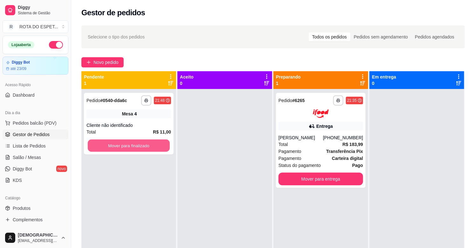
click at [129, 144] on button "Mover para finalizado" at bounding box center [129, 146] width 82 height 12
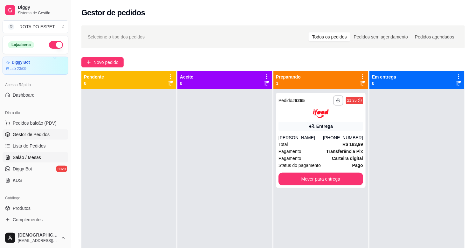
click at [27, 156] on span "Salão / Mesas" at bounding box center [27, 157] width 28 height 6
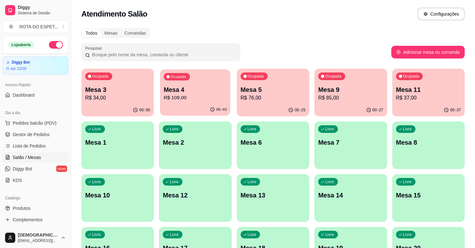
click at [196, 103] on div "Ocupada Mesa 4 R$ 109,00" at bounding box center [195, 86] width 71 height 34
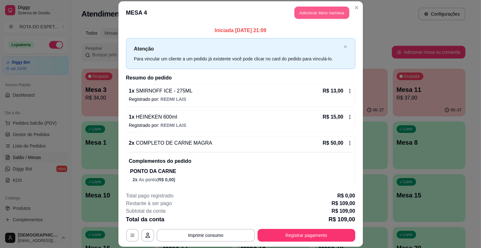
click at [324, 17] on button "Adicionar itens na mesa" at bounding box center [321, 13] width 55 height 12
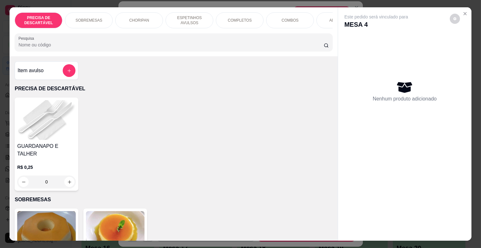
scroll to position [0, 278]
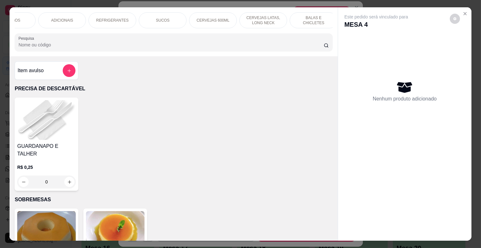
click at [264, 20] on p "CERVEJAS LATAS, LONG NECK" at bounding box center [263, 20] width 37 height 10
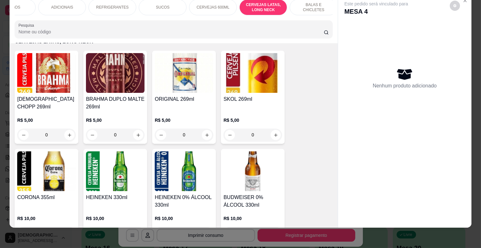
scroll to position [2558, 0]
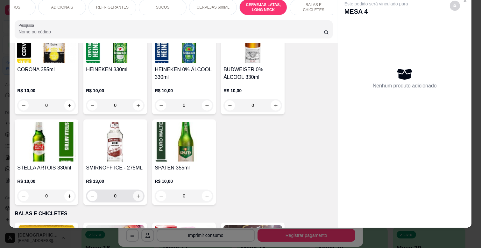
click at [136, 194] on icon "increase-product-quantity" at bounding box center [138, 196] width 5 height 5
type input "1"
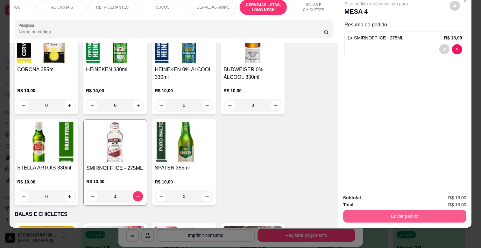
click at [379, 210] on button "Enviar pedido" at bounding box center [404, 216] width 123 height 13
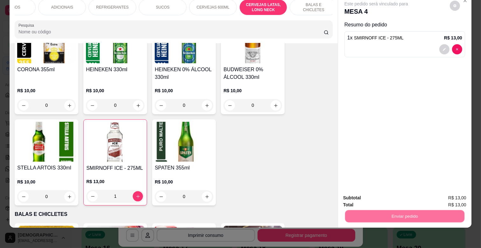
click at [385, 194] on button "Não registrar e enviar pedido" at bounding box center [383, 195] width 66 height 12
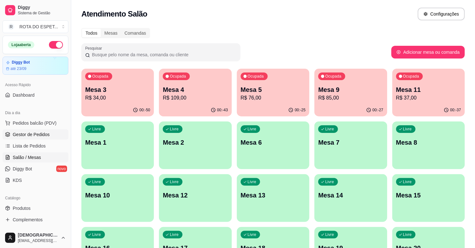
click at [33, 135] on span "Gestor de Pedidos" at bounding box center [31, 134] width 37 height 6
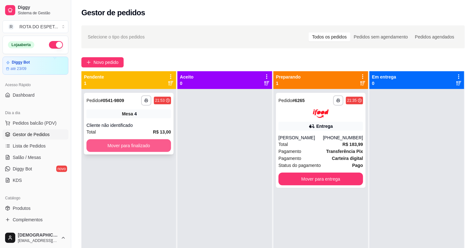
click at [151, 147] on button "Mover para finalizado" at bounding box center [129, 145] width 85 height 13
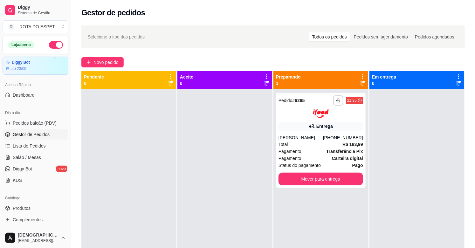
click at [217, 199] on div at bounding box center [225, 213] width 95 height 248
click at [36, 160] on span "Salão / Mesas" at bounding box center [27, 157] width 28 height 6
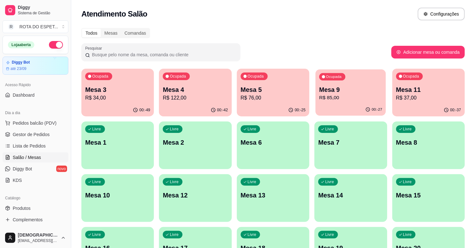
click at [357, 88] on p "Mesa 9" at bounding box center [350, 90] width 63 height 9
click at [29, 135] on span "Gestor de Pedidos" at bounding box center [31, 134] width 37 height 6
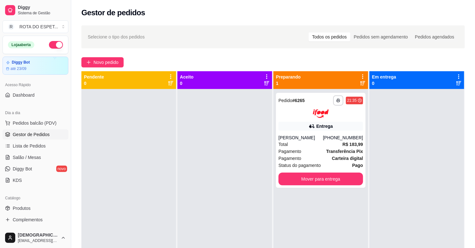
click at [191, 164] on div at bounding box center [225, 213] width 95 height 248
drag, startPoint x: 171, startPoint y: 154, endPoint x: 161, endPoint y: 156, distance: 10.1
click at [171, 154] on div at bounding box center [128, 213] width 95 height 248
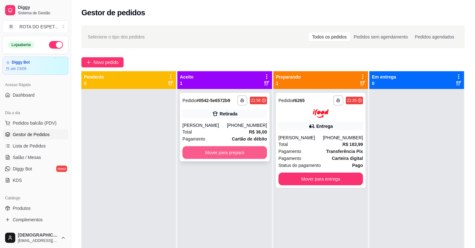
click at [225, 154] on button "Mover para preparo" at bounding box center [225, 152] width 85 height 13
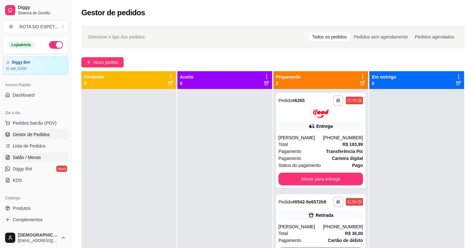
click at [24, 159] on span "Salão / Mesas" at bounding box center [27, 157] width 28 height 6
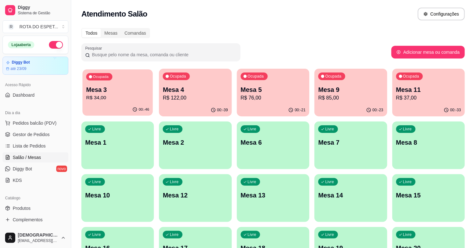
click at [119, 95] on p "R$ 34,00" at bounding box center [117, 97] width 63 height 7
click at [259, 16] on div "Atendimento Salão Configurações" at bounding box center [273, 14] width 384 height 13
click at [38, 134] on span "Gestor de Pedidos" at bounding box center [31, 134] width 37 height 6
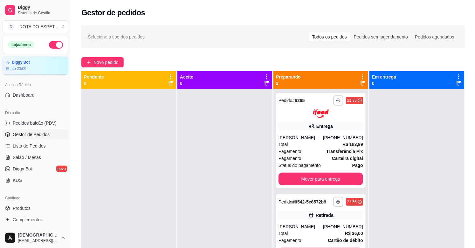
click at [203, 156] on div at bounding box center [225, 213] width 95 height 248
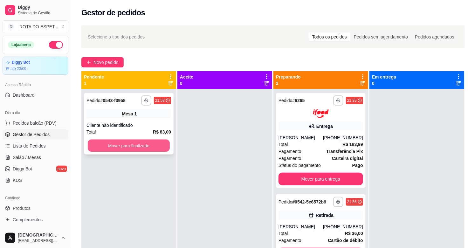
click at [135, 147] on button "Mover para finalizado" at bounding box center [129, 146] width 82 height 12
click at [136, 146] on button "Mover para finalizado" at bounding box center [129, 145] width 85 height 13
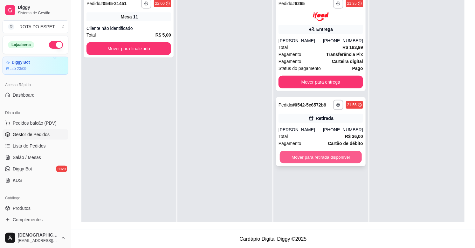
click at [332, 163] on button "Mover para retirada disponível" at bounding box center [321, 157] width 82 height 12
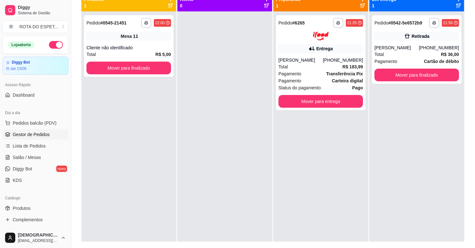
scroll to position [62, 0]
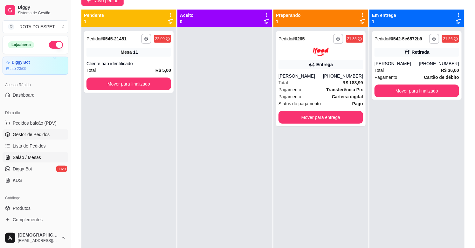
click at [31, 157] on span "Salão / Mesas" at bounding box center [27, 157] width 28 height 6
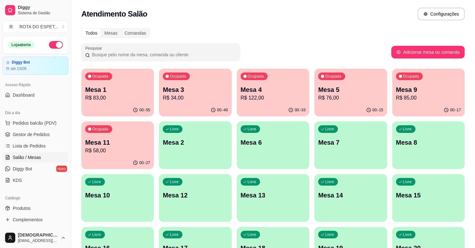
click at [363, 91] on p "Mesa 5" at bounding box center [350, 89] width 65 height 9
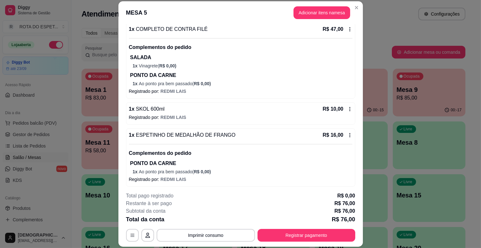
scroll to position [71, 0]
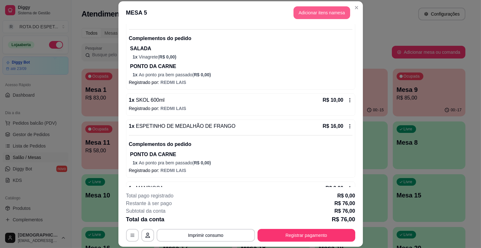
click at [332, 9] on button "Adicionar itens na mesa" at bounding box center [321, 12] width 57 height 13
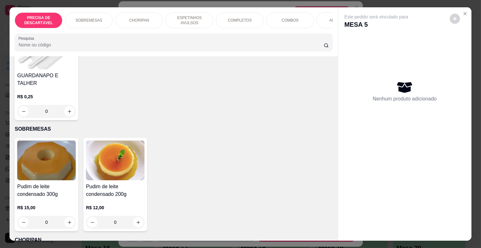
scroll to position [106, 0]
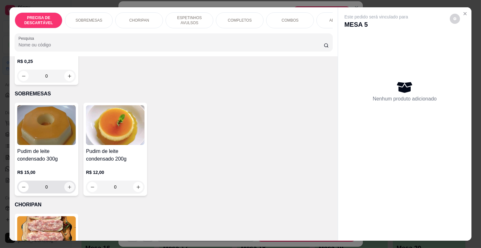
click at [67, 185] on icon "increase-product-quantity" at bounding box center [69, 187] width 5 height 5
type input "1"
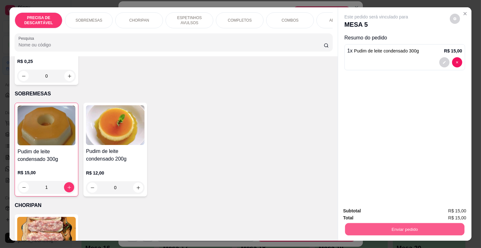
click at [398, 223] on button "Enviar pedido" at bounding box center [404, 229] width 119 height 12
click at [395, 209] on button "Não registrar e enviar pedido" at bounding box center [383, 211] width 66 height 12
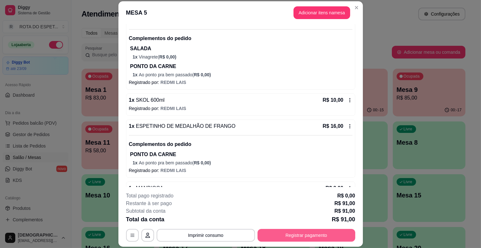
click at [311, 239] on button "Registrar pagamento" at bounding box center [306, 235] width 98 height 13
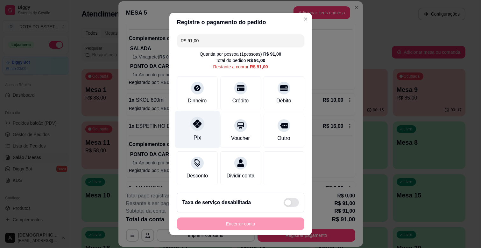
click at [200, 134] on div "Pix" at bounding box center [197, 129] width 45 height 37
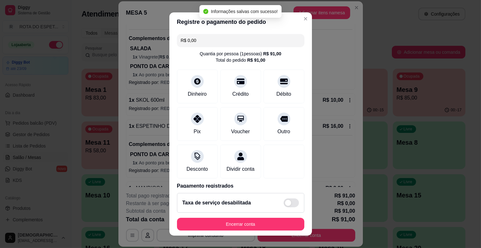
type input "R$ 0,00"
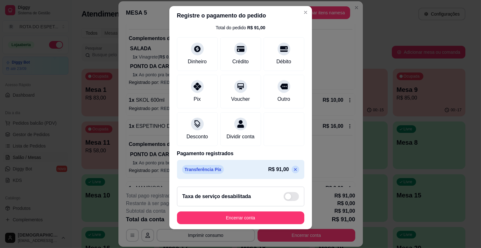
scroll to position [8, 0]
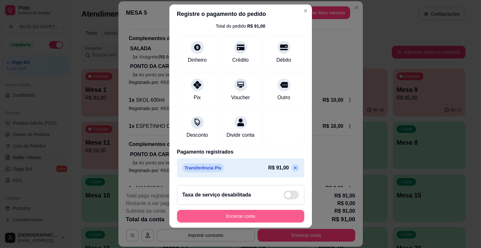
click at [266, 212] on button "Encerrar conta" at bounding box center [240, 216] width 127 height 13
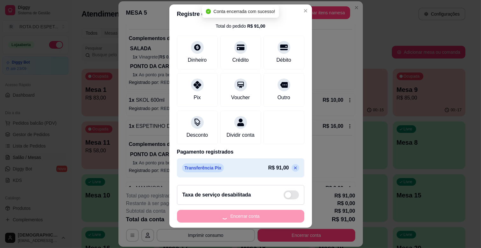
scroll to position [0, 0]
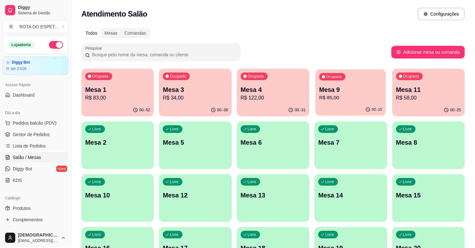
click at [340, 103] on div "Ocupada Mesa 9 R$ 85,00" at bounding box center [351, 86] width 71 height 34
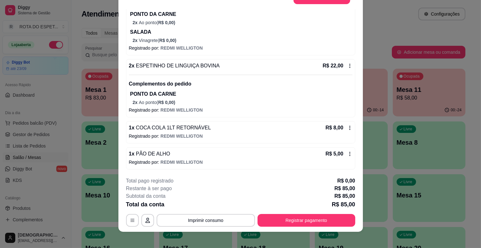
scroll to position [19, 0]
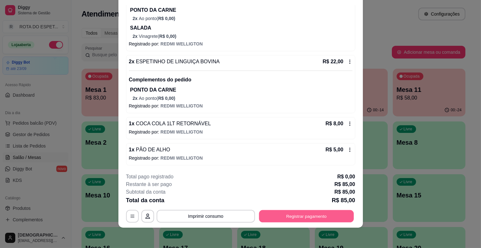
click at [271, 217] on button "Registrar pagamento" at bounding box center [306, 216] width 95 height 12
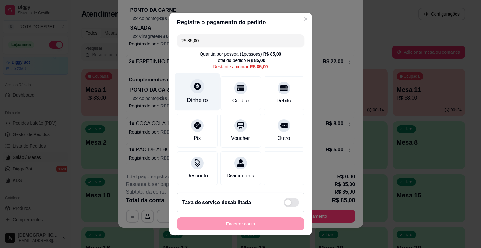
click at [187, 92] on div "Dinheiro" at bounding box center [197, 91] width 45 height 37
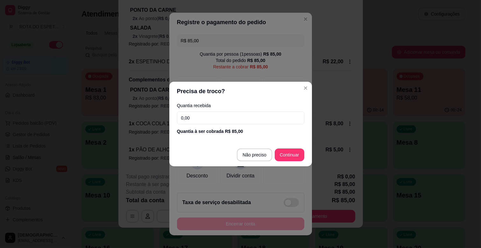
click at [233, 118] on input "0,00" at bounding box center [240, 118] width 127 height 13
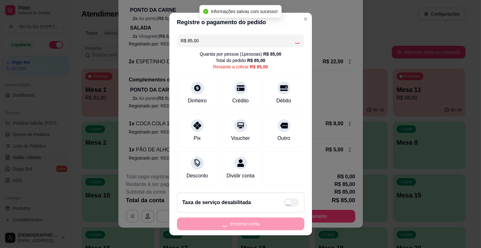
type input "R$ 0,00"
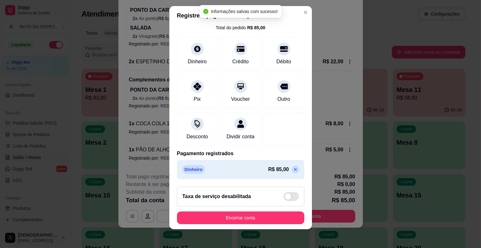
scroll to position [8, 0]
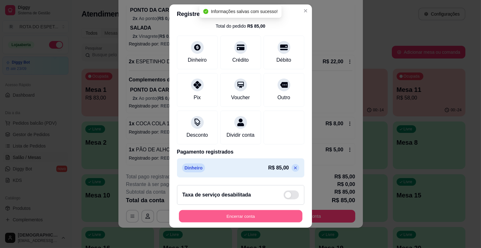
click at [221, 214] on button "Encerrar conta" at bounding box center [240, 216] width 123 height 12
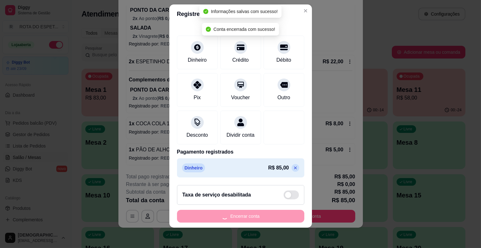
scroll to position [0, 0]
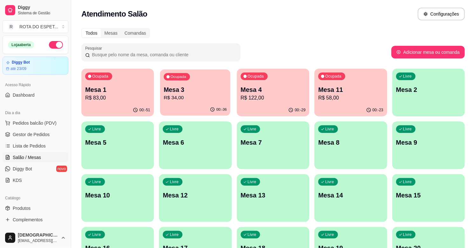
click at [181, 95] on p "R$ 34,00" at bounding box center [195, 97] width 63 height 7
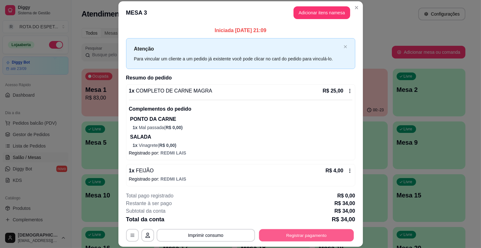
click at [293, 237] on button "Registrar pagamento" at bounding box center [306, 235] width 95 height 12
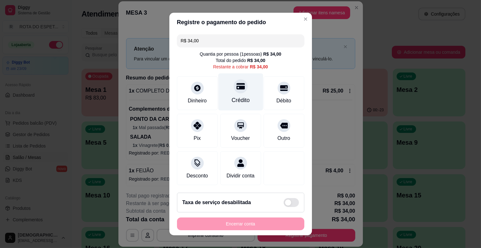
click at [236, 90] on icon at bounding box center [240, 86] width 8 height 8
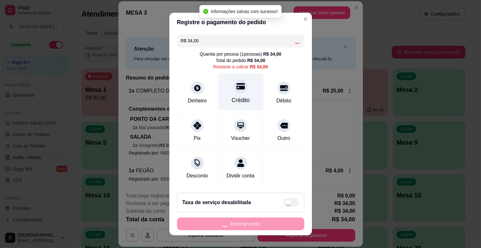
type input "R$ 0,00"
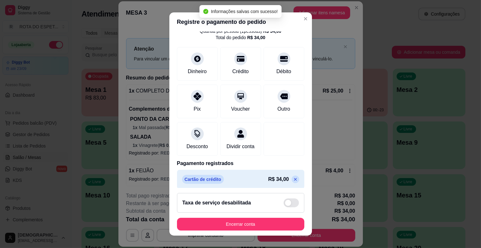
scroll to position [34, 0]
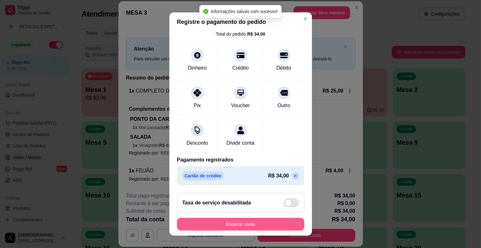
click at [226, 222] on button "Encerrar conta" at bounding box center [240, 224] width 127 height 13
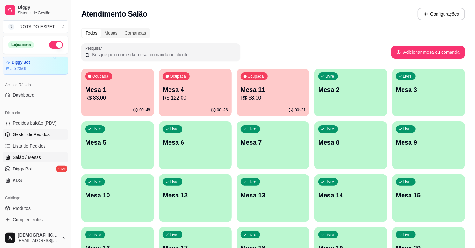
click at [24, 135] on span "Gestor de Pedidos" at bounding box center [31, 134] width 37 height 6
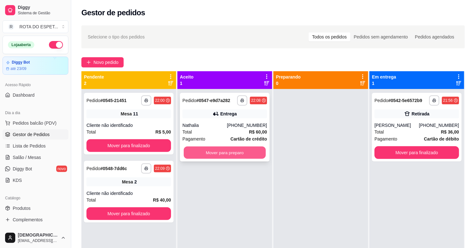
click at [218, 154] on button "Mover para preparo" at bounding box center [225, 153] width 82 height 12
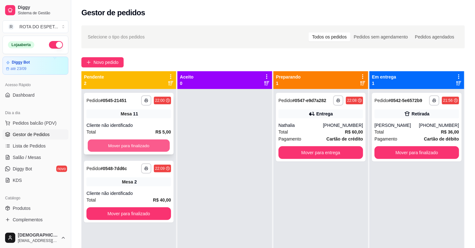
click at [134, 144] on button "Mover para finalizado" at bounding box center [129, 146] width 82 height 12
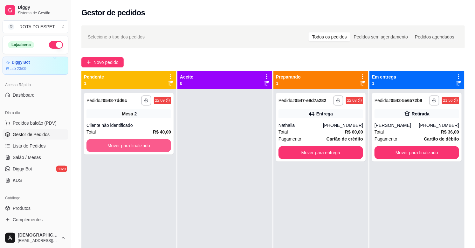
click at [134, 144] on button "Mover para finalizado" at bounding box center [129, 145] width 85 height 13
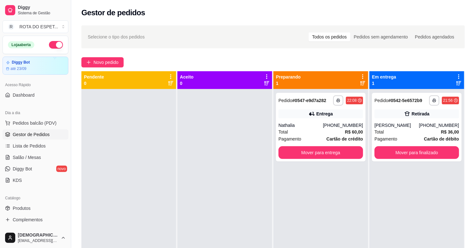
click at [164, 167] on div at bounding box center [128, 213] width 95 height 248
click at [218, 192] on div at bounding box center [225, 213] width 95 height 248
click at [206, 225] on div at bounding box center [225, 213] width 95 height 248
click at [37, 158] on span "Salão / Mesas" at bounding box center [27, 157] width 28 height 6
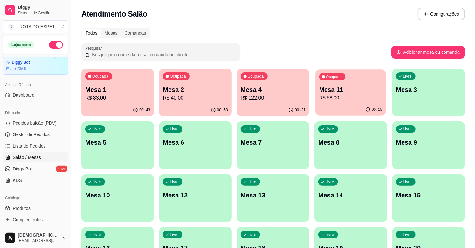
click at [332, 98] on p "R$ 58,00" at bounding box center [350, 97] width 63 height 7
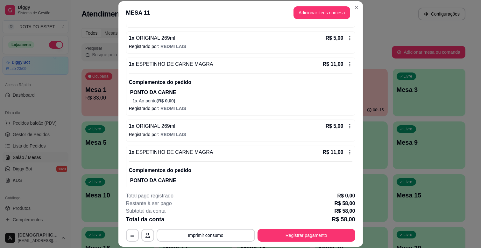
scroll to position [141, 0]
click at [214, 233] on button "Imprimir consumo" at bounding box center [206, 235] width 98 height 13
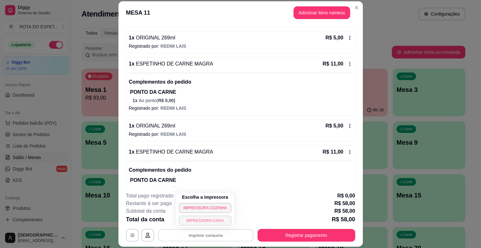
click at [205, 222] on button "IMPRESSORA CAIXA" at bounding box center [205, 221] width 52 height 10
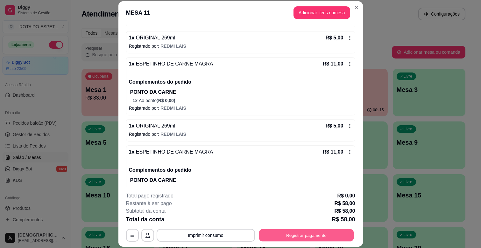
click at [326, 237] on button "Registrar pagamento" at bounding box center [306, 235] width 95 height 12
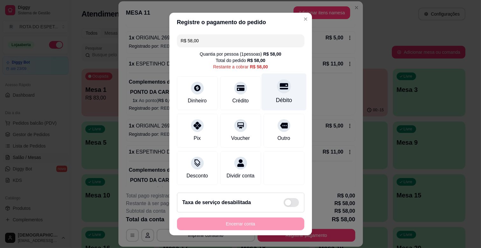
click at [276, 102] on div "Débito" at bounding box center [284, 100] width 16 height 8
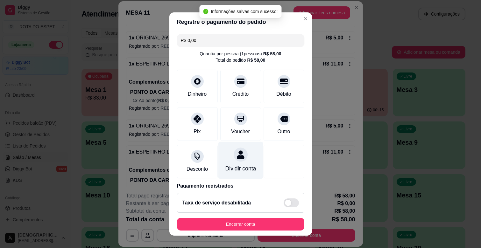
type input "R$ 0,00"
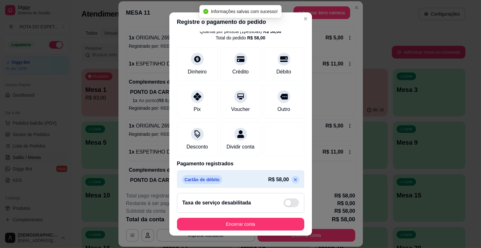
scroll to position [34, 0]
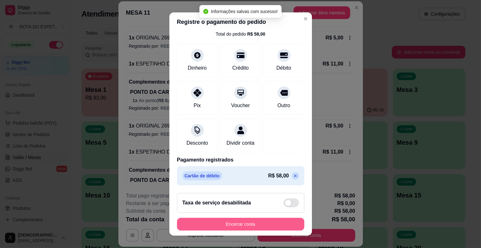
click at [251, 222] on button "Encerrar conta" at bounding box center [240, 224] width 127 height 13
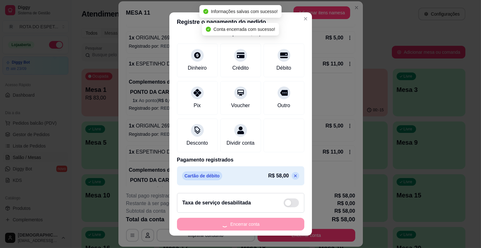
scroll to position [0, 0]
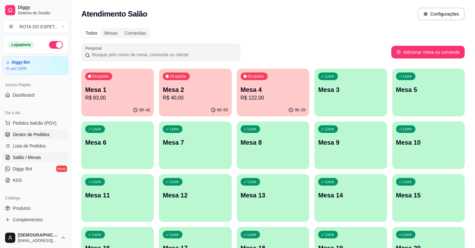
click at [45, 132] on span "Gestor de Pedidos" at bounding box center [31, 134] width 37 height 6
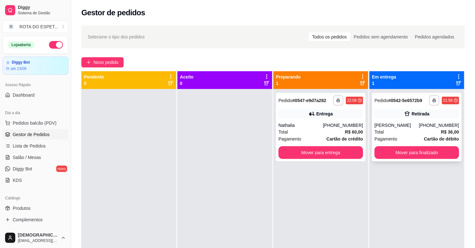
click at [411, 130] on div "Total R$ 36,00" at bounding box center [417, 132] width 85 height 7
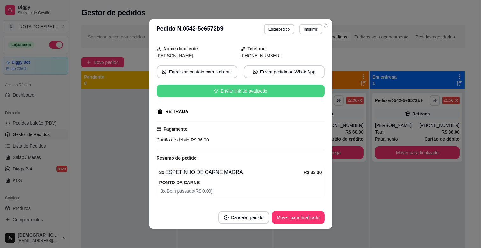
scroll to position [75, 0]
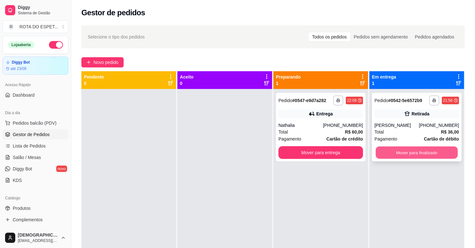
click at [424, 154] on button "Mover para finalizado" at bounding box center [417, 153] width 82 height 12
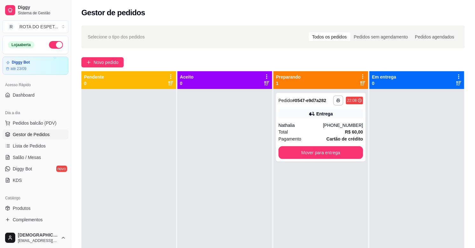
click at [218, 153] on div at bounding box center [225, 213] width 95 height 248
click at [203, 205] on div at bounding box center [225, 213] width 95 height 248
click at [213, 206] on div at bounding box center [225, 213] width 95 height 248
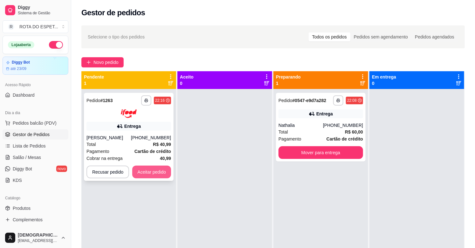
click at [160, 174] on button "Aceitar pedido" at bounding box center [151, 172] width 39 height 13
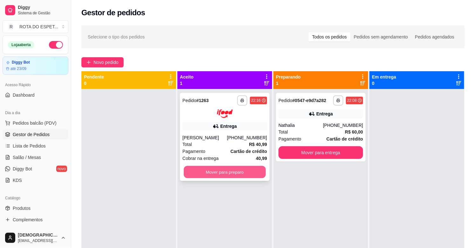
click at [210, 169] on button "Mover para preparo" at bounding box center [225, 172] width 82 height 12
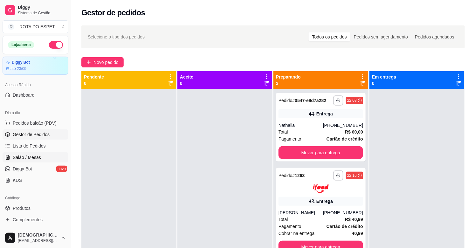
click at [32, 159] on span "Salão / Mesas" at bounding box center [27, 157] width 28 height 6
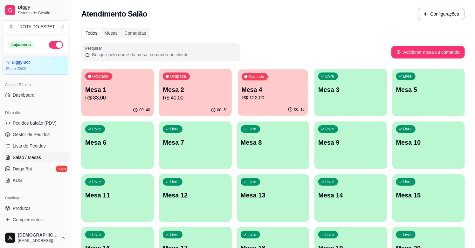
click at [277, 99] on p "R$ 122,00" at bounding box center [273, 97] width 63 height 7
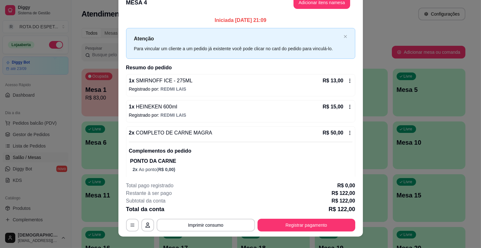
scroll to position [19, 0]
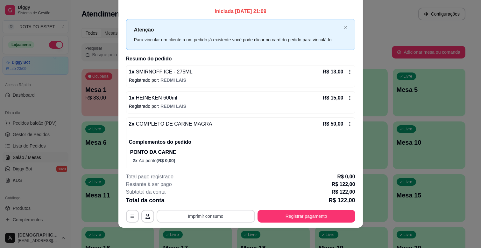
click at [214, 215] on button "Imprimir consumo" at bounding box center [206, 216] width 98 height 13
click at [214, 202] on button "IMPRESSORA CAIXA" at bounding box center [205, 202] width 52 height 10
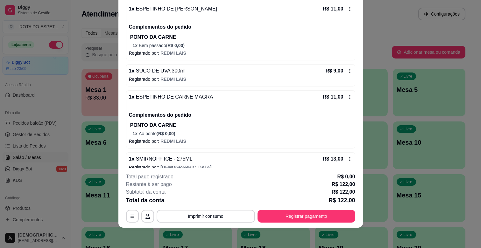
scroll to position [205, 0]
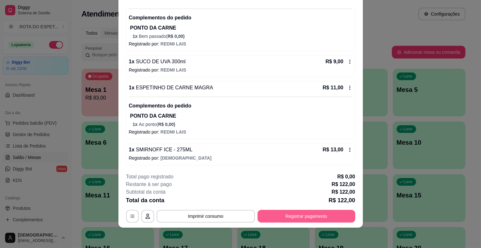
click at [318, 213] on button "Registrar pagamento" at bounding box center [306, 216] width 98 height 13
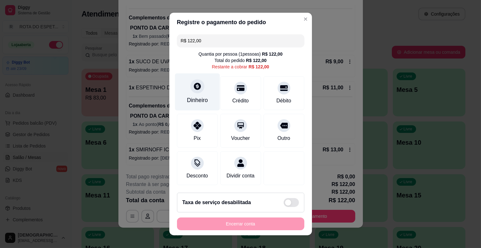
click at [199, 94] on div "Dinheiro" at bounding box center [197, 91] width 45 height 37
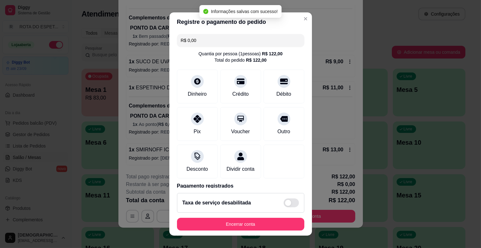
type input "R$ 0,00"
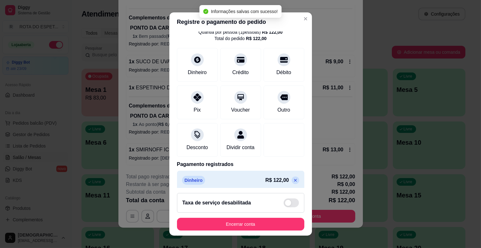
scroll to position [34, 0]
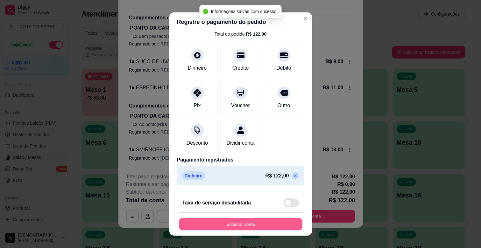
click at [262, 226] on button "Encerrar conta" at bounding box center [240, 224] width 123 height 12
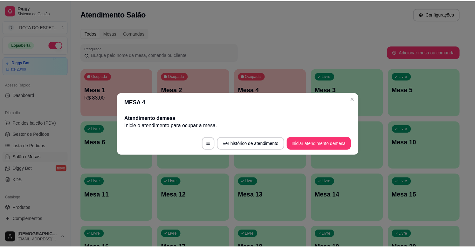
scroll to position [0, 0]
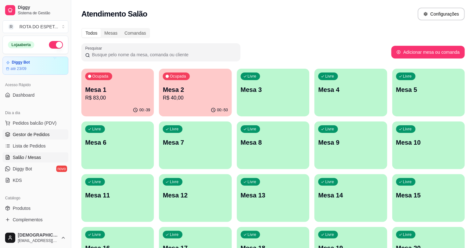
click at [17, 132] on span "Gestor de Pedidos" at bounding box center [31, 134] width 37 height 6
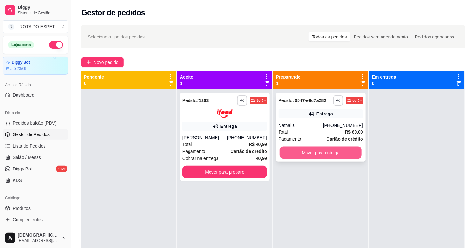
click at [303, 148] on button "Mover para entrega" at bounding box center [321, 153] width 82 height 12
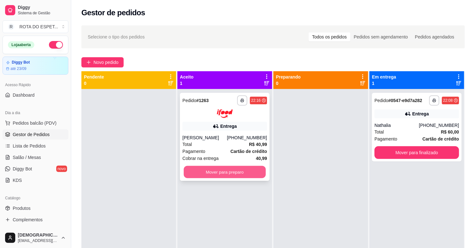
click at [231, 174] on button "Mover para preparo" at bounding box center [225, 172] width 82 height 12
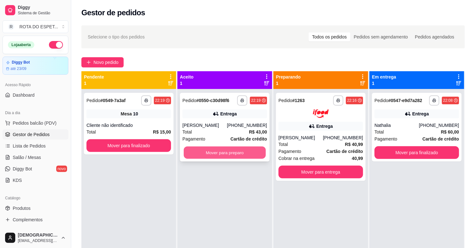
click at [217, 153] on button "Mover para preparo" at bounding box center [225, 153] width 82 height 12
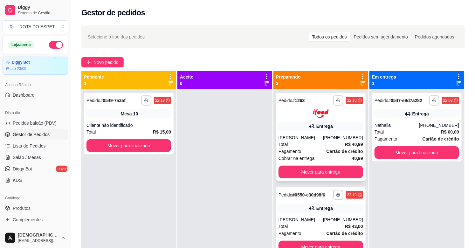
scroll to position [17, 0]
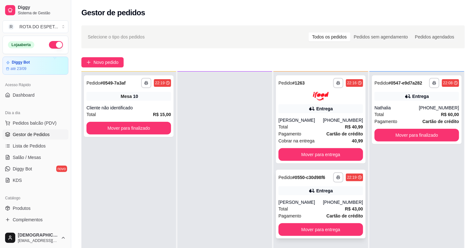
click at [308, 201] on div "[PERSON_NAME]" at bounding box center [301, 202] width 45 height 6
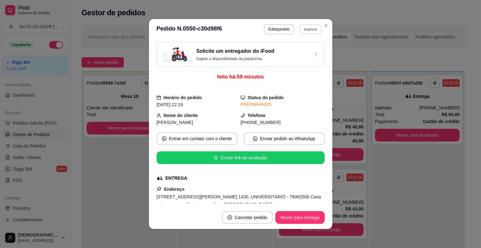
click at [309, 29] on button "Imprimir" at bounding box center [310, 29] width 22 height 10
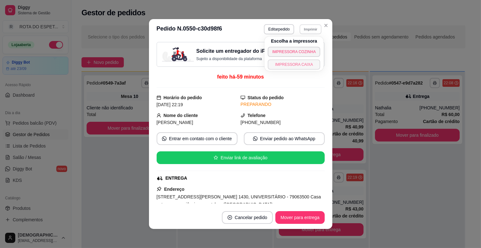
click at [297, 63] on button "IMPRESSORA CAIXA" at bounding box center [294, 64] width 52 height 10
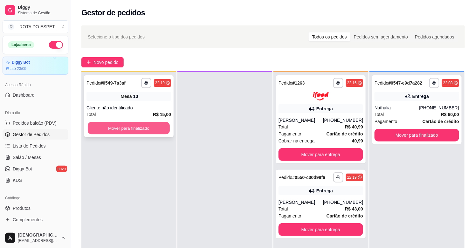
click at [108, 131] on button "Mover para finalizado" at bounding box center [129, 128] width 82 height 12
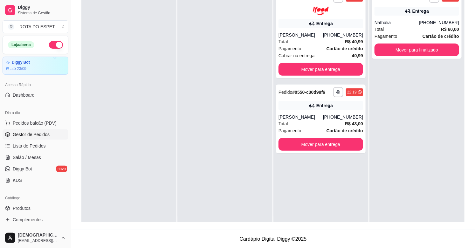
scroll to position [0, 0]
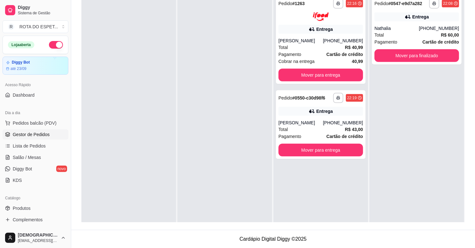
click at [209, 190] on div at bounding box center [225, 116] width 95 height 248
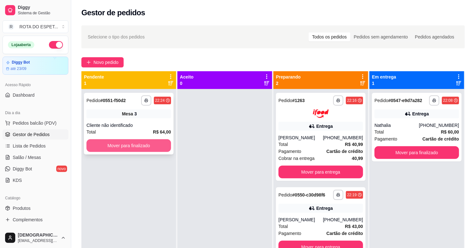
click at [136, 144] on button "Mover para finalizado" at bounding box center [129, 145] width 85 height 13
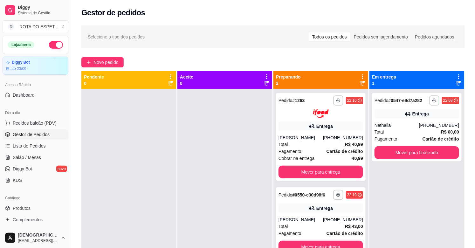
click at [208, 177] on div at bounding box center [225, 213] width 95 height 248
click at [215, 186] on div at bounding box center [225, 213] width 95 height 248
click at [29, 158] on span "Salão / Mesas" at bounding box center [27, 157] width 28 height 6
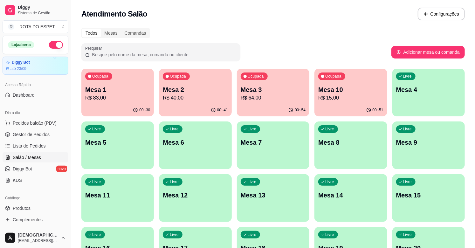
click at [270, 97] on p "R$ 64,00" at bounding box center [273, 98] width 65 height 8
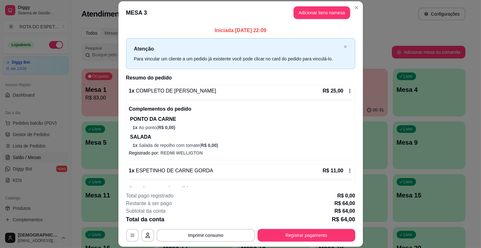
click at [236, 31] on p "Iniciada [DATE] 22:09" at bounding box center [240, 31] width 229 height 8
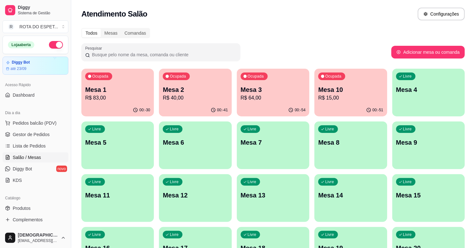
click at [111, 94] on div "Mesa 1 R$ 83,00" at bounding box center [117, 93] width 65 height 17
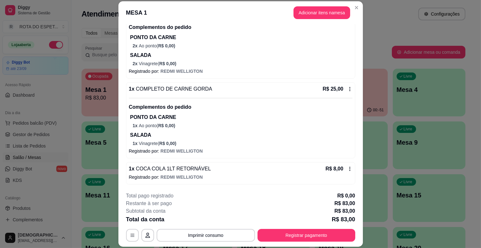
scroll to position [19, 0]
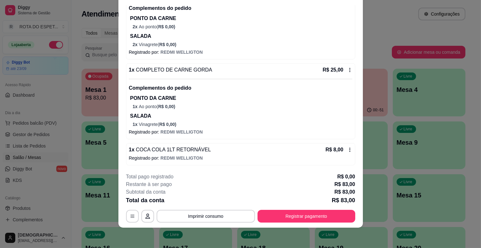
click at [316, 223] on footer "**********" at bounding box center [240, 198] width 244 height 60
click at [310, 218] on button "Registrar pagamento" at bounding box center [306, 216] width 98 height 13
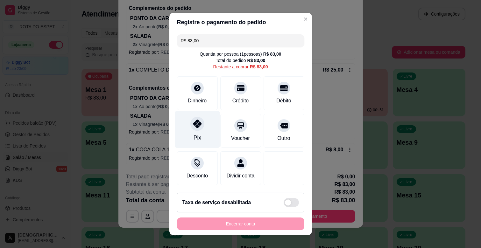
click at [194, 137] on div "Pix" at bounding box center [197, 138] width 8 height 8
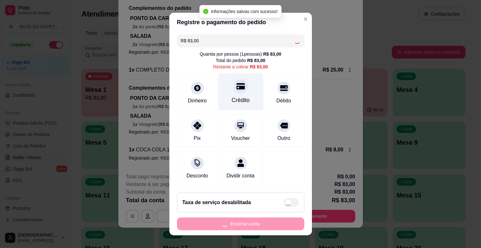
type input "R$ 0,00"
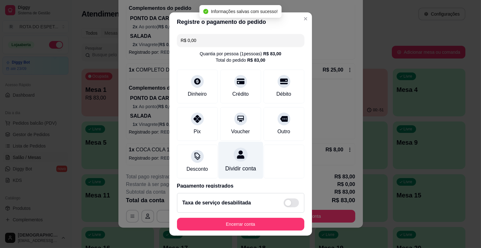
scroll to position [34, 0]
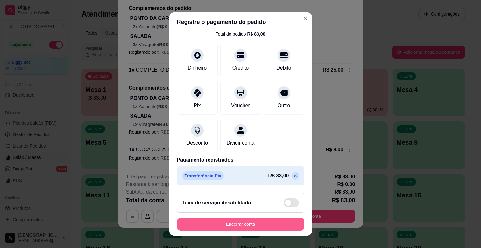
click at [263, 221] on button "Encerrar conta" at bounding box center [240, 224] width 127 height 13
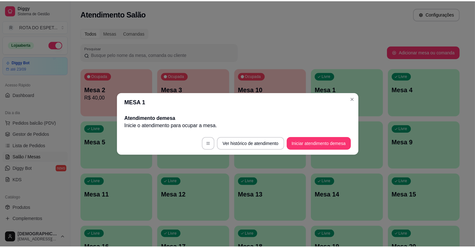
scroll to position [0, 0]
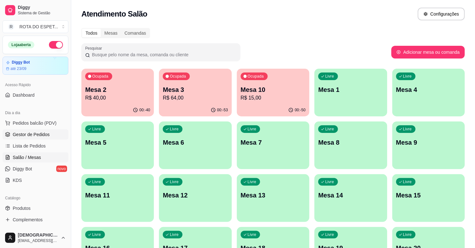
click at [26, 133] on span "Gestor de Pedidos" at bounding box center [31, 134] width 37 height 6
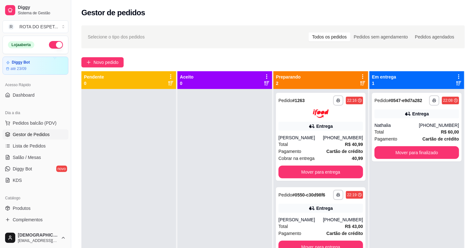
click at [123, 154] on div at bounding box center [128, 213] width 95 height 248
click at [223, 183] on div at bounding box center [225, 213] width 95 height 248
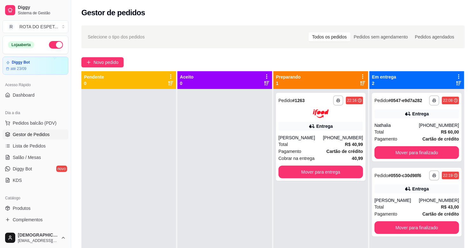
click at [230, 176] on div at bounding box center [225, 213] width 95 height 248
click at [226, 173] on div at bounding box center [225, 213] width 95 height 248
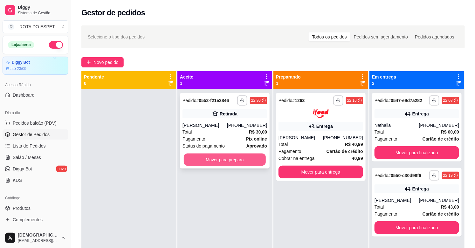
click at [224, 154] on button "Mover para preparo" at bounding box center [225, 160] width 82 height 12
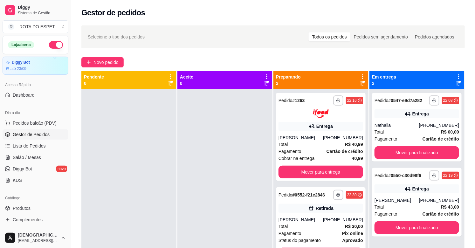
click at [189, 190] on div at bounding box center [225, 213] width 95 height 248
click at [210, 196] on div at bounding box center [225, 213] width 95 height 248
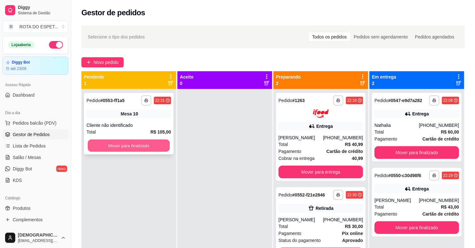
click at [155, 148] on button "Mover para finalizado" at bounding box center [129, 146] width 82 height 12
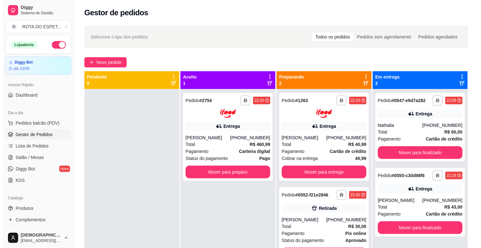
scroll to position [17, 0]
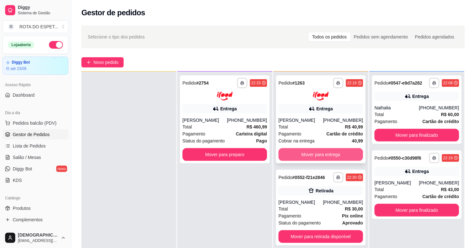
click at [326, 156] on button "Mover para entrega" at bounding box center [321, 154] width 85 height 13
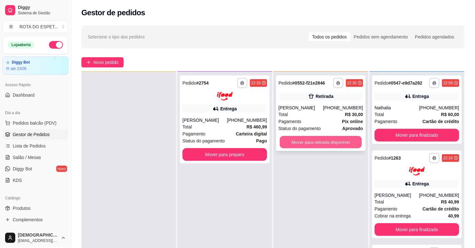
click at [326, 146] on button "Mover para retirada disponível" at bounding box center [321, 142] width 82 height 12
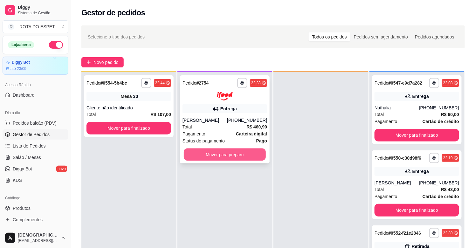
click at [235, 161] on button "Mover para preparo" at bounding box center [225, 154] width 82 height 12
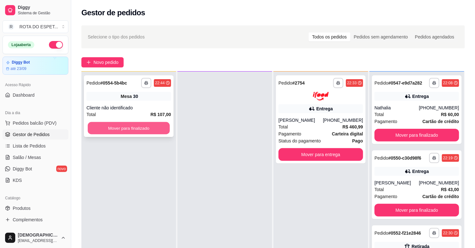
click at [136, 131] on button "Mover para finalizado" at bounding box center [129, 128] width 82 height 12
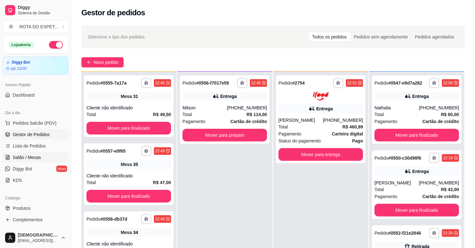
click at [44, 158] on link "Salão / Mesas" at bounding box center [36, 157] width 66 height 10
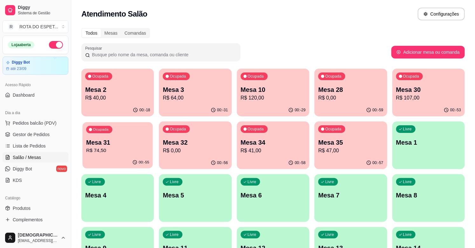
click at [123, 150] on p "R$ 74,50" at bounding box center [117, 150] width 63 height 7
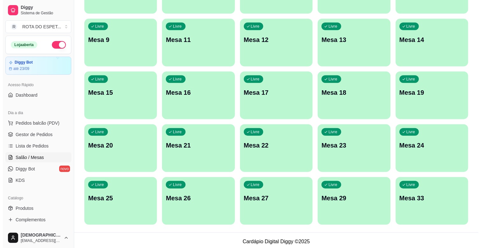
scroll to position [211, 0]
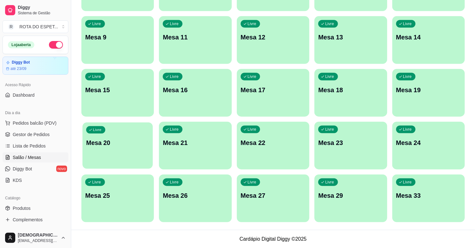
click at [130, 142] on p "Mesa 20" at bounding box center [117, 143] width 63 height 9
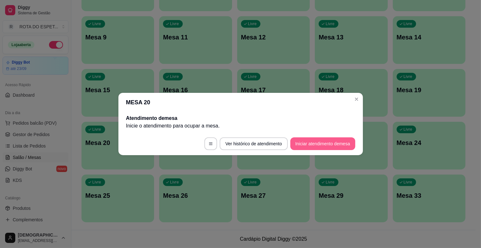
click at [307, 147] on button "Iniciar atendimento de mesa" at bounding box center [322, 143] width 65 height 13
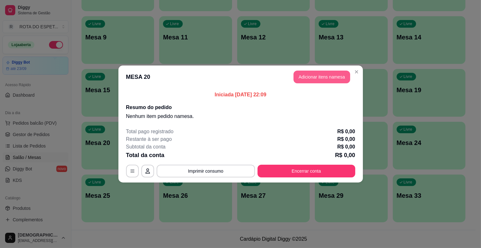
click at [316, 78] on button "Adicionar itens na mesa" at bounding box center [321, 77] width 57 height 13
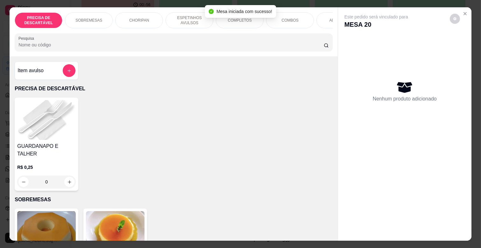
click at [181, 15] on p "ESPETINHOS AVULSOS" at bounding box center [189, 20] width 37 height 10
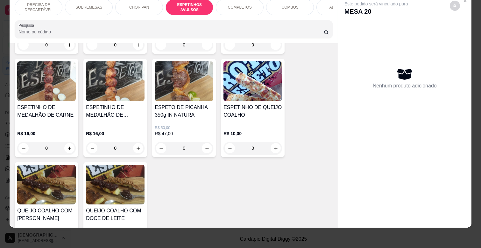
scroll to position [563, 0]
click at [136, 142] on div "0" at bounding box center [115, 148] width 59 height 13
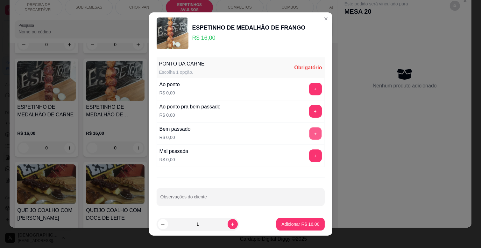
click at [302, 148] on div "PONTO DA CARNE Escolha 1 opção. Obrigatório Ao ponto R$ 0,00 + Ao ponto pra bem…" at bounding box center [241, 112] width 168 height 109
click at [309, 132] on button "+" at bounding box center [315, 134] width 12 height 12
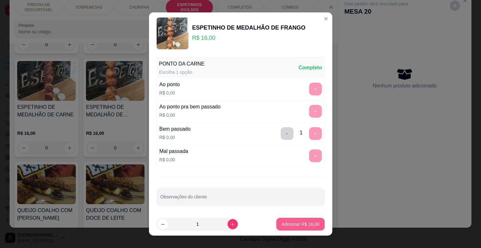
click at [296, 226] on p "Adicionar R$ 16,00" at bounding box center [300, 224] width 38 height 6
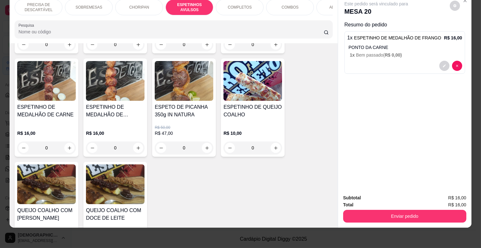
click at [244, 7] on div "COMPLETOS" at bounding box center [240, 7] width 48 height 16
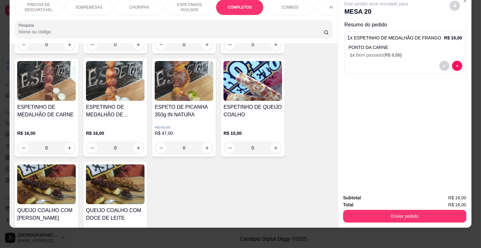
scroll to position [773, 0]
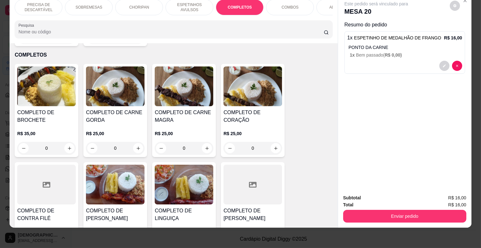
click at [135, 142] on div "0" at bounding box center [115, 148] width 59 height 13
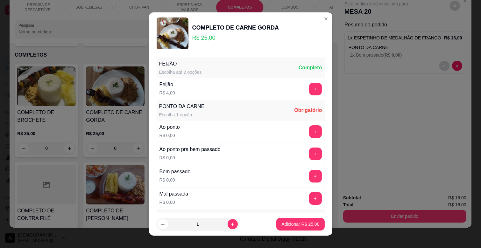
click at [300, 125] on div "Ao ponto R$ 0,00 +" at bounding box center [241, 132] width 168 height 22
click at [309, 131] on button "+" at bounding box center [315, 131] width 13 height 13
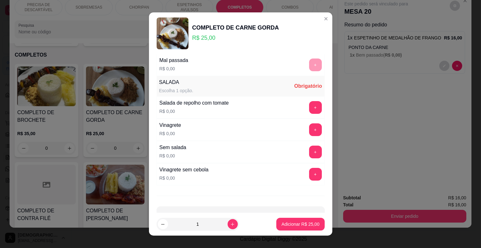
scroll to position [141, 0]
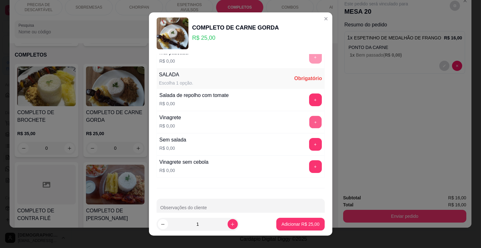
click at [309, 120] on button "+" at bounding box center [315, 122] width 12 height 12
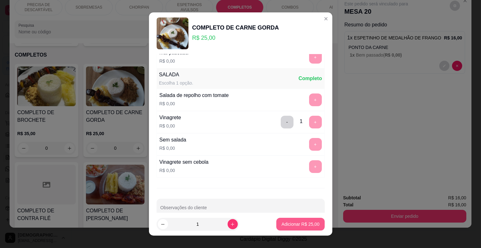
click at [291, 220] on button "Adicionar R$ 25,00" at bounding box center [300, 224] width 48 height 13
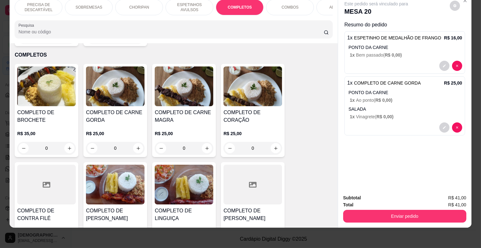
click at [204, 142] on div "0" at bounding box center [184, 148] width 59 height 13
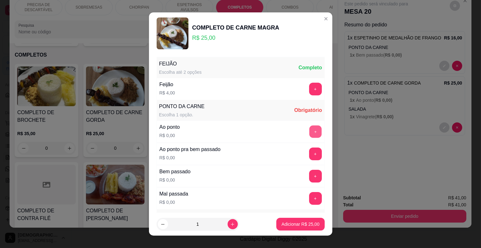
click at [309, 136] on button "+" at bounding box center [315, 132] width 12 height 12
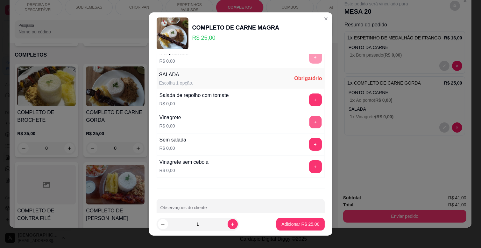
click at [309, 124] on button "+" at bounding box center [315, 122] width 12 height 12
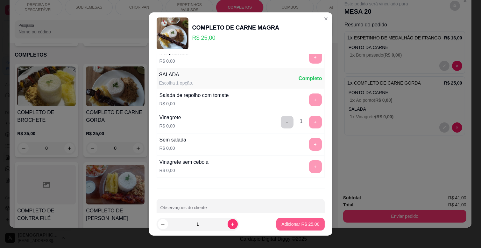
click at [297, 221] on p "Adicionar R$ 25,00" at bounding box center [300, 224] width 38 height 6
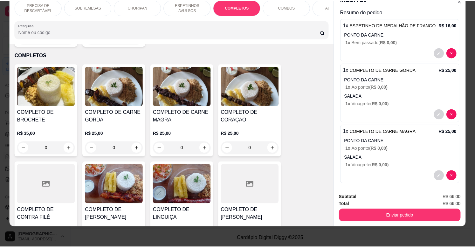
scroll to position [17, 0]
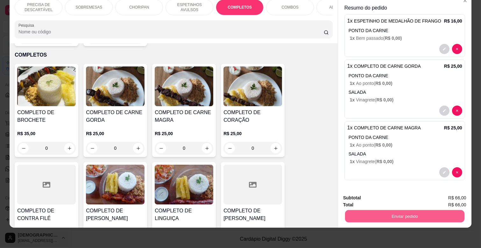
click at [388, 210] on button "Enviar pedido" at bounding box center [404, 216] width 119 height 12
click at [389, 195] on button "Não registrar e enviar pedido" at bounding box center [383, 196] width 64 height 12
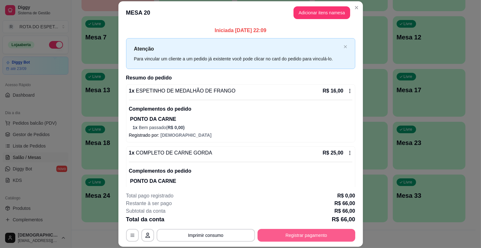
click at [316, 241] on button "Registrar pagamento" at bounding box center [306, 235] width 98 height 13
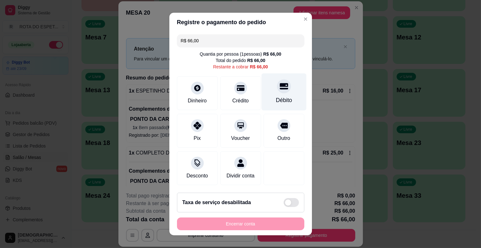
click at [276, 99] on div "Débito" at bounding box center [284, 100] width 16 height 8
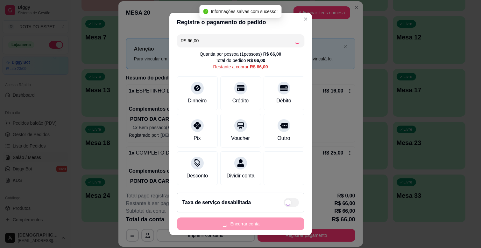
type input "R$ 0,00"
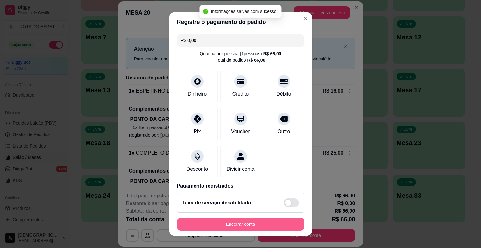
click at [254, 226] on button "Encerrar conta" at bounding box center [240, 224] width 127 height 13
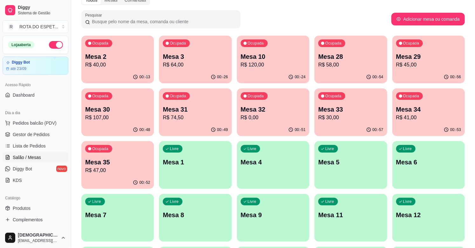
scroll to position [0, 0]
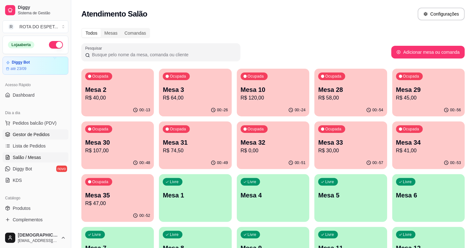
click at [52, 132] on link "Gestor de Pedidos" at bounding box center [36, 134] width 66 height 10
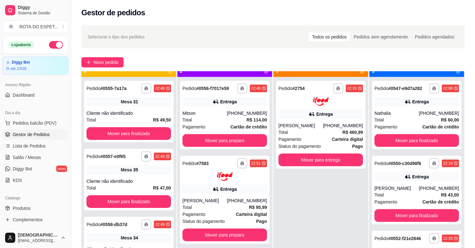
scroll to position [17, 0]
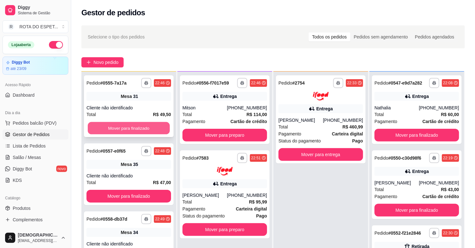
click at [141, 125] on button "Mover para finalizado" at bounding box center [129, 128] width 82 height 12
click at [141, 125] on div "Mover para finalizado" at bounding box center [129, 128] width 85 height 13
click at [138, 129] on button "Mover para finalizado" at bounding box center [129, 128] width 85 height 13
click at [138, 129] on button "Mover para finalizado" at bounding box center [129, 128] width 82 height 12
click at [138, 129] on button "Mover para finalizado" at bounding box center [129, 128] width 85 height 13
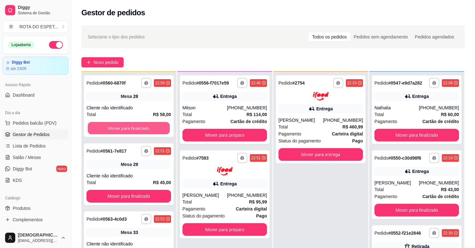
click at [138, 129] on button "Mover para finalizado" at bounding box center [129, 128] width 82 height 12
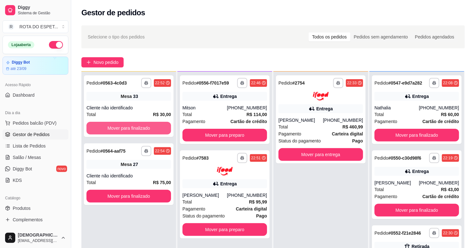
click at [138, 129] on button "Mover para finalizado" at bounding box center [129, 128] width 85 height 13
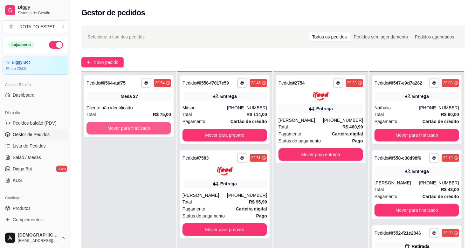
click at [138, 128] on button "Mover para finalizado" at bounding box center [129, 128] width 85 height 13
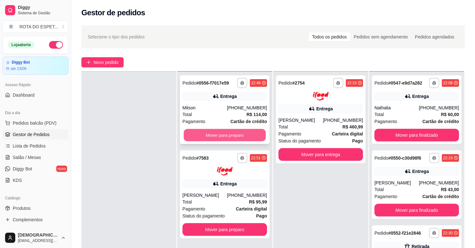
click at [232, 136] on button "Mover para preparo" at bounding box center [225, 135] width 82 height 12
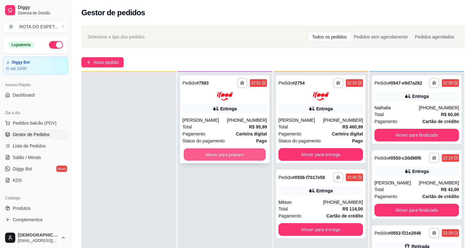
click at [223, 151] on button "Mover para preparo" at bounding box center [225, 154] width 82 height 12
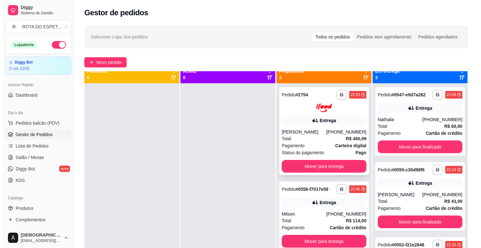
scroll to position [0, 0]
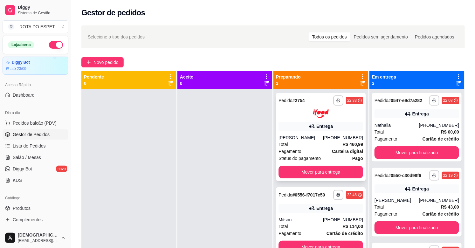
click at [316, 131] on div "**********" at bounding box center [321, 137] width 90 height 88
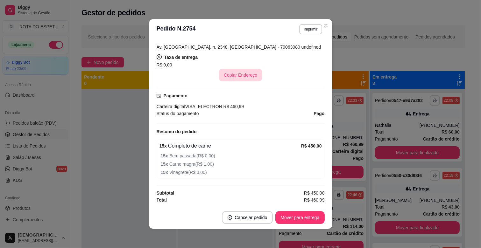
scroll to position [1, 0]
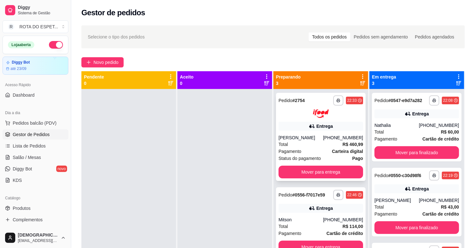
click at [297, 134] on div "**********" at bounding box center [321, 137] width 90 height 88
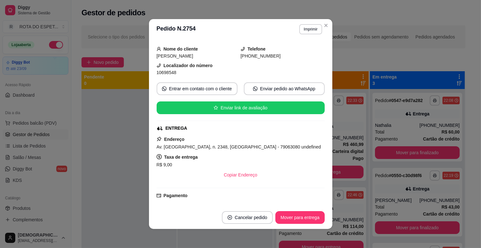
scroll to position [71, 0]
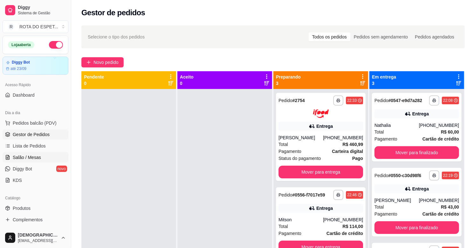
click at [41, 156] on link "Salão / Mesas" at bounding box center [36, 157] width 66 height 10
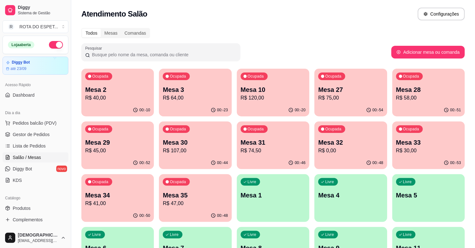
click at [217, 102] on div "Ocupada Mesa 3 R$ 64,00" at bounding box center [195, 86] width 73 height 35
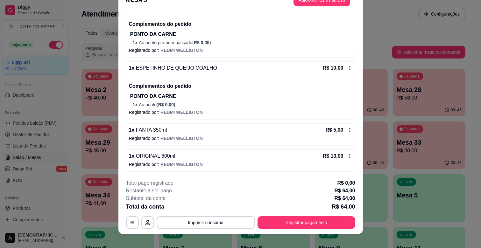
scroll to position [19, 0]
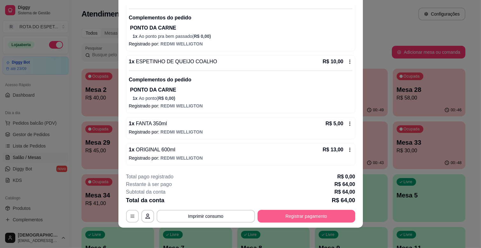
click at [310, 215] on button "Registrar pagamento" at bounding box center [306, 216] width 98 height 13
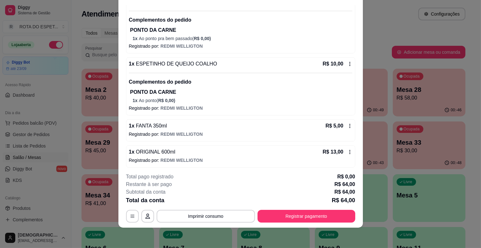
scroll to position [152, 0]
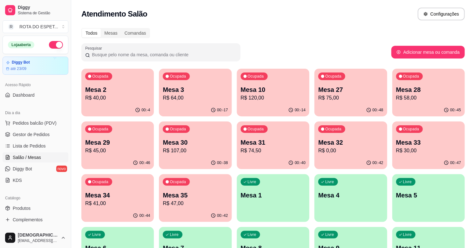
click at [204, 95] on p "R$ 64,00" at bounding box center [195, 98] width 65 height 8
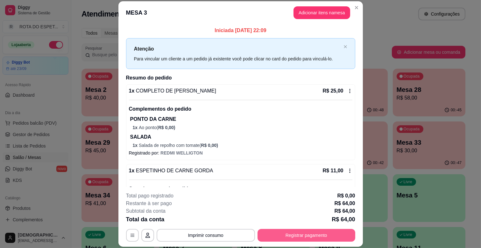
click at [300, 232] on button "Registrar pagamento" at bounding box center [306, 235] width 98 height 13
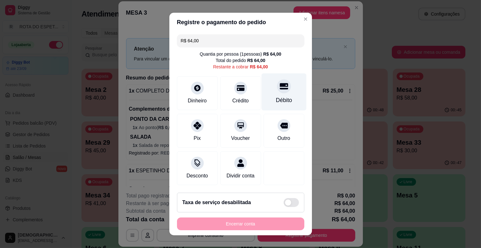
click at [279, 90] on icon at bounding box center [283, 86] width 8 height 8
type input "R$ 0,00"
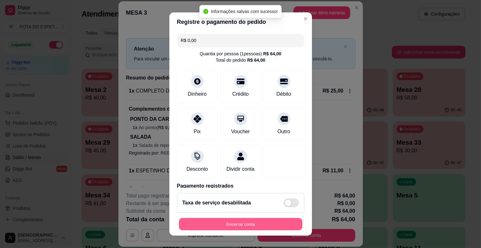
click at [267, 222] on button "Encerrar conta" at bounding box center [240, 224] width 123 height 12
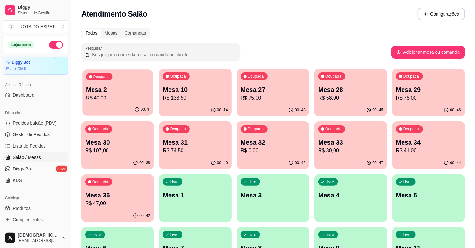
click at [135, 92] on p "Mesa 2" at bounding box center [117, 90] width 63 height 9
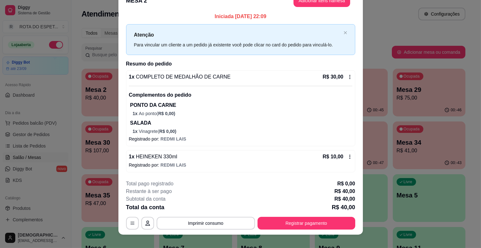
scroll to position [19, 0]
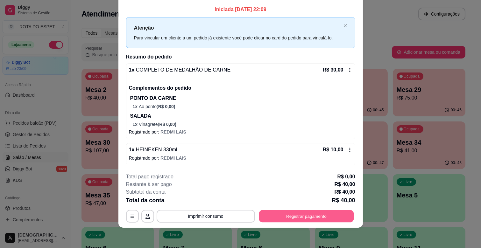
click at [279, 215] on button "Registrar pagamento" at bounding box center [306, 216] width 95 height 12
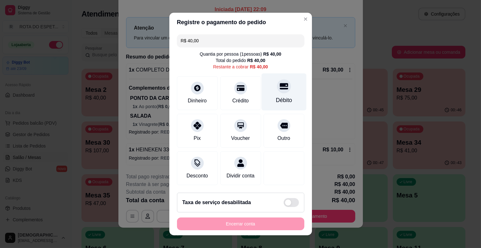
click at [276, 102] on div "Débito" at bounding box center [284, 100] width 16 height 8
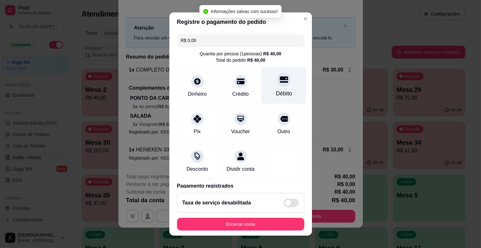
type input "R$ 0,00"
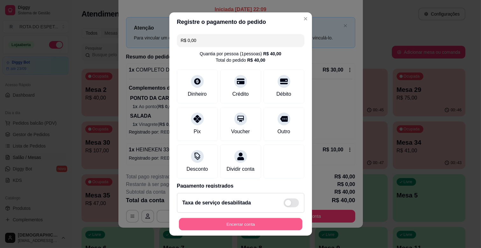
click at [241, 229] on button "Encerrar conta" at bounding box center [240, 224] width 123 height 12
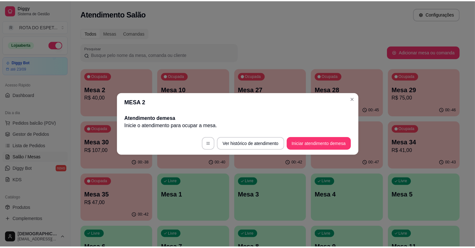
scroll to position [0, 0]
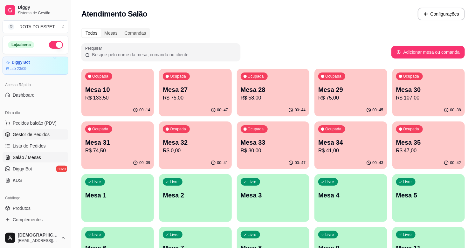
click at [30, 134] on span "Gestor de Pedidos" at bounding box center [31, 134] width 37 height 6
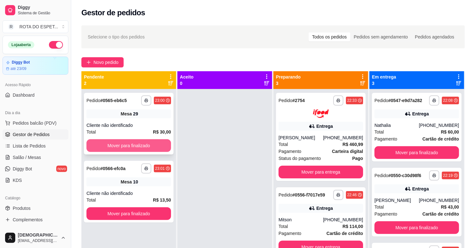
click at [144, 144] on button "Mover para finalizado" at bounding box center [129, 145] width 85 height 13
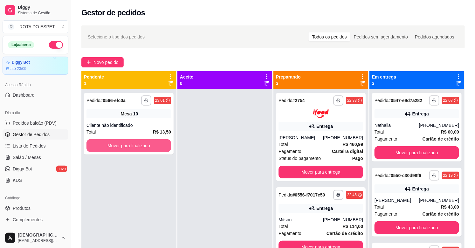
click at [144, 144] on button "Mover para finalizado" at bounding box center [129, 145] width 85 height 13
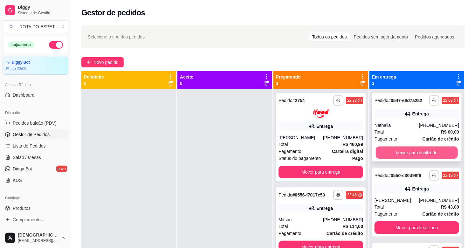
click at [430, 153] on button "Mover para finalizado" at bounding box center [417, 153] width 82 height 12
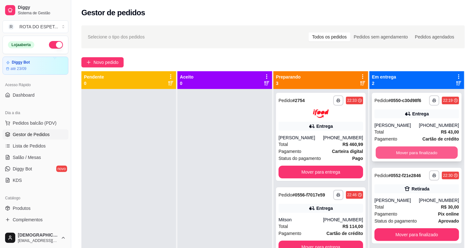
click at [427, 152] on button "Mover para finalizado" at bounding box center [417, 153] width 82 height 12
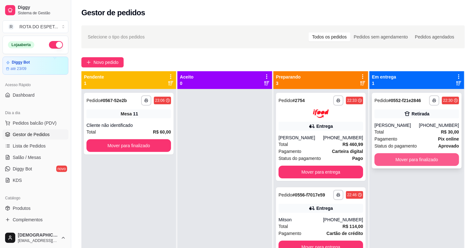
click at [432, 158] on button "Mover para finalizado" at bounding box center [417, 159] width 85 height 13
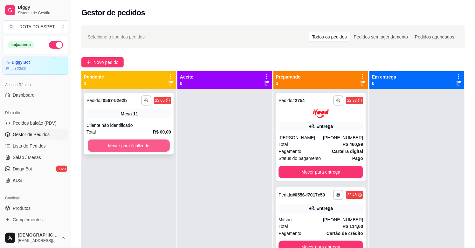
click at [101, 141] on button "Mover para finalizado" at bounding box center [129, 146] width 82 height 12
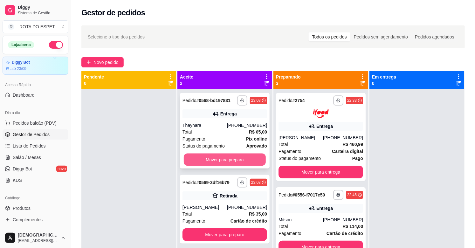
click at [227, 156] on button "Mover para preparo" at bounding box center [225, 160] width 82 height 12
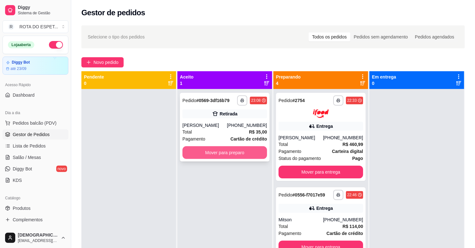
click at [227, 153] on button "Mover para preparo" at bounding box center [225, 152] width 85 height 13
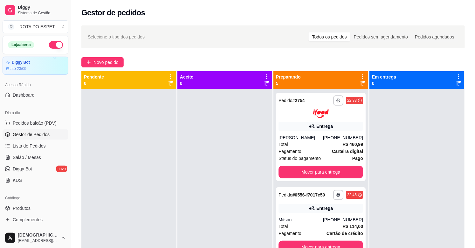
click at [211, 204] on div at bounding box center [225, 213] width 95 height 248
click at [225, 163] on div at bounding box center [225, 213] width 95 height 248
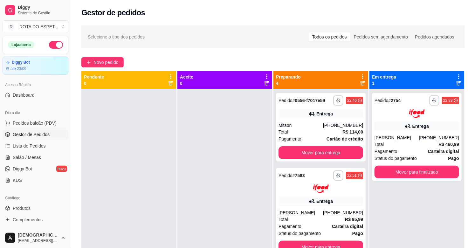
click at [49, 46] on button "button" at bounding box center [56, 45] width 14 height 8
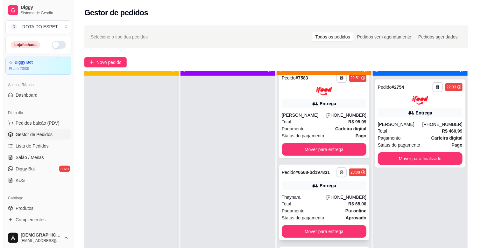
scroll to position [17, 0]
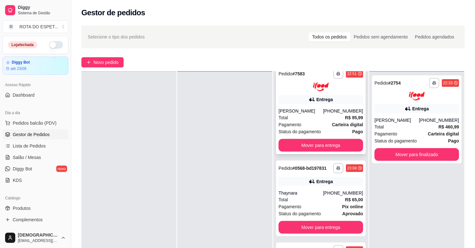
click at [301, 106] on div "**********" at bounding box center [321, 110] width 90 height 88
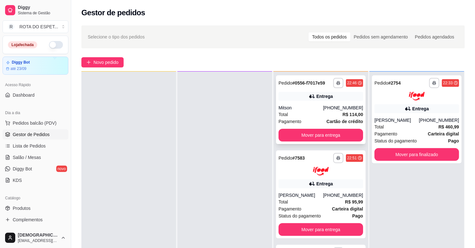
scroll to position [0, 0]
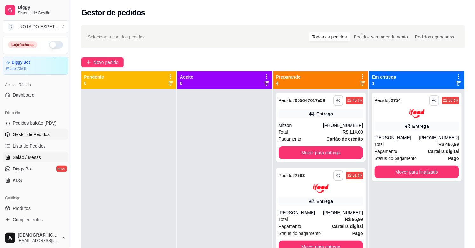
click at [18, 158] on span "Salão / Mesas" at bounding box center [27, 157] width 28 height 6
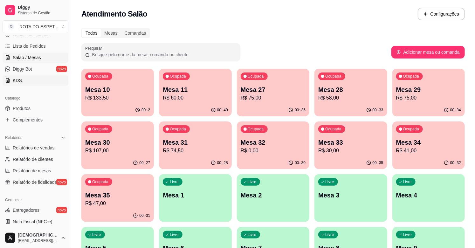
scroll to position [106, 0]
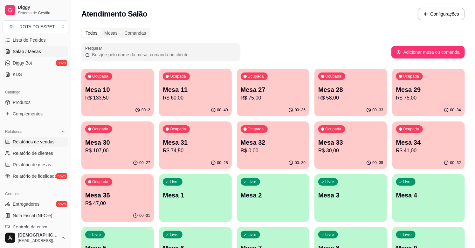
click at [50, 141] on span "Relatórios de vendas" at bounding box center [34, 142] width 42 height 6
select select "ALL"
select select "0"
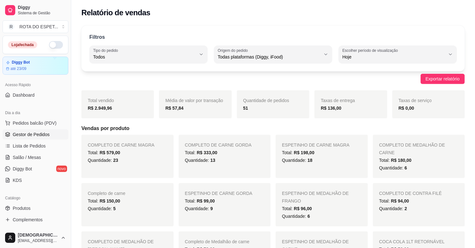
click at [29, 134] on span "Gestor de Pedidos" at bounding box center [31, 134] width 37 height 6
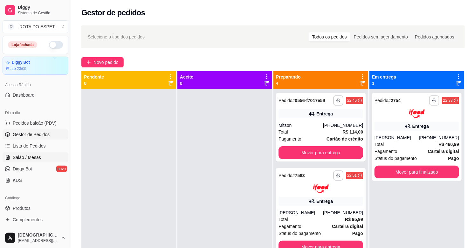
click at [14, 158] on span "Salão / Mesas" at bounding box center [27, 157] width 28 height 6
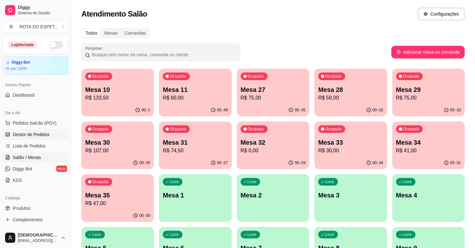
click at [36, 136] on span "Gestor de Pedidos" at bounding box center [31, 134] width 37 height 6
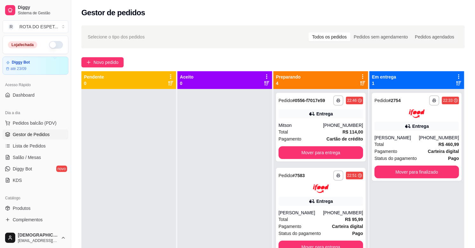
click at [188, 137] on div at bounding box center [225, 213] width 95 height 248
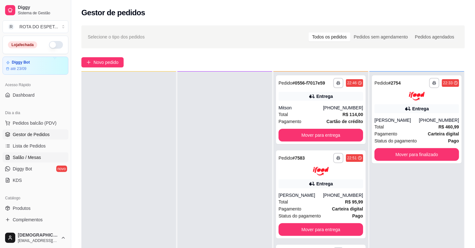
click at [24, 158] on span "Salão / Mesas" at bounding box center [27, 157] width 28 height 6
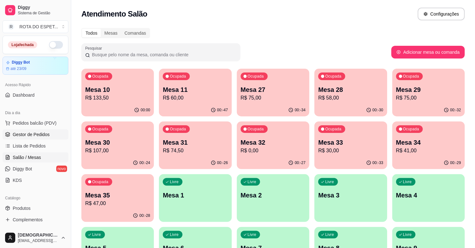
click at [61, 134] on link "Gestor de Pedidos" at bounding box center [36, 134] width 66 height 10
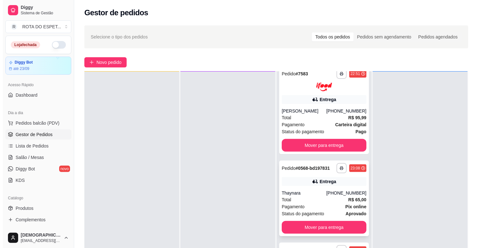
scroll to position [97, 0]
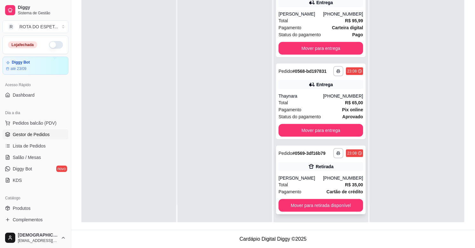
click at [310, 175] on div "[PERSON_NAME]" at bounding box center [301, 178] width 45 height 6
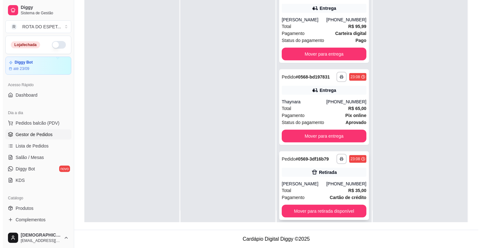
scroll to position [17, 0]
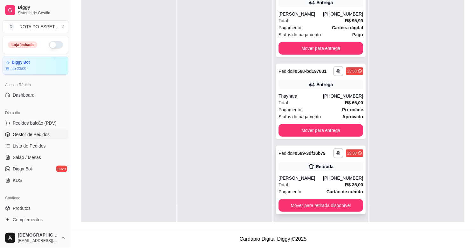
click at [294, 167] on div "Retirada" at bounding box center [321, 166] width 85 height 9
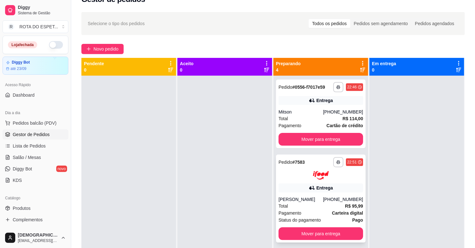
scroll to position [0, 0]
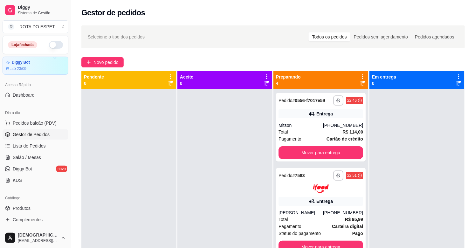
click at [222, 205] on div at bounding box center [225, 213] width 95 height 248
click at [32, 153] on link "Salão / Mesas" at bounding box center [36, 157] width 66 height 10
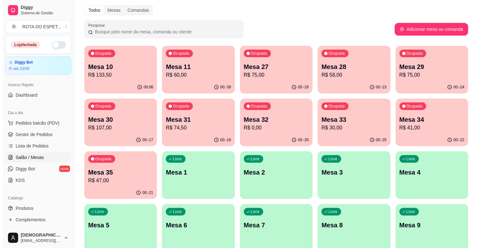
scroll to position [35, 0]
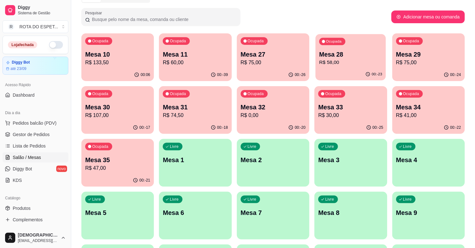
click at [344, 48] on div "Ocupada Mesa 28 R$ 58,00" at bounding box center [351, 51] width 71 height 34
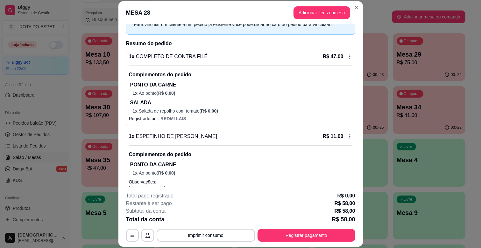
scroll to position [53, 0]
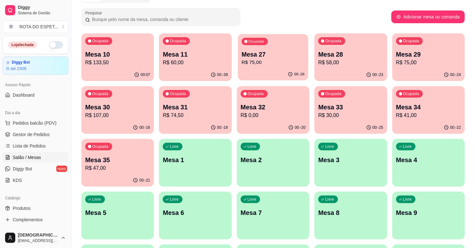
click at [286, 71] on div "00:-26" at bounding box center [273, 74] width 71 height 12
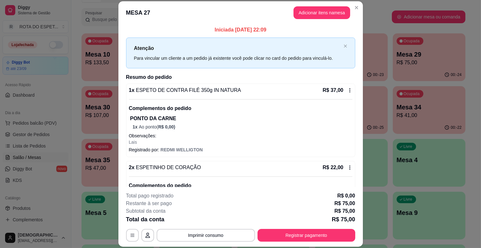
scroll to position [0, 0]
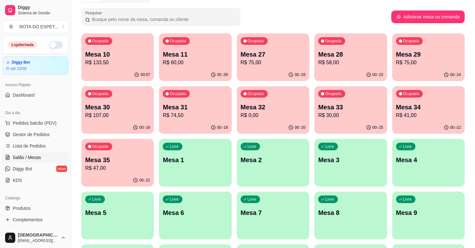
click at [416, 61] on p "R$ 75,00" at bounding box center [428, 63] width 65 height 8
click at [360, 43] on div "Ocupada Mesa 28 R$ 58,00" at bounding box center [351, 51] width 71 height 34
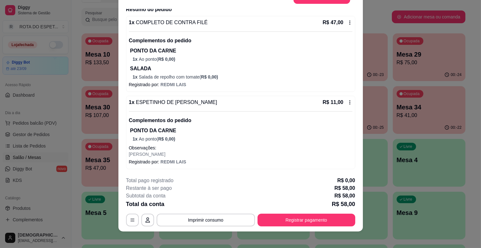
scroll to position [19, 0]
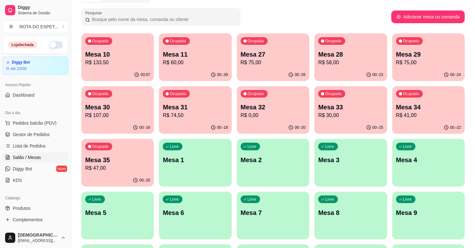
click at [274, 61] on p "R$ 75,00" at bounding box center [273, 63] width 65 height 8
click at [113, 170] on p "R$ 47,00" at bounding box center [117, 168] width 65 height 8
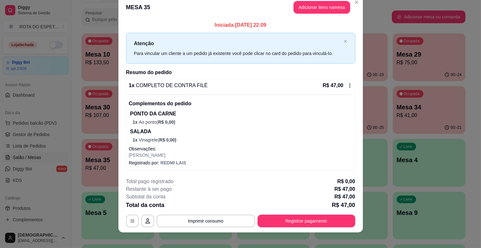
scroll to position [15, 0]
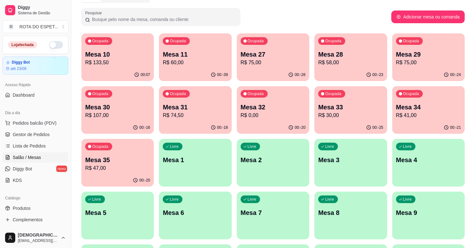
click at [431, 120] on div "Ocupada Mesa 34 R$ 41,00" at bounding box center [429, 103] width 73 height 35
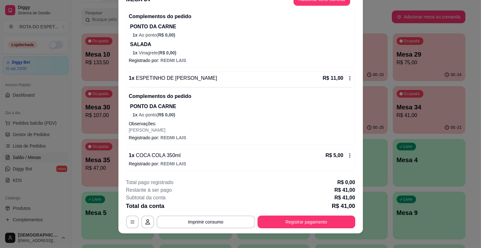
scroll to position [19, 0]
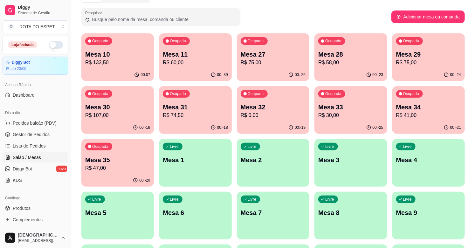
click at [112, 112] on p "R$ 107,00" at bounding box center [117, 116] width 65 height 8
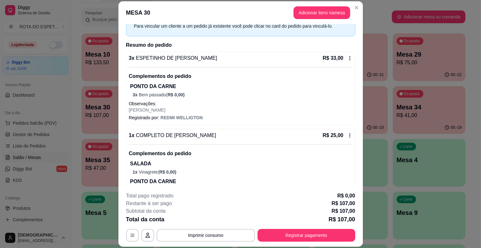
scroll to position [106, 0]
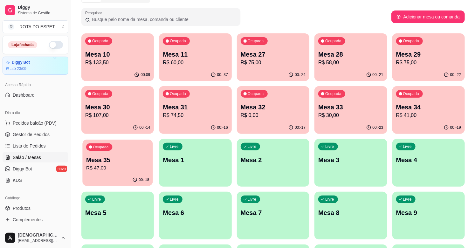
click at [128, 165] on p "R$ 47,00" at bounding box center [117, 167] width 63 height 7
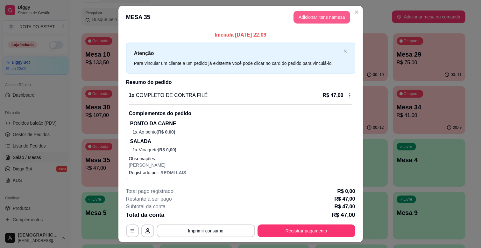
click at [309, 14] on button "Adicionar itens na mesa" at bounding box center [321, 17] width 57 height 13
click at [137, 48] on input "Pesquisa" at bounding box center [170, 45] width 305 height 6
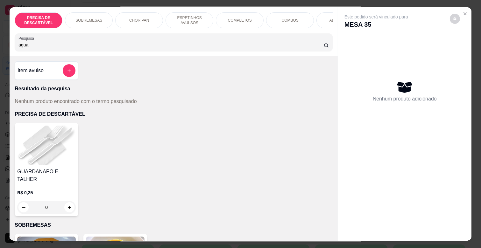
type input "agua"
click at [325, 16] on div "ADICIONAIS" at bounding box center [340, 20] width 48 height 16
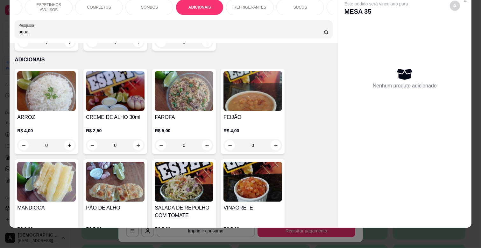
scroll to position [0, 160]
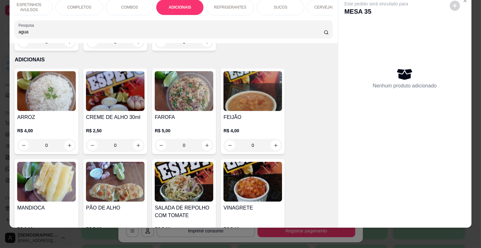
click at [225, 5] on p "REFRIGERANTES" at bounding box center [230, 7] width 32 height 5
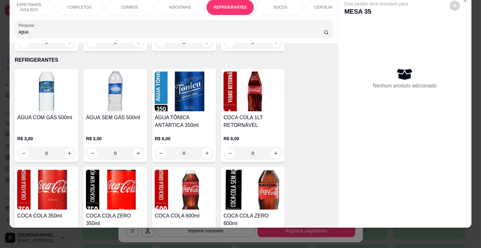
scroll to position [1557, 0]
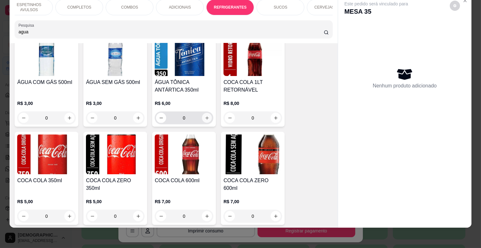
click at [205, 116] on icon "increase-product-quantity" at bounding box center [207, 118] width 5 height 5
type input "1"
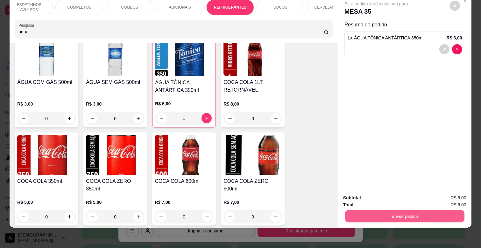
click at [427, 211] on button "Enviar pedido" at bounding box center [404, 216] width 119 height 12
click at [377, 190] on button "Não registrar e enviar pedido" at bounding box center [383, 195] width 66 height 12
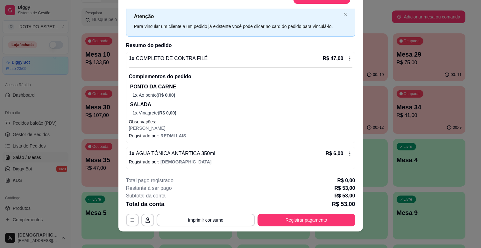
scroll to position [19, 0]
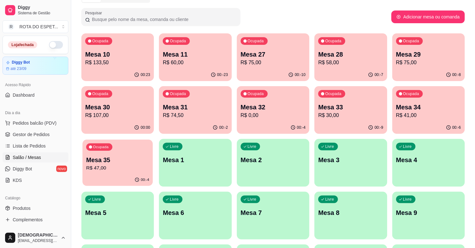
click at [111, 168] on p "R$ 47,00" at bounding box center [117, 167] width 63 height 7
click at [411, 111] on p "Mesa 34" at bounding box center [428, 107] width 65 height 9
click at [330, 105] on p "Mesa 33" at bounding box center [350, 107] width 65 height 9
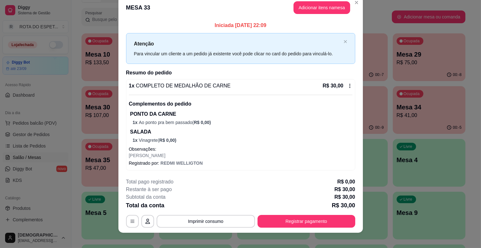
scroll to position [15, 0]
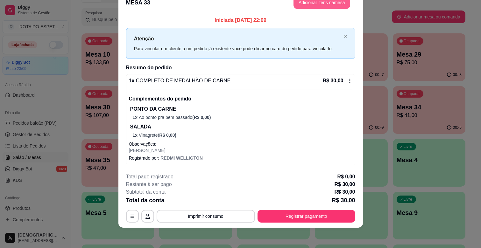
click at [332, 3] on button "Adicionar itens na mesa" at bounding box center [321, 2] width 57 height 13
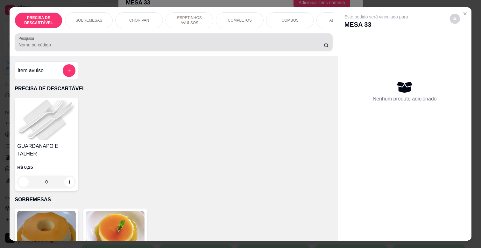
click at [245, 43] on div at bounding box center [173, 42] width 310 height 13
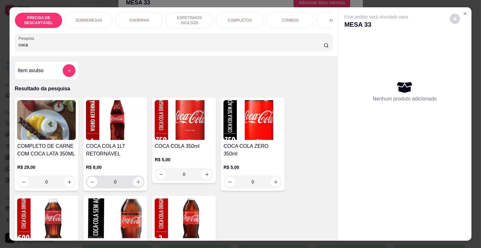
type input "coca"
click at [136, 185] on icon "increase-product-quantity" at bounding box center [138, 182] width 5 height 5
type input "1"
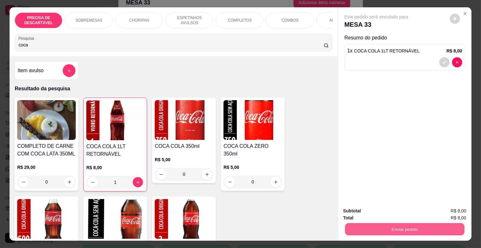
click at [370, 228] on button "Enviar pedido" at bounding box center [404, 229] width 119 height 12
click at [372, 206] on button "Não registrar e enviar pedido" at bounding box center [383, 211] width 66 height 12
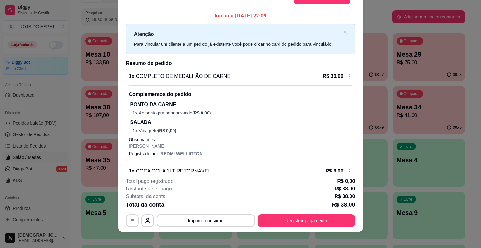
scroll to position [10, 0]
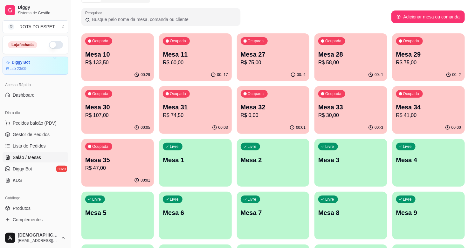
click at [193, 115] on p "R$ 74,50" at bounding box center [195, 116] width 65 height 8
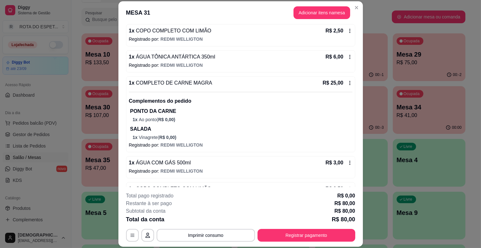
scroll to position [218, 0]
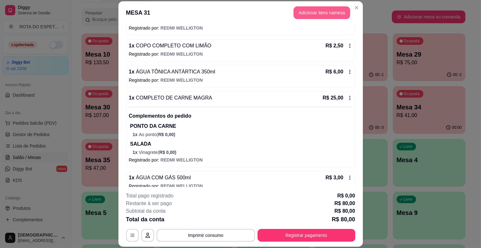
click at [324, 13] on button "Adicionar itens na mesa" at bounding box center [321, 12] width 57 height 13
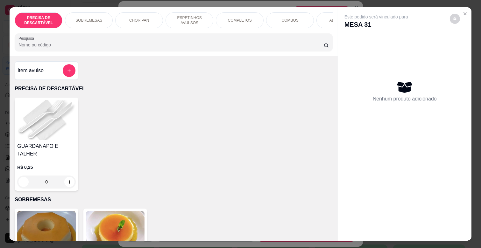
scroll to position [0, 278]
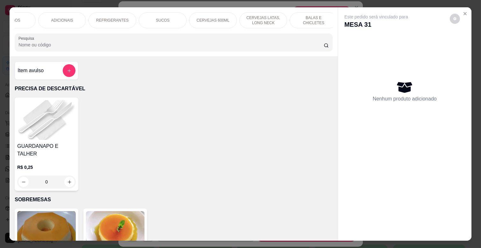
click at [98, 21] on div "REFRIGERANTES" at bounding box center [112, 20] width 48 height 16
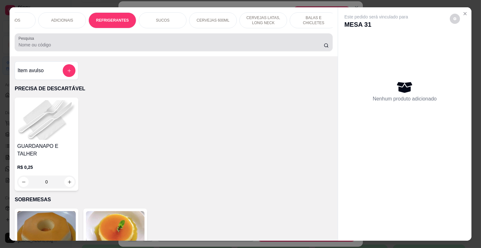
scroll to position [15, 0]
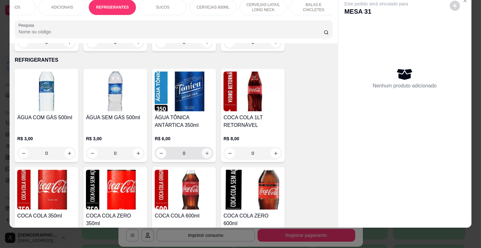
click at [207, 148] on button "increase-product-quantity" at bounding box center [207, 153] width 10 height 10
type input "1"
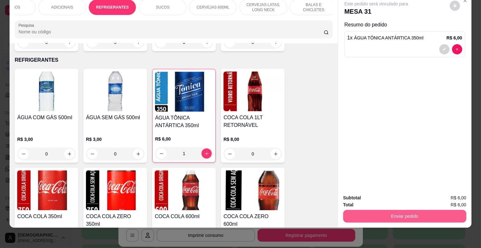
click at [401, 210] on button "Enviar pedido" at bounding box center [404, 216] width 123 height 13
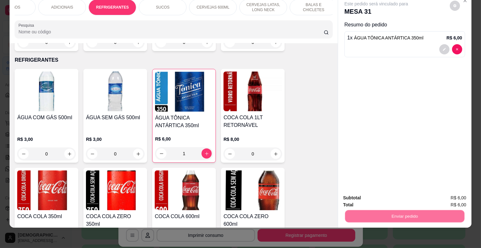
click at [374, 196] on button "Não registrar e enviar pedido" at bounding box center [383, 195] width 66 height 12
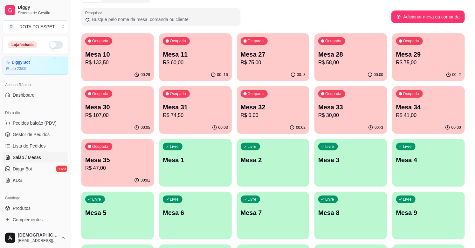
click at [127, 117] on p "R$ 107,00" at bounding box center [117, 116] width 65 height 8
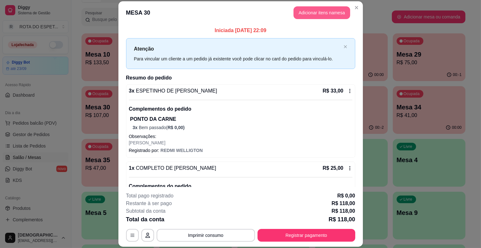
click at [328, 8] on button "Adicionar itens na mesa" at bounding box center [321, 12] width 57 height 13
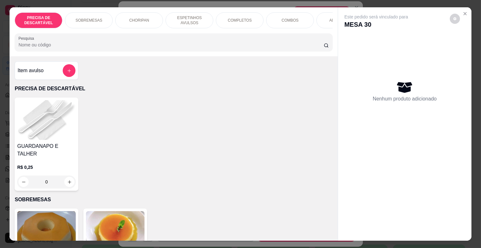
scroll to position [0, 278]
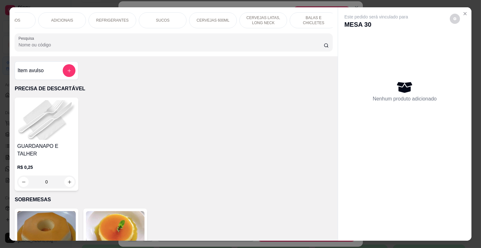
click at [126, 13] on div "REFRIGERANTES" at bounding box center [112, 20] width 48 height 16
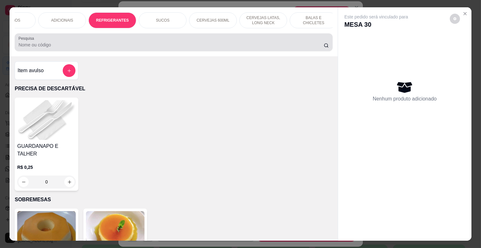
scroll to position [15, 0]
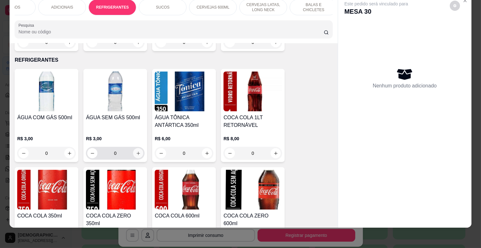
click at [136, 151] on icon "increase-product-quantity" at bounding box center [138, 153] width 5 height 5
type input "1"
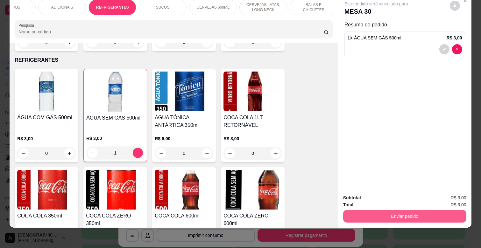
click at [396, 213] on button "Enviar pedido" at bounding box center [404, 216] width 123 height 13
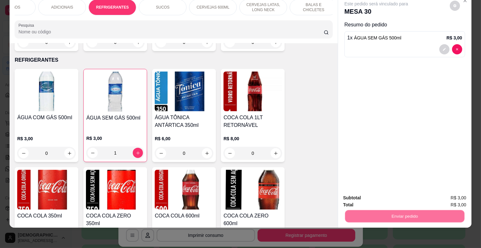
click at [390, 200] on button "Não registrar e enviar pedido" at bounding box center [383, 195] width 66 height 12
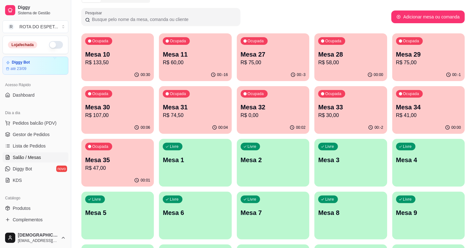
click at [281, 10] on div "Pesquisar" at bounding box center [236, 17] width 310 height 18
click at [125, 108] on p "Mesa 30" at bounding box center [117, 107] width 63 height 9
click at [363, 67] on div "Ocupada Mesa 28 R$ 58,00" at bounding box center [351, 50] width 73 height 35
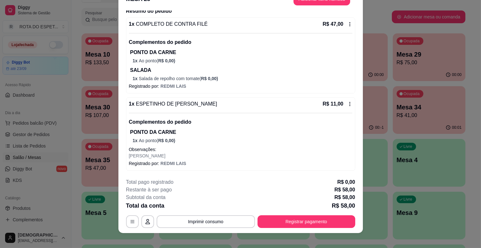
scroll to position [19, 0]
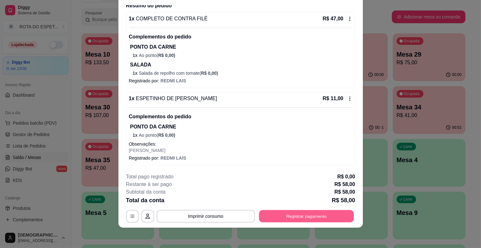
click at [317, 216] on button "Registrar pagamento" at bounding box center [306, 216] width 95 height 12
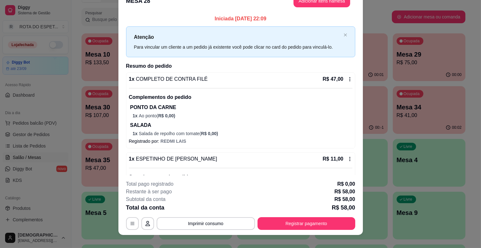
scroll to position [0, 0]
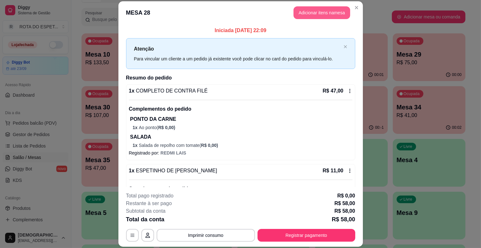
click at [325, 9] on button "Adicionar itens na mesa" at bounding box center [321, 12] width 57 height 13
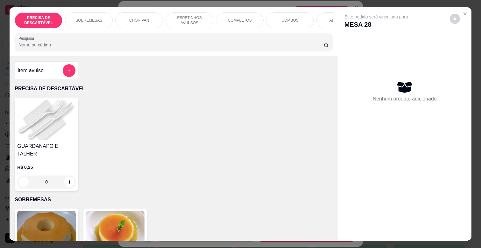
scroll to position [0, 278]
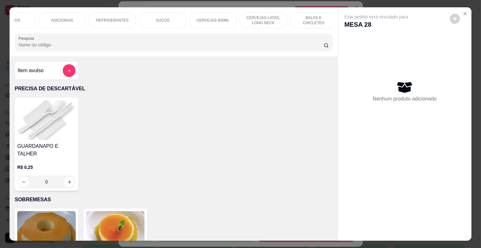
click at [108, 20] on p "REFRIGERANTES" at bounding box center [112, 20] width 32 height 5
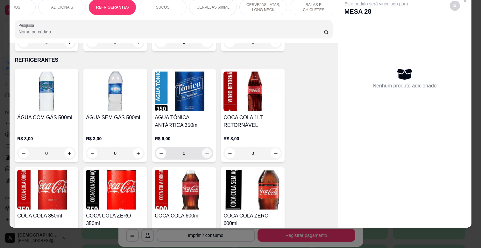
click at [205, 151] on icon "increase-product-quantity" at bounding box center [207, 153] width 5 height 5
type input "1"
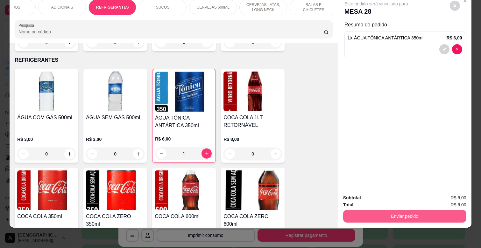
click at [416, 213] on button "Enviar pedido" at bounding box center [404, 216] width 123 height 13
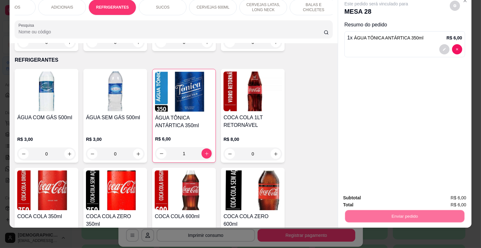
click at [389, 192] on button "Não registrar e enviar pedido" at bounding box center [383, 195] width 64 height 12
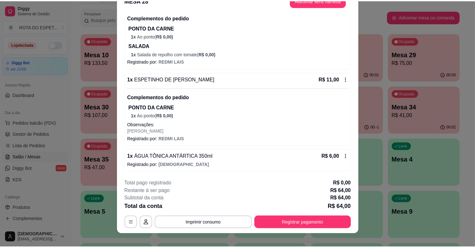
scroll to position [19, 0]
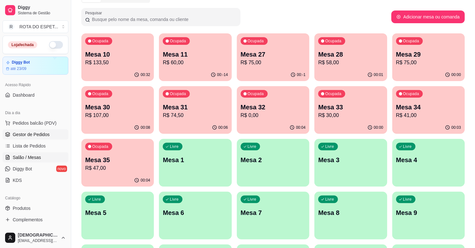
click at [50, 134] on link "Gestor de Pedidos" at bounding box center [36, 134] width 66 height 10
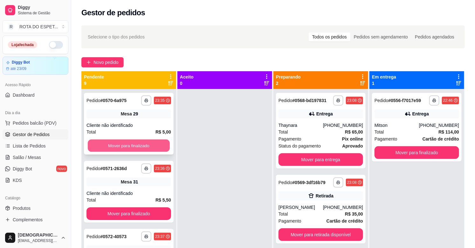
click at [150, 141] on button "Mover para finalizado" at bounding box center [129, 146] width 82 height 12
click at [150, 141] on button "Mover para finalizado" at bounding box center [129, 145] width 85 height 13
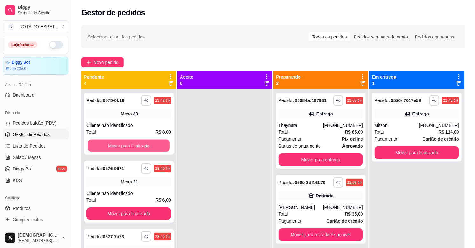
click at [150, 141] on button "Mover para finalizado" at bounding box center [129, 146] width 82 height 12
click at [150, 141] on button "Mover para finalizado" at bounding box center [129, 145] width 85 height 13
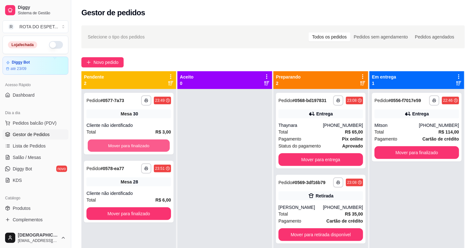
click at [150, 141] on button "Mover para finalizado" at bounding box center [129, 146] width 82 height 12
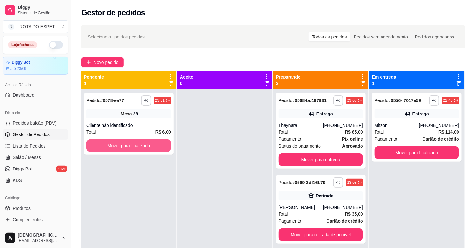
click at [150, 141] on button "Mover para finalizado" at bounding box center [129, 145] width 85 height 13
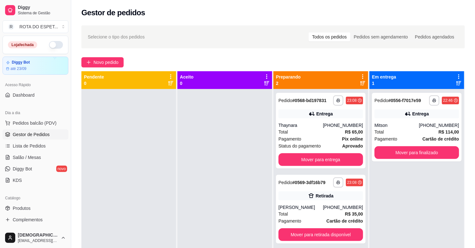
click at [215, 139] on div at bounding box center [225, 213] width 95 height 248
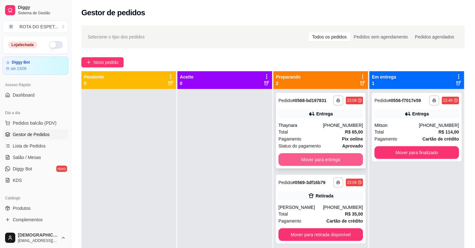
click at [300, 157] on button "Mover para entrega" at bounding box center [321, 159] width 85 height 13
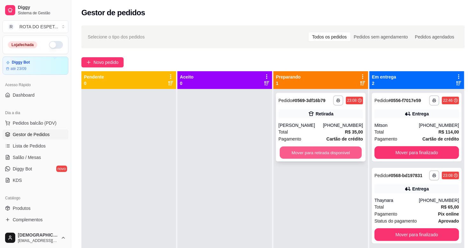
click at [332, 155] on button "Mover para retirada disponível" at bounding box center [321, 153] width 82 height 12
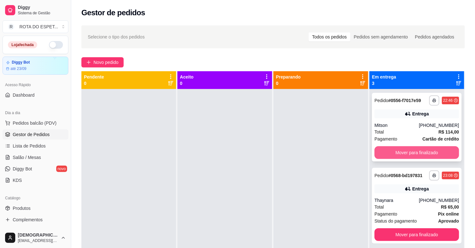
click at [402, 154] on button "Mover para finalizado" at bounding box center [417, 152] width 85 height 13
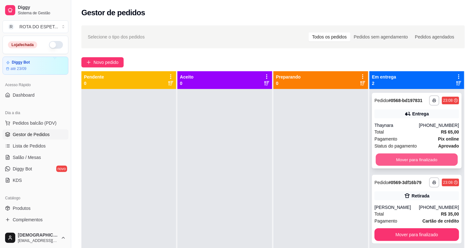
click at [406, 161] on button "Mover para finalizado" at bounding box center [417, 160] width 82 height 12
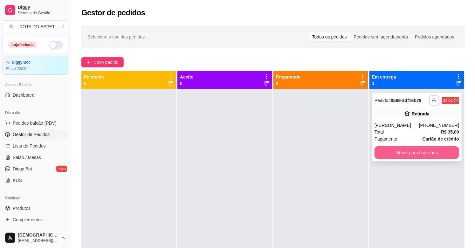
click at [405, 157] on button "Mover para finalizado" at bounding box center [417, 152] width 85 height 13
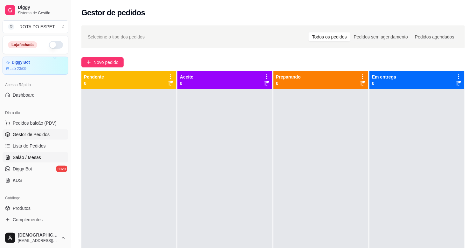
click at [33, 159] on span "Salão / Mesas" at bounding box center [27, 157] width 28 height 6
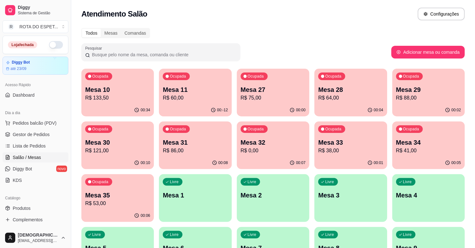
click at [426, 100] on p "R$ 88,00" at bounding box center [428, 98] width 65 height 8
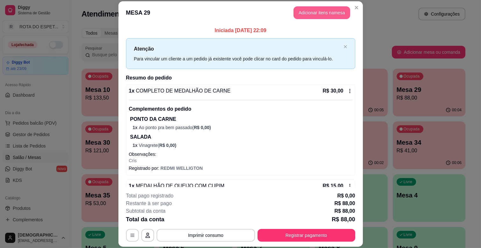
click at [328, 15] on button "Adicionar itens na mesa" at bounding box center [321, 12] width 57 height 13
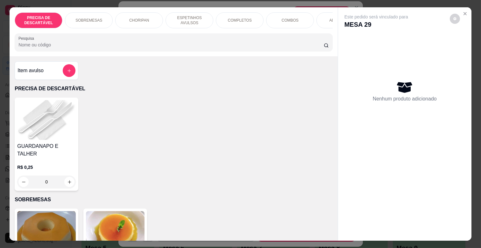
scroll to position [0, 278]
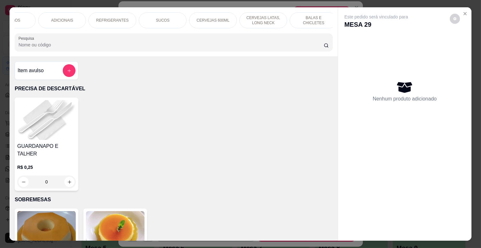
click at [124, 12] on div "REFRIGERANTES" at bounding box center [112, 20] width 48 height 16
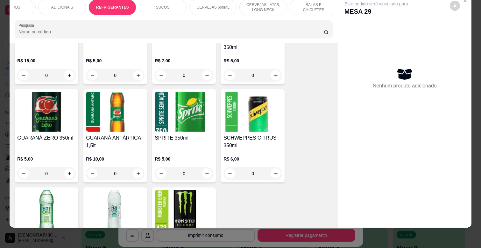
scroll to position [1779, 0]
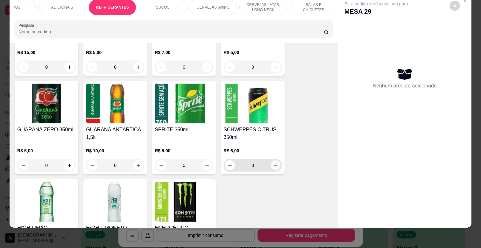
click at [273, 163] on icon "increase-product-quantity" at bounding box center [275, 165] width 5 height 5
type input "1"
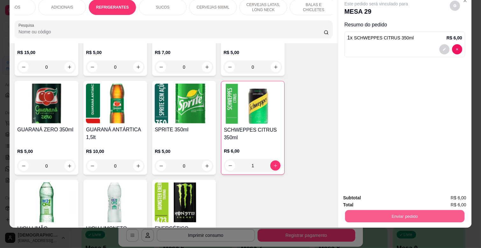
click at [381, 210] on button "Enviar pedido" at bounding box center [404, 216] width 119 height 12
click at [381, 196] on button "Não registrar e enviar pedido" at bounding box center [383, 195] width 66 height 12
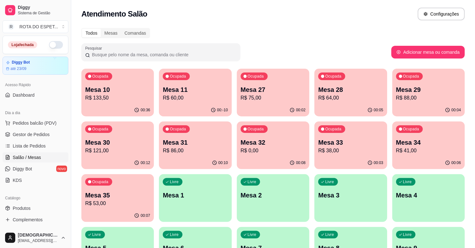
click at [266, 102] on div "Ocupada Mesa 27 R$ 75,00" at bounding box center [273, 86] width 73 height 35
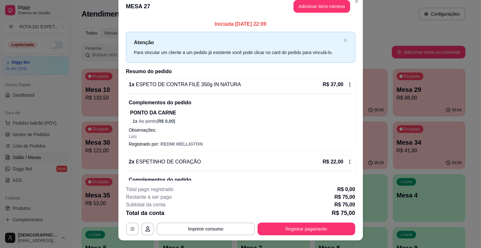
scroll to position [0, 0]
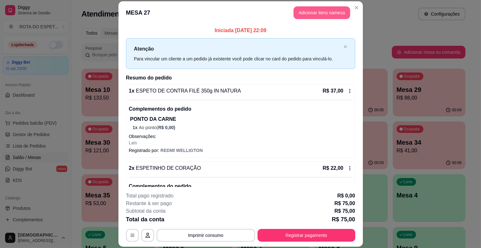
click at [325, 16] on button "Adicionar itens na mesa" at bounding box center [321, 12] width 57 height 13
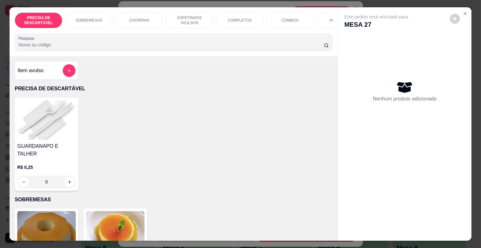
scroll to position [0, 278]
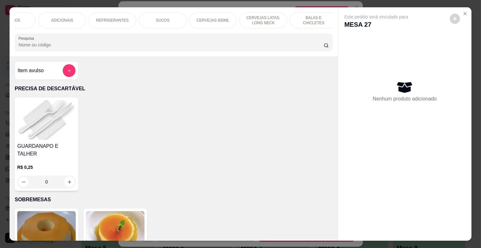
click at [115, 18] on p "REFRIGERANTES" at bounding box center [112, 20] width 32 height 5
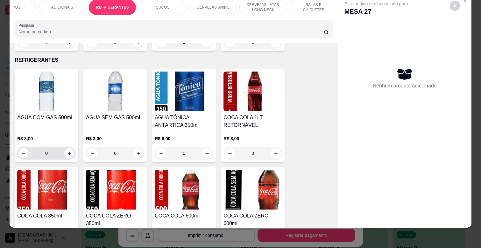
click at [68, 151] on icon "increase-product-quantity" at bounding box center [69, 153] width 5 height 5
type input "1"
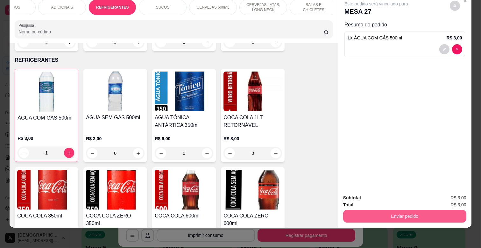
click at [410, 214] on button "Enviar pedido" at bounding box center [404, 216] width 123 height 13
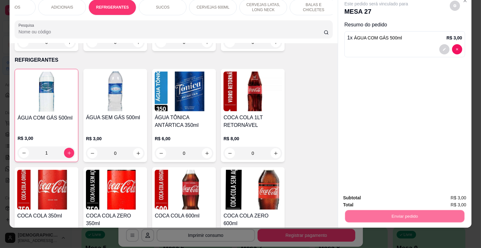
click at [392, 195] on button "Não registrar e enviar pedido" at bounding box center [383, 195] width 64 height 12
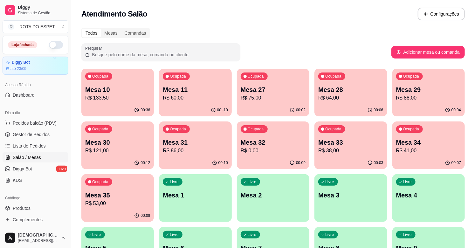
click at [359, 23] on div "Atendimento Salão Configurações" at bounding box center [273, 12] width 404 height 24
click at [300, 96] on p "R$ 75,00" at bounding box center [273, 98] width 65 height 8
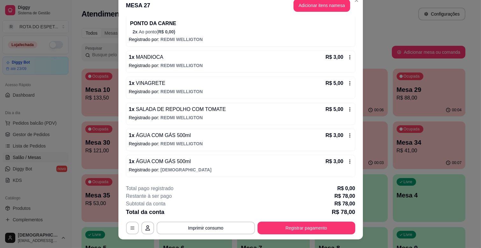
scroll to position [19, 0]
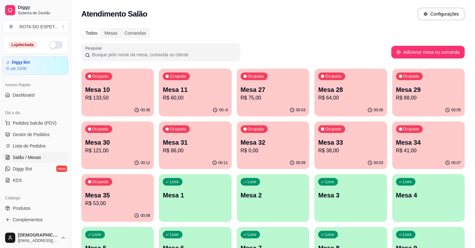
click at [114, 84] on div "Ocupada Mesa 10 R$ 133,50" at bounding box center [117, 86] width 73 height 35
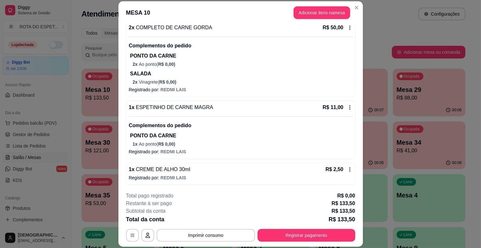
scroll to position [250, 0]
click at [200, 233] on button "Imprimir consumo" at bounding box center [205, 235] width 95 height 12
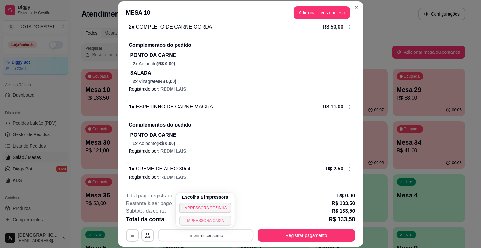
click at [208, 217] on button "IMPRESSORA CAIXA" at bounding box center [205, 221] width 52 height 10
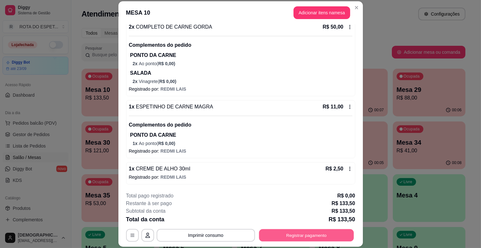
click at [310, 236] on button "Registrar pagamento" at bounding box center [306, 235] width 95 height 12
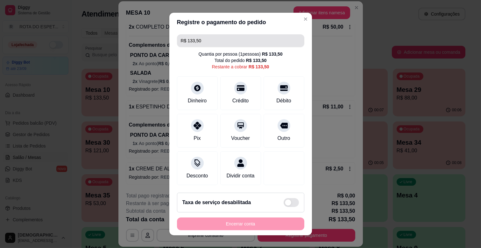
click at [230, 41] on input "R$ 133,50" at bounding box center [241, 40] width 120 height 13
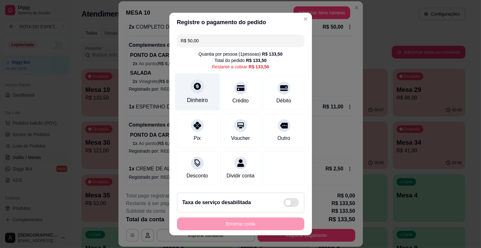
click at [202, 91] on div "Dinheiro" at bounding box center [197, 91] width 45 height 37
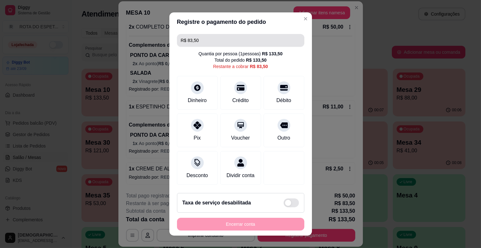
click at [229, 42] on input "R$ 83,50" at bounding box center [241, 40] width 120 height 13
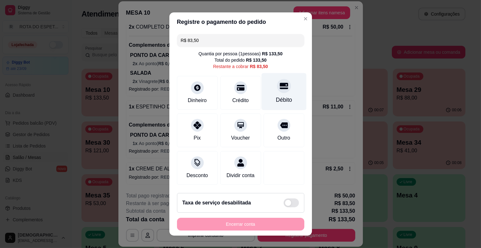
click at [279, 90] on div "Débito" at bounding box center [283, 91] width 45 height 37
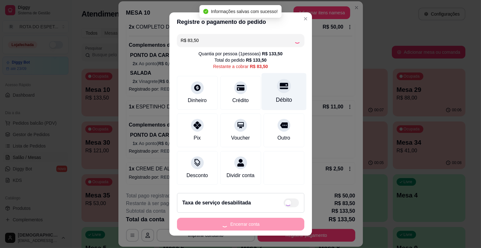
type input "R$ 0,00"
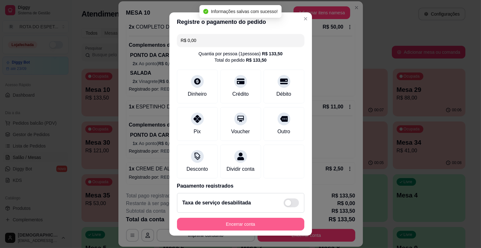
click at [262, 228] on button "Encerrar conta" at bounding box center [240, 224] width 127 height 13
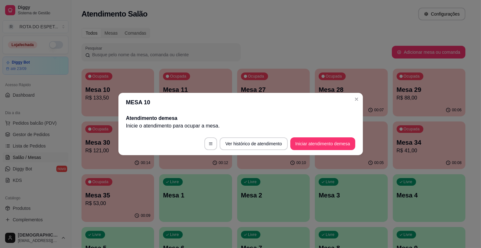
scroll to position [0, 0]
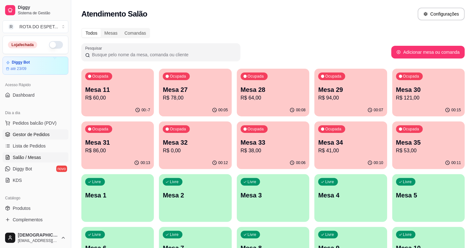
click at [43, 138] on link "Gestor de Pedidos" at bounding box center [36, 134] width 66 height 10
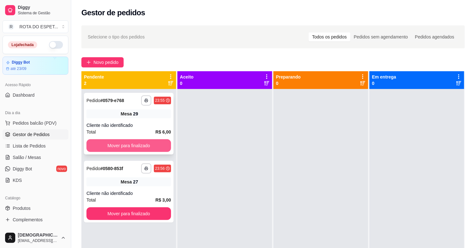
click at [137, 143] on button "Mover para finalizado" at bounding box center [129, 145] width 85 height 13
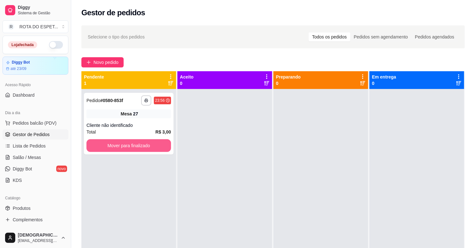
click at [137, 143] on button "Mover para finalizado" at bounding box center [129, 145] width 85 height 13
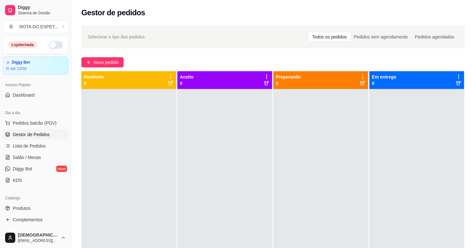
click at [229, 121] on div at bounding box center [225, 213] width 95 height 248
click at [29, 155] on span "Salão / Mesas" at bounding box center [27, 157] width 28 height 6
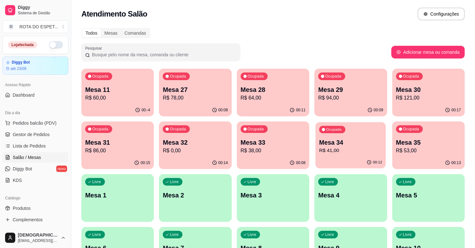
click at [352, 157] on div "00:12" at bounding box center [351, 163] width 71 height 12
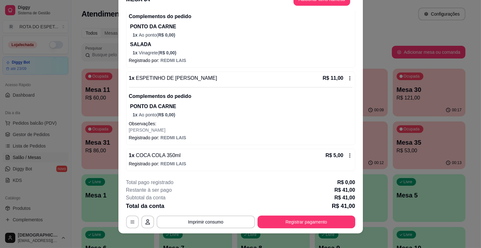
scroll to position [19, 0]
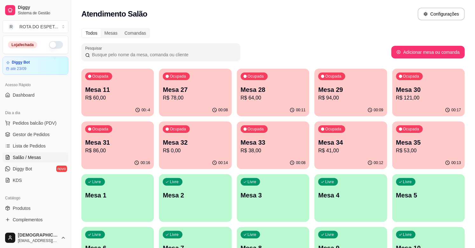
click at [428, 150] on p "R$ 53,00" at bounding box center [428, 151] width 65 height 8
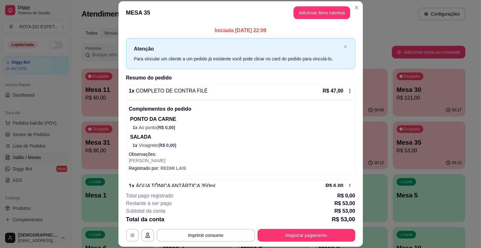
scroll to position [17, 0]
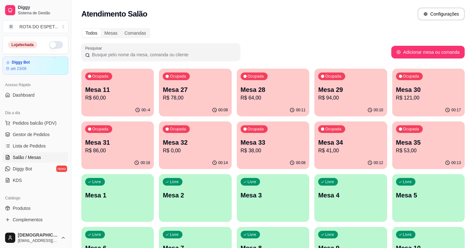
click at [274, 149] on p "R$ 38,00" at bounding box center [273, 151] width 65 height 8
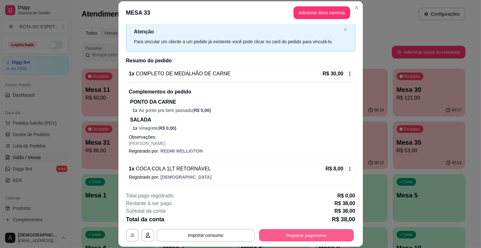
click at [324, 233] on button "Registrar pagamento" at bounding box center [306, 235] width 95 height 12
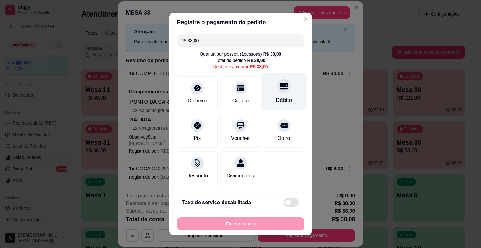
click at [276, 96] on div "Débito" at bounding box center [284, 100] width 16 height 8
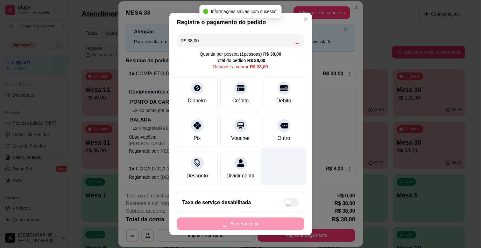
type input "R$ 0,00"
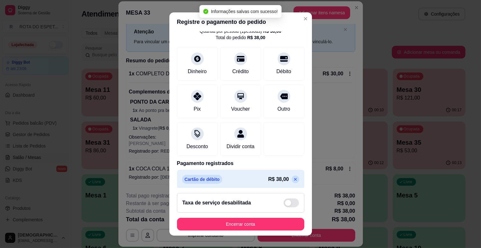
scroll to position [34, 0]
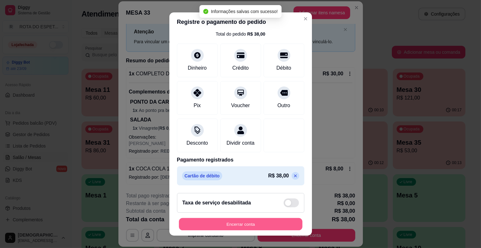
click at [266, 221] on button "Encerrar conta" at bounding box center [240, 224] width 123 height 12
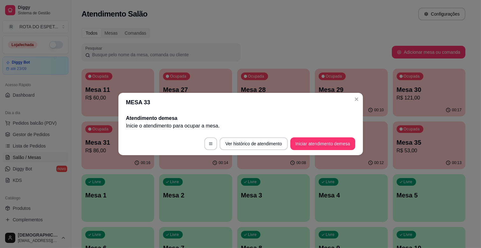
scroll to position [0, 0]
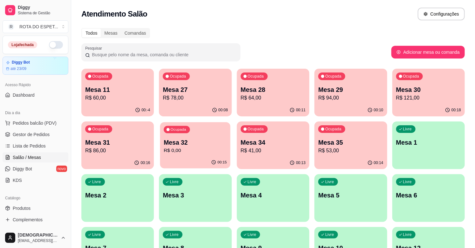
click at [209, 139] on p "Mesa 32" at bounding box center [195, 142] width 63 height 9
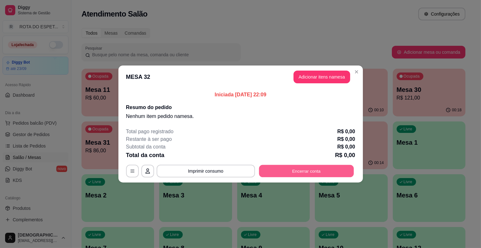
click at [294, 171] on button "Encerrar conta" at bounding box center [306, 171] width 95 height 12
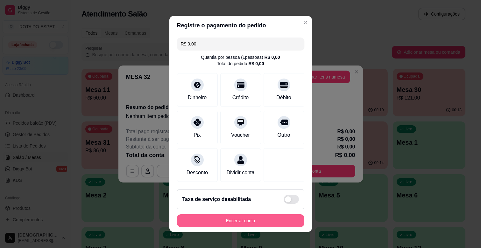
click at [250, 224] on button "Encerrar conta" at bounding box center [240, 220] width 127 height 13
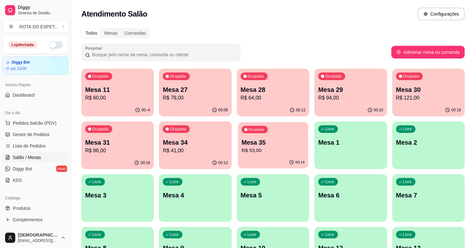
click at [268, 150] on p "R$ 53,00" at bounding box center [273, 150] width 63 height 7
click at [276, 100] on p "R$ 64,00" at bounding box center [273, 97] width 63 height 7
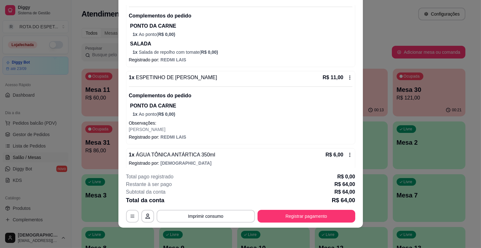
scroll to position [80, 0]
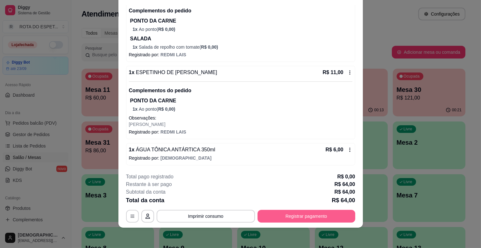
click at [301, 216] on button "Registrar pagamento" at bounding box center [306, 216] width 98 height 13
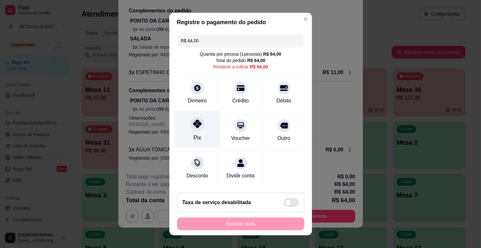
click at [194, 128] on icon at bounding box center [197, 124] width 8 height 8
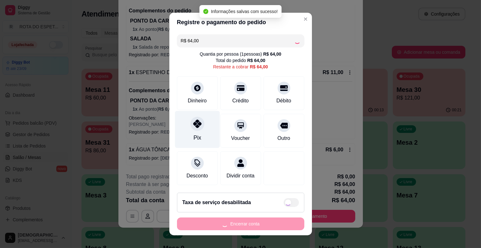
type input "R$ 0,00"
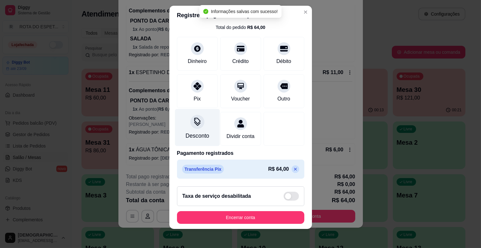
scroll to position [8, 0]
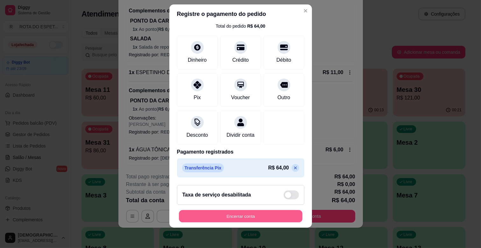
click at [227, 219] on button "Encerrar conta" at bounding box center [240, 216] width 123 height 12
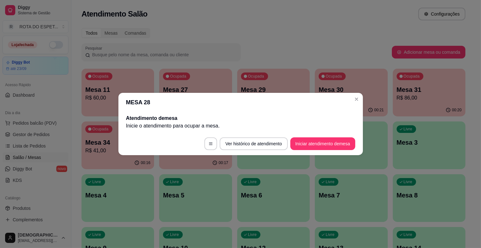
scroll to position [0, 0]
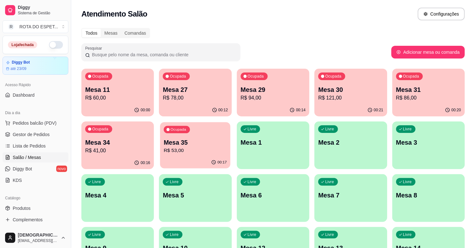
click at [190, 142] on p "Mesa 35" at bounding box center [195, 142] width 63 height 9
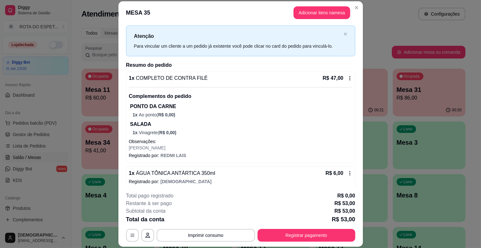
scroll to position [17, 0]
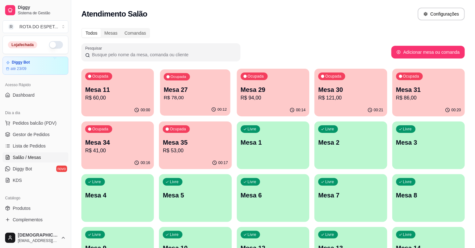
click at [189, 95] on p "R$ 78,00" at bounding box center [195, 97] width 63 height 7
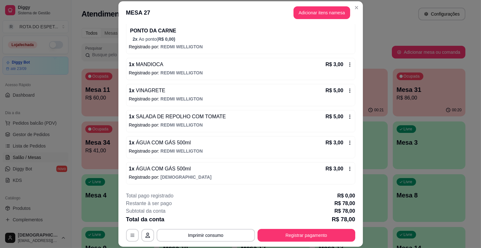
scroll to position [0, 0]
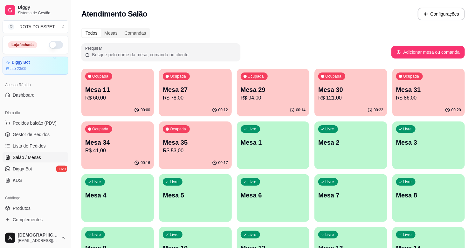
click at [279, 91] on p "Mesa 29" at bounding box center [273, 89] width 65 height 9
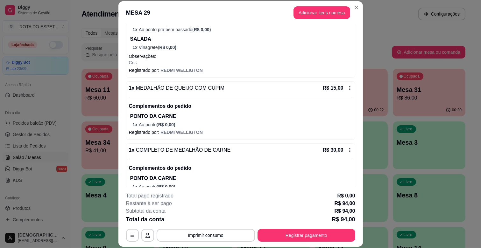
scroll to position [106, 0]
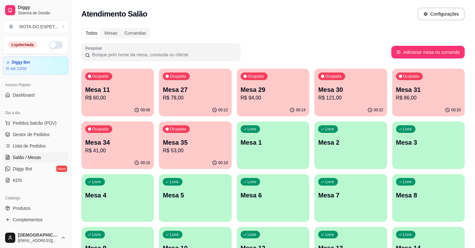
click at [360, 97] on p "R$ 121,00" at bounding box center [350, 98] width 65 height 8
click at [125, 152] on p "R$ 41,00" at bounding box center [117, 151] width 65 height 8
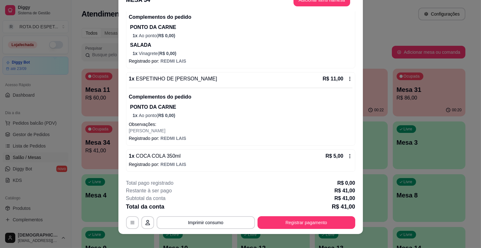
scroll to position [19, 0]
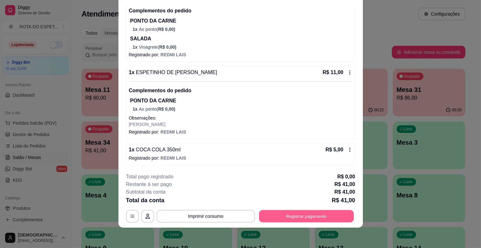
click at [311, 211] on button "Registrar pagamento" at bounding box center [306, 216] width 95 height 12
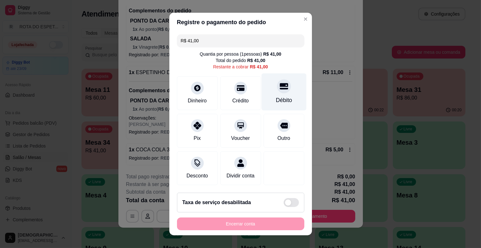
click at [278, 97] on div "Débito" at bounding box center [284, 100] width 16 height 8
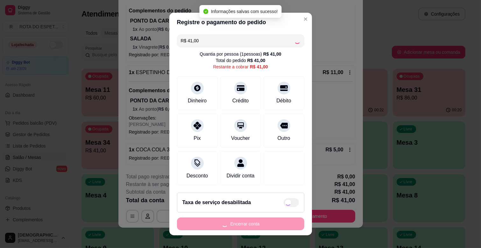
type input "R$ 0,00"
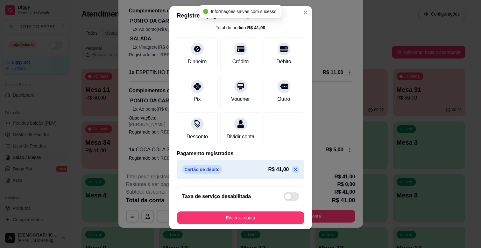
scroll to position [8, 0]
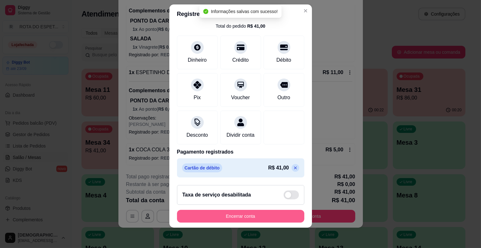
click at [258, 215] on button "Encerrar conta" at bounding box center [240, 216] width 127 height 13
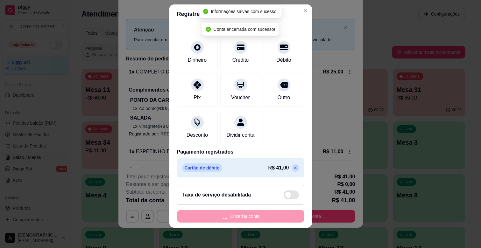
scroll to position [0, 0]
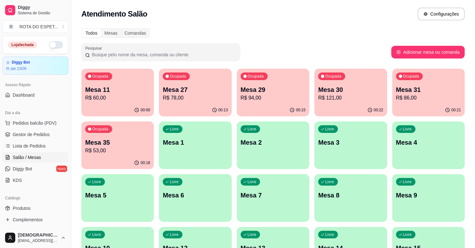
click at [353, 93] on p "Mesa 30" at bounding box center [350, 89] width 65 height 9
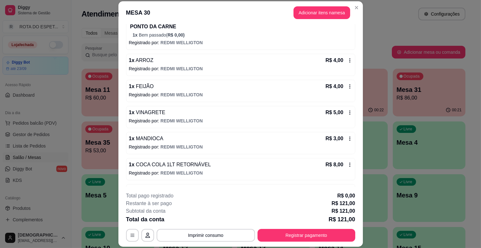
scroll to position [352, 0]
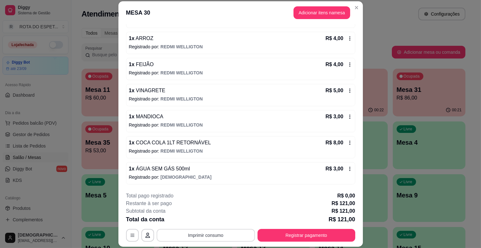
click at [221, 234] on button "Imprimir consumo" at bounding box center [206, 235] width 98 height 13
click at [220, 219] on button "IMPRESSORA CAIXA" at bounding box center [205, 221] width 52 height 10
click at [319, 235] on button "Registrar pagamento" at bounding box center [306, 235] width 98 height 13
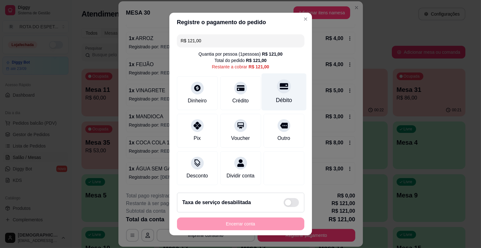
click at [276, 102] on div "Débito" at bounding box center [284, 100] width 16 height 8
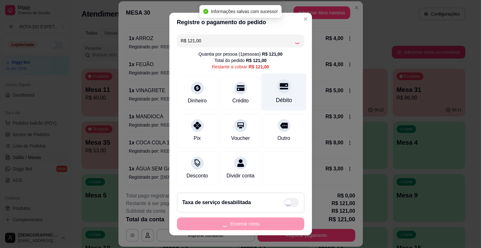
type input "R$ 0,00"
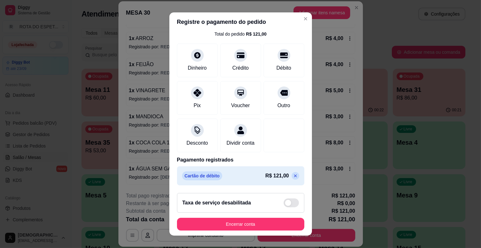
scroll to position [8, 0]
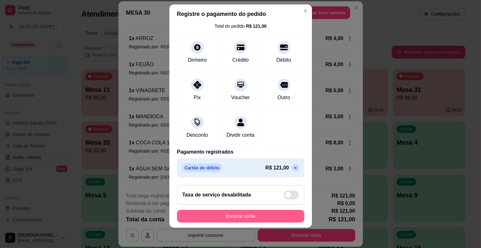
click at [250, 217] on button "Encerrar conta" at bounding box center [240, 216] width 127 height 13
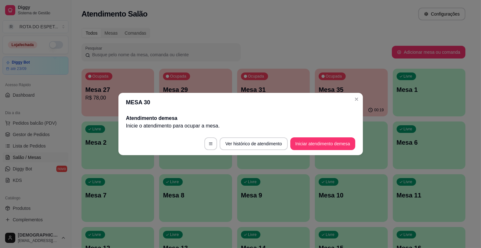
scroll to position [0, 0]
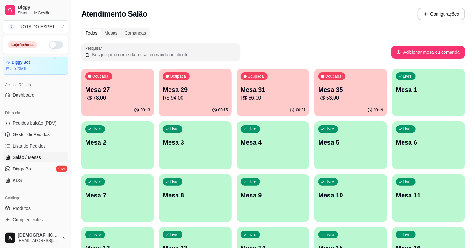
click at [352, 94] on div "Mesa 35 R$ 53,00" at bounding box center [350, 93] width 65 height 17
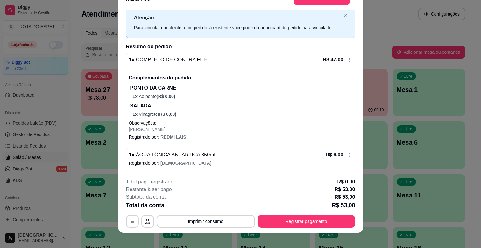
scroll to position [19, 0]
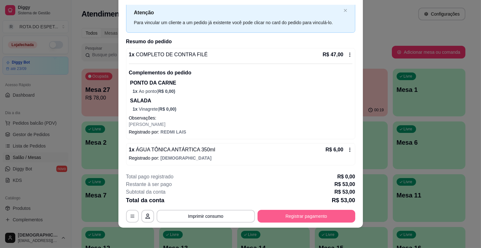
click at [327, 218] on button "Registrar pagamento" at bounding box center [306, 216] width 98 height 13
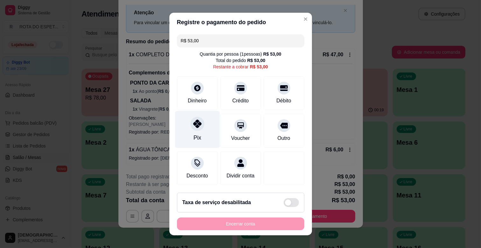
click at [195, 125] on icon at bounding box center [197, 124] width 8 height 8
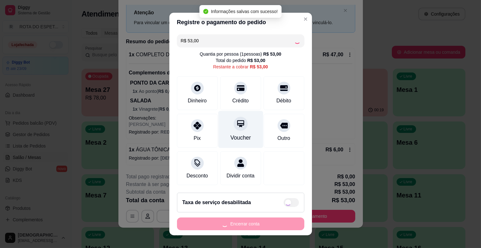
type input "R$ 0,00"
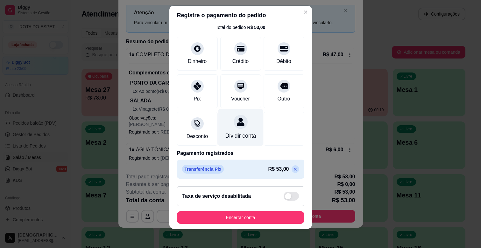
scroll to position [8, 0]
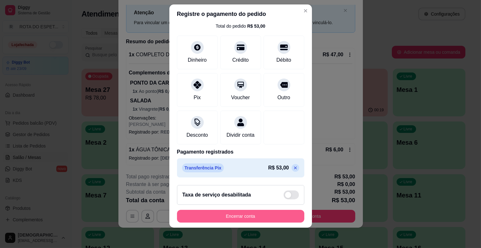
click at [249, 217] on button "Encerrar conta" at bounding box center [240, 216] width 127 height 13
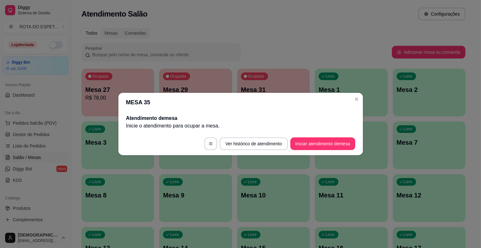
scroll to position [0, 0]
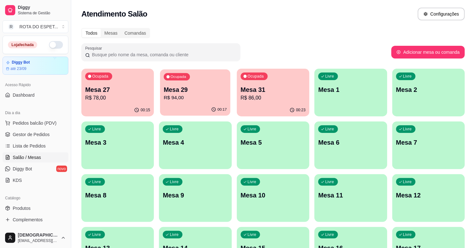
click at [214, 88] on p "Mesa 29" at bounding box center [195, 90] width 63 height 9
click at [38, 144] on span "Lista de Pedidos" at bounding box center [29, 146] width 33 height 6
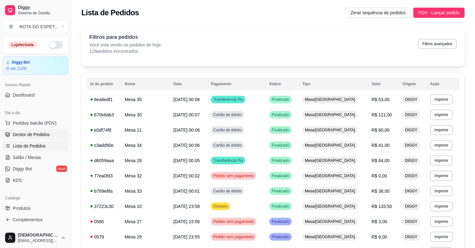
click at [37, 134] on span "Gestor de Pedidos" at bounding box center [31, 134] width 37 height 6
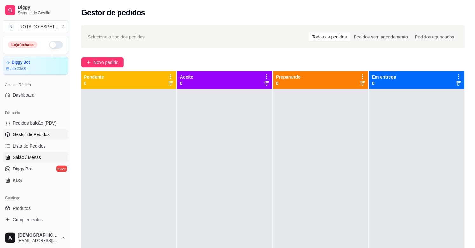
click at [36, 157] on span "Salão / Mesas" at bounding box center [27, 157] width 28 height 6
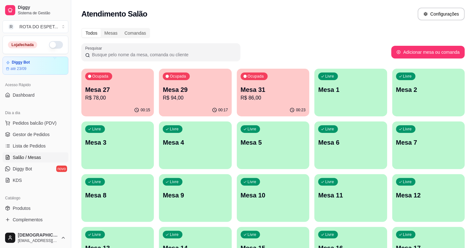
click at [202, 96] on p "R$ 94,00" at bounding box center [195, 98] width 65 height 8
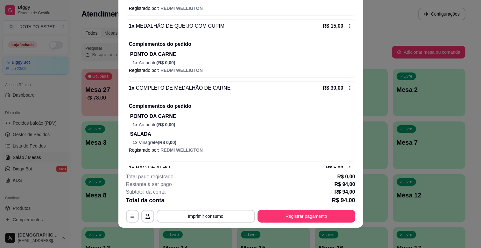
scroll to position [212, 0]
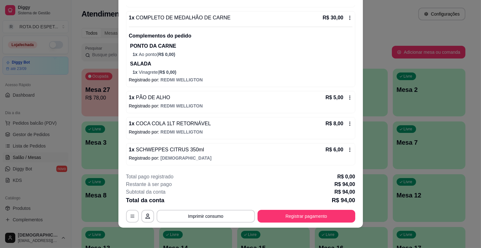
click at [349, 122] on icon at bounding box center [349, 124] width 1 height 4
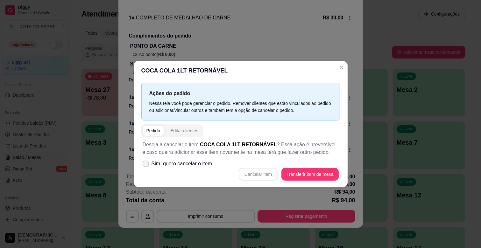
click at [150, 160] on label "Sim, quero cancelar o item." at bounding box center [178, 163] width 76 height 13
click at [146, 165] on input "Sim, quero cancelar o item." at bounding box center [144, 167] width 4 height 4
checkbox input "true"
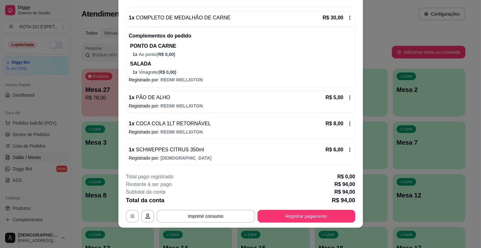
click at [347, 123] on icon at bounding box center [349, 123] width 5 height 5
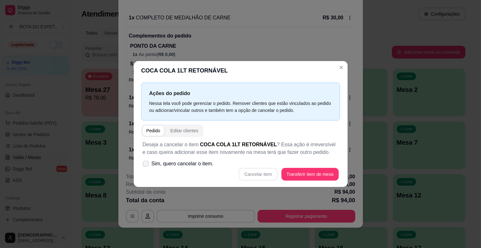
click at [154, 164] on span "Sim, quero cancelar o item." at bounding box center [182, 164] width 62 height 8
click at [146, 165] on input "Sim, quero cancelar o item." at bounding box center [144, 167] width 4 height 4
checkbox input "true"
click at [265, 174] on button "Cancelar item" at bounding box center [258, 174] width 39 height 13
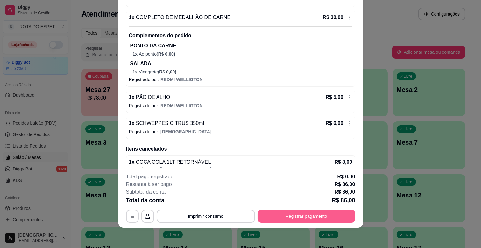
click at [296, 214] on button "Registrar pagamento" at bounding box center [306, 216] width 98 height 13
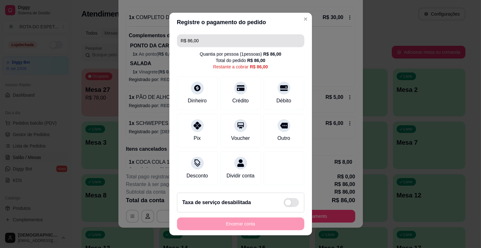
click at [237, 41] on input "R$ 86,00" at bounding box center [241, 40] width 120 height 13
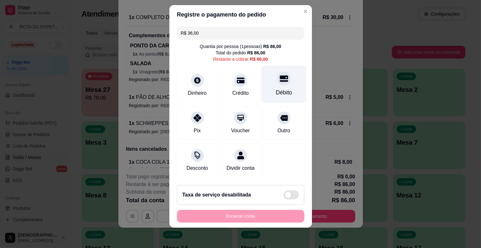
click at [277, 80] on div "Débito" at bounding box center [283, 84] width 45 height 37
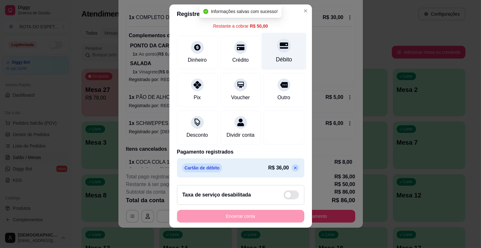
scroll to position [40, 0]
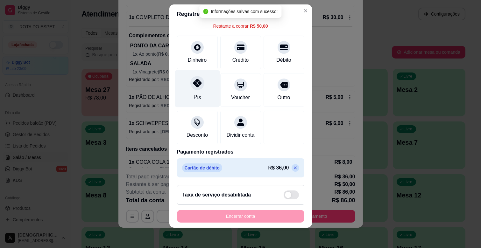
click at [199, 83] on div "Pix" at bounding box center [197, 88] width 45 height 37
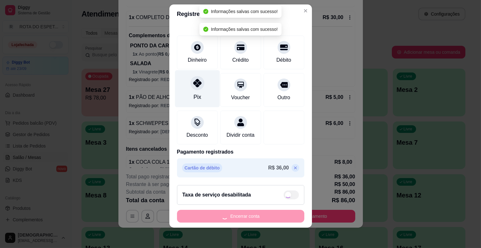
type input "R$ 0,00"
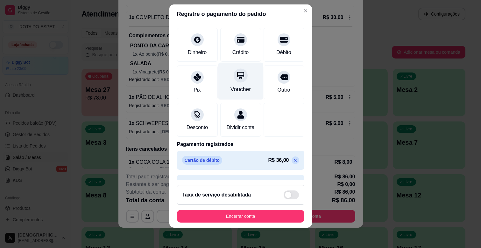
scroll to position [58, 0]
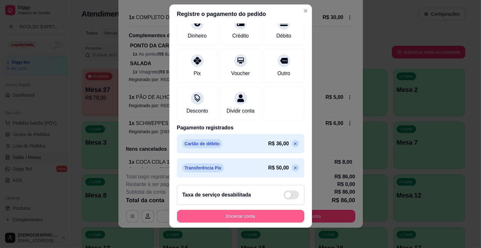
click at [246, 220] on button "Encerrar conta" at bounding box center [240, 216] width 127 height 13
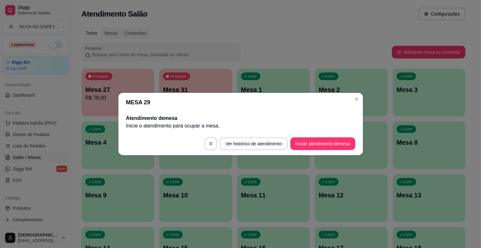
scroll to position [0, 0]
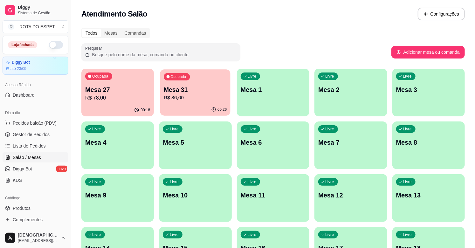
click at [187, 101] on p "R$ 86,00" at bounding box center [195, 97] width 63 height 7
click at [117, 93] on p "Mesa 27" at bounding box center [117, 89] width 65 height 9
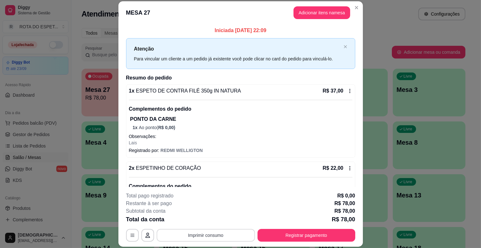
click at [215, 241] on button "Imprimir consumo" at bounding box center [206, 235] width 98 height 13
click at [213, 218] on button "IMPRESSORA CAIXA" at bounding box center [205, 221] width 52 height 10
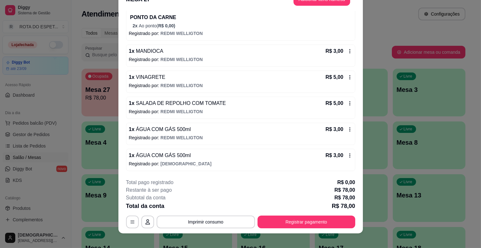
scroll to position [19, 0]
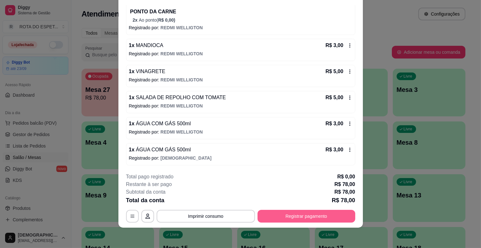
click at [300, 214] on button "Registrar pagamento" at bounding box center [306, 216] width 98 height 13
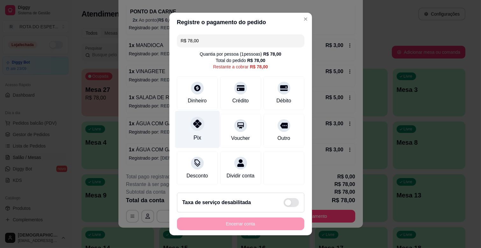
click at [199, 129] on div "Pix" at bounding box center [197, 129] width 45 height 37
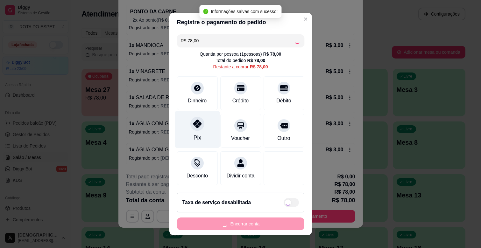
type input "R$ 0,00"
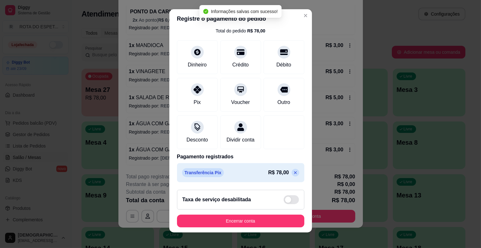
scroll to position [8, 0]
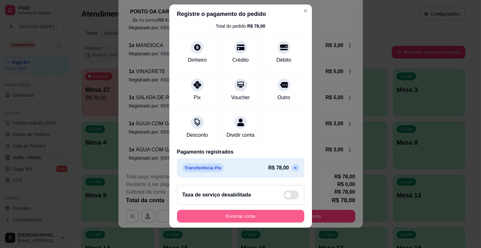
click at [266, 217] on button "Encerrar conta" at bounding box center [240, 216] width 127 height 13
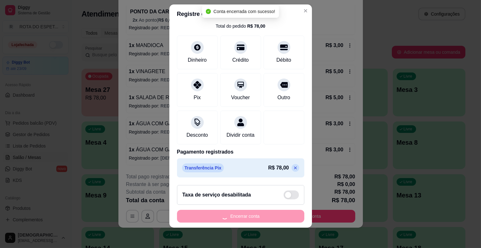
scroll to position [0, 0]
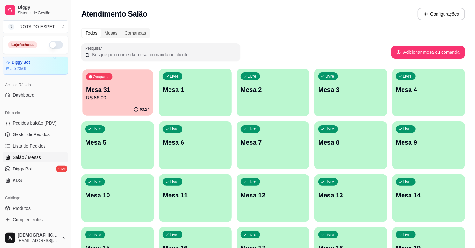
click at [122, 98] on p "R$ 86,00" at bounding box center [117, 97] width 63 height 7
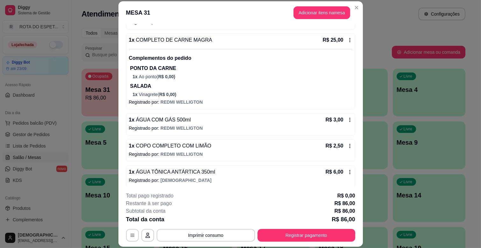
scroll to position [279, 0]
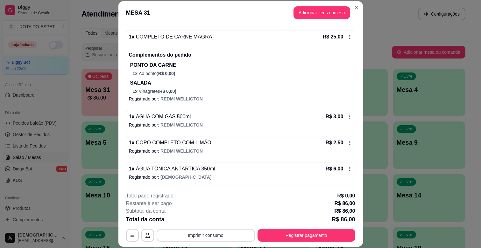
click at [219, 230] on button "Imprimir consumo" at bounding box center [206, 235] width 98 height 13
click at [205, 219] on button "IMPRESSORA CAIXA" at bounding box center [205, 221] width 52 height 10
click at [282, 238] on button "Registrar pagamento" at bounding box center [306, 235] width 95 height 12
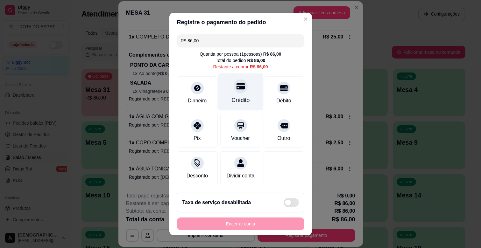
click at [221, 90] on div "Crédito" at bounding box center [240, 91] width 45 height 37
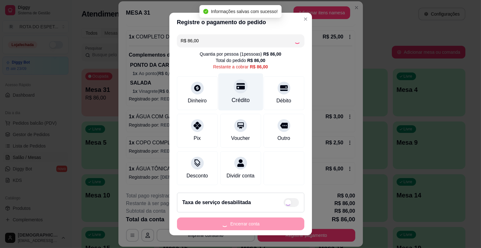
type input "R$ 0,00"
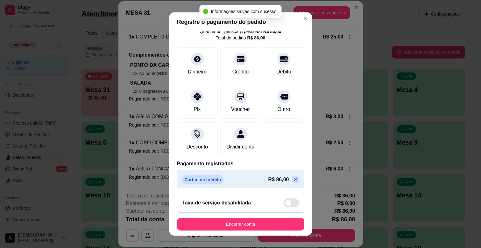
scroll to position [34, 0]
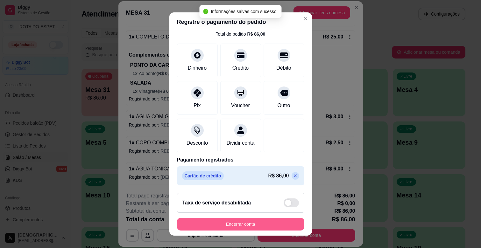
click at [256, 226] on button "Encerrar conta" at bounding box center [240, 224] width 127 height 13
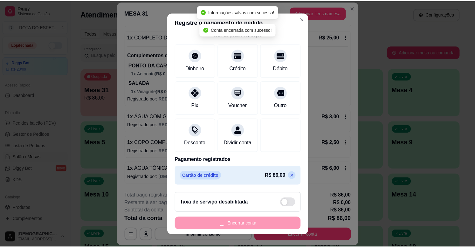
scroll to position [0, 0]
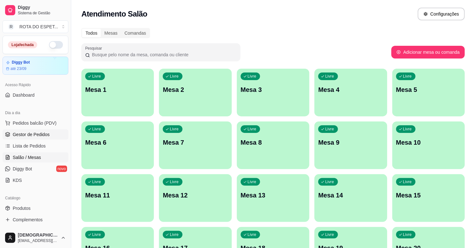
click at [34, 134] on span "Gestor de Pedidos" at bounding box center [31, 134] width 37 height 6
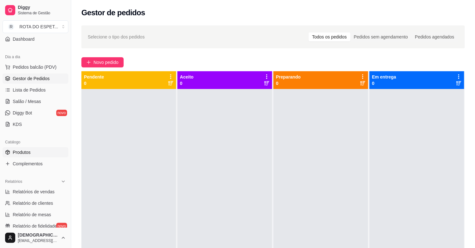
scroll to position [141, 0]
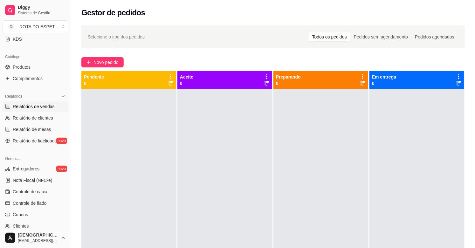
click at [45, 107] on span "Relatórios de vendas" at bounding box center [34, 106] width 42 height 6
select select "ALL"
select select "0"
